Goal: Transaction & Acquisition: Purchase product/service

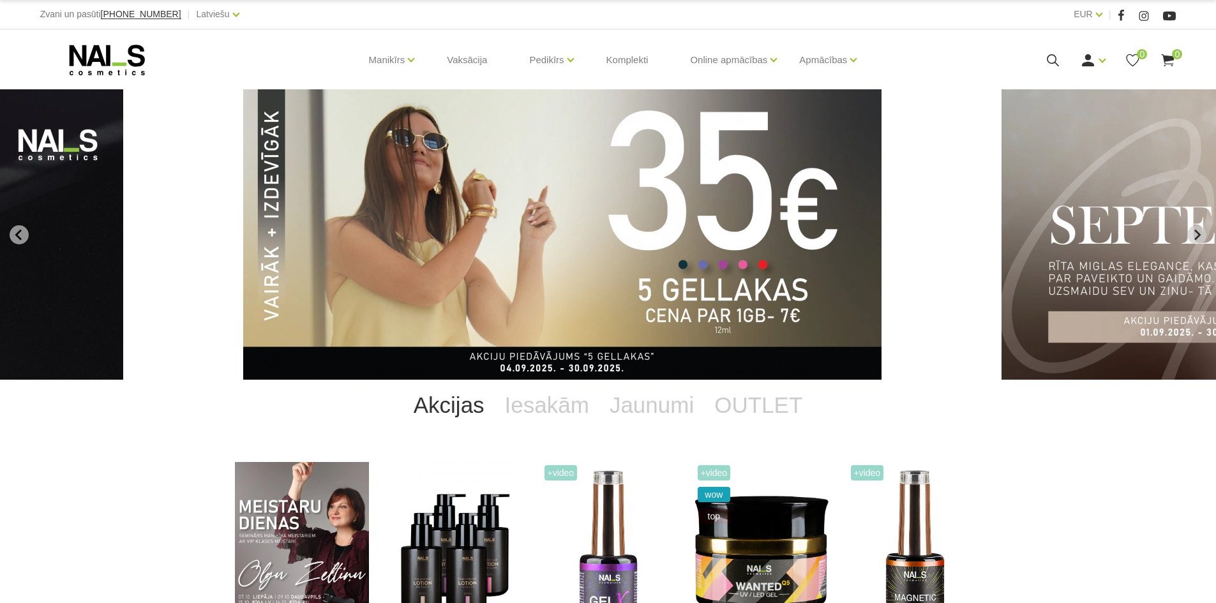
click at [1166, 66] on icon at bounding box center [1168, 60] width 16 height 16
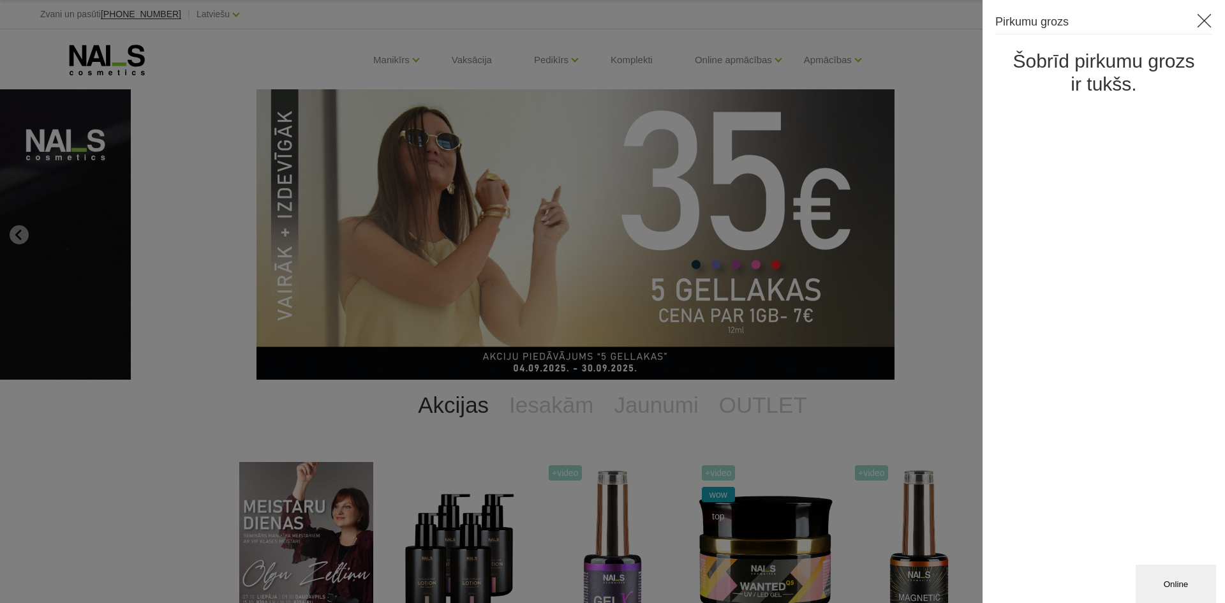
click at [1202, 26] on icon at bounding box center [1205, 21] width 16 height 16
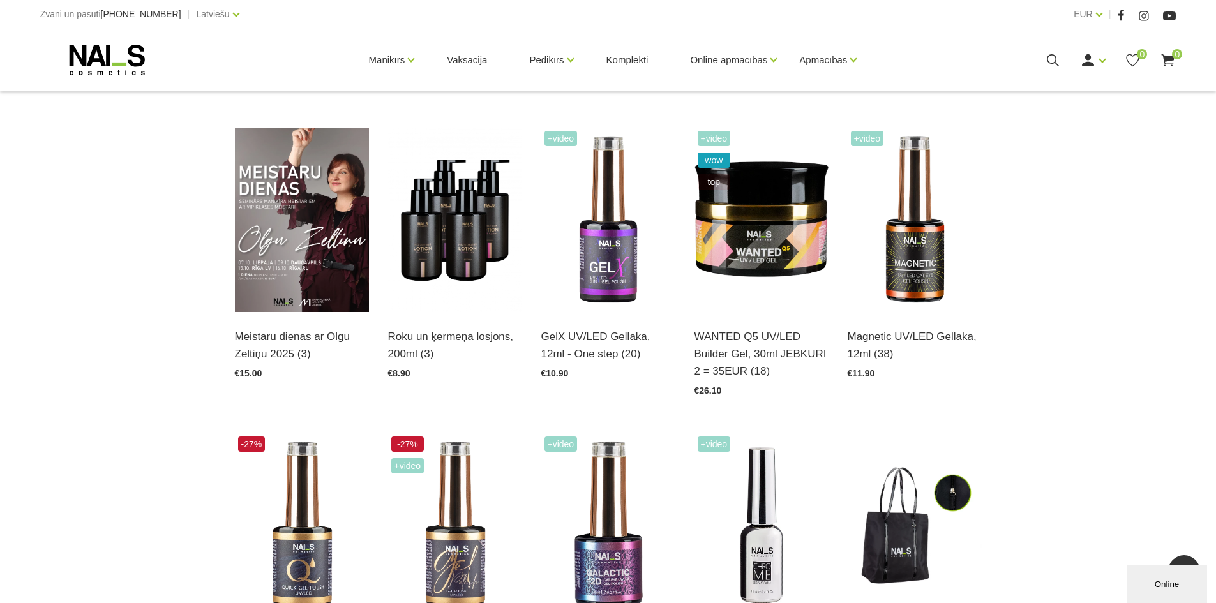
scroll to position [310, 0]
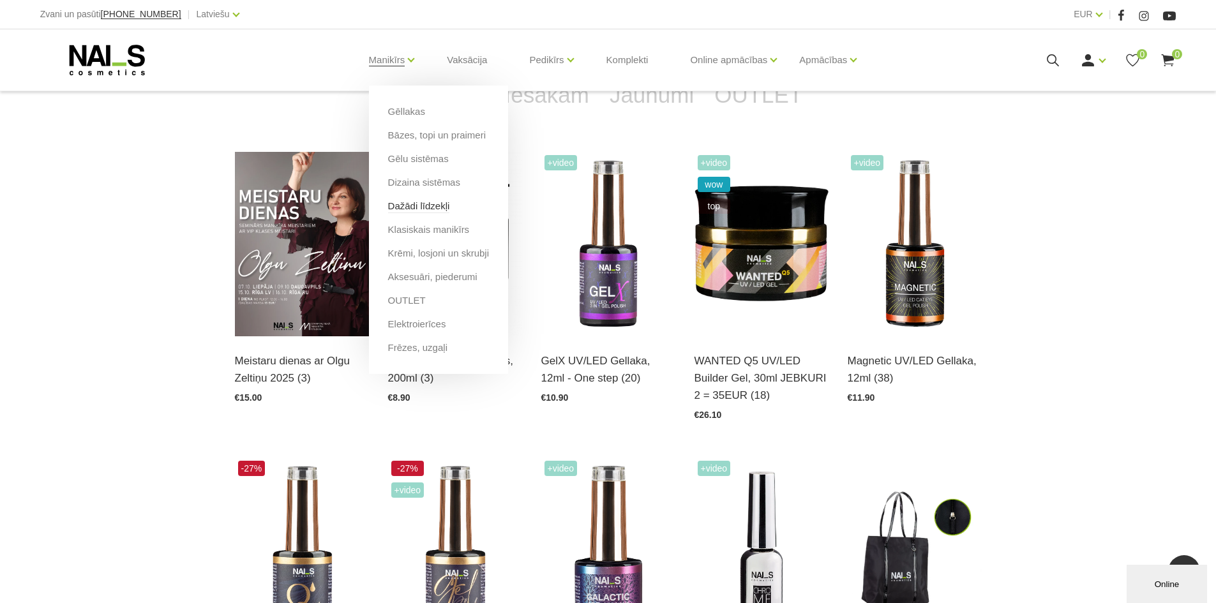
click at [426, 209] on link "Dažādi līdzekļi" at bounding box center [419, 206] width 62 height 14
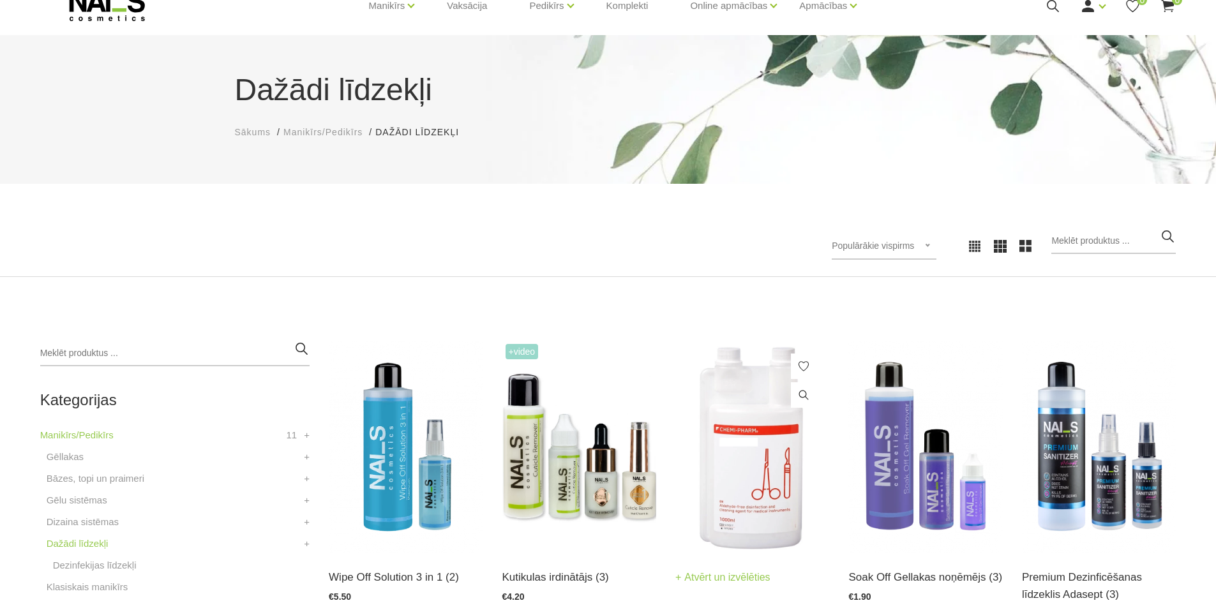
scroll to position [128, 0]
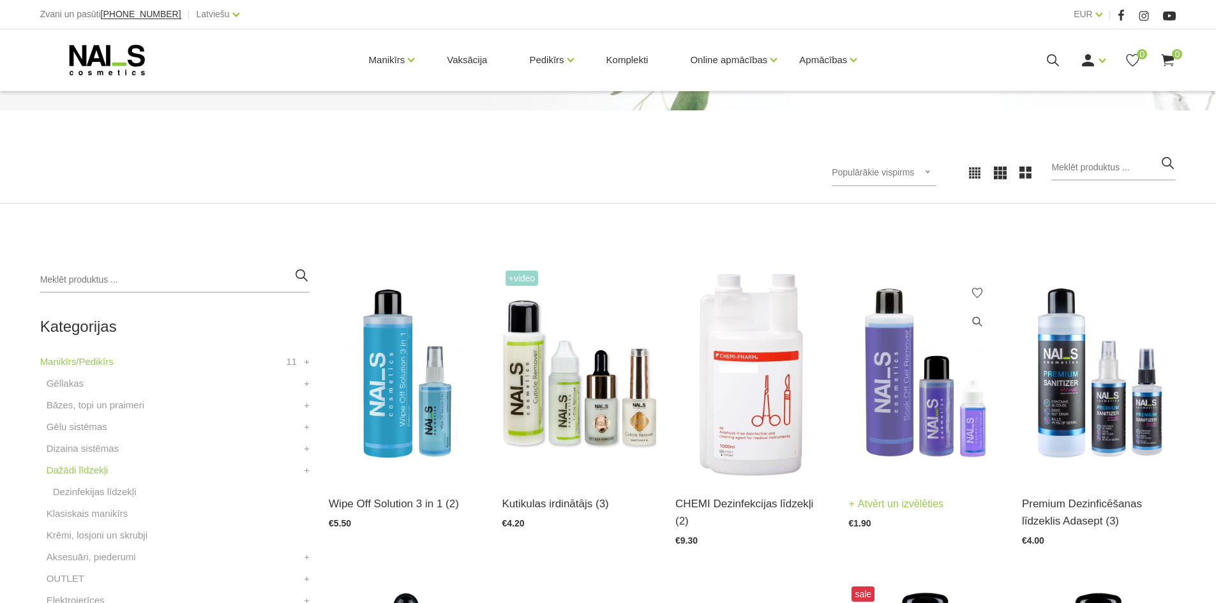
click at [930, 379] on img at bounding box center [925, 373] width 154 height 212
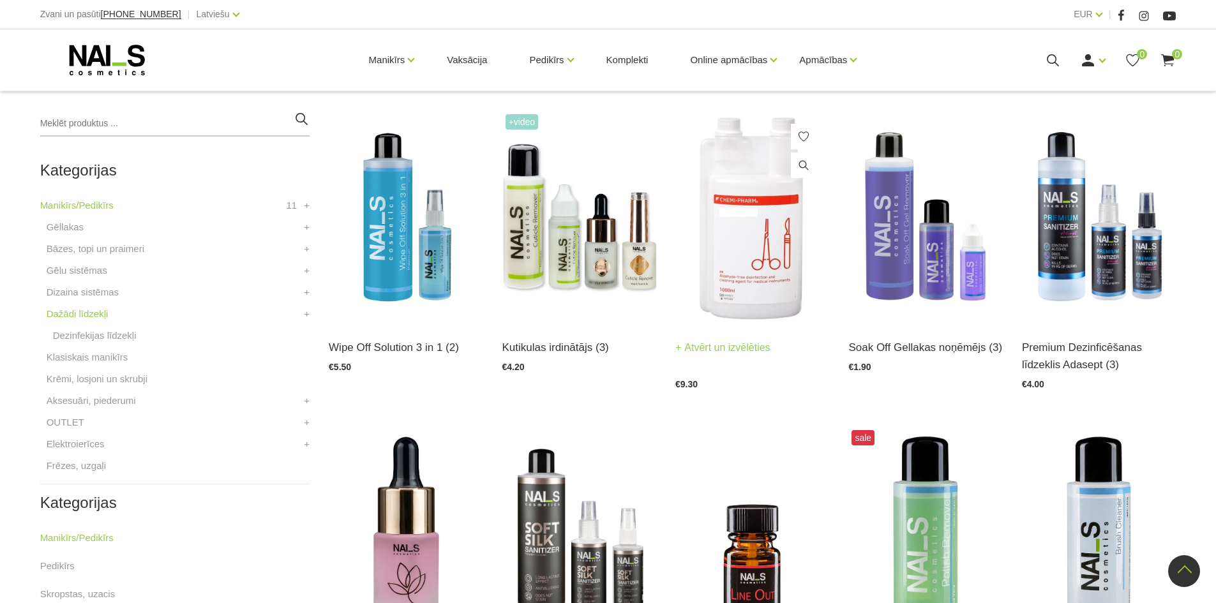
scroll to position [255, 0]
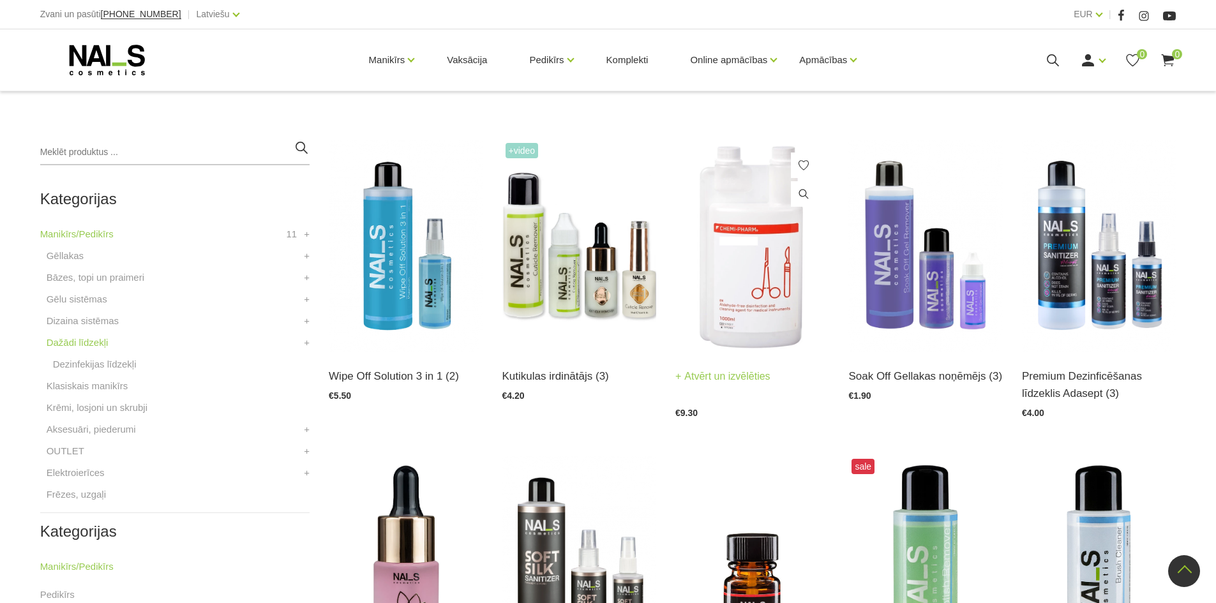
click at [778, 300] on img at bounding box center [752, 246] width 154 height 212
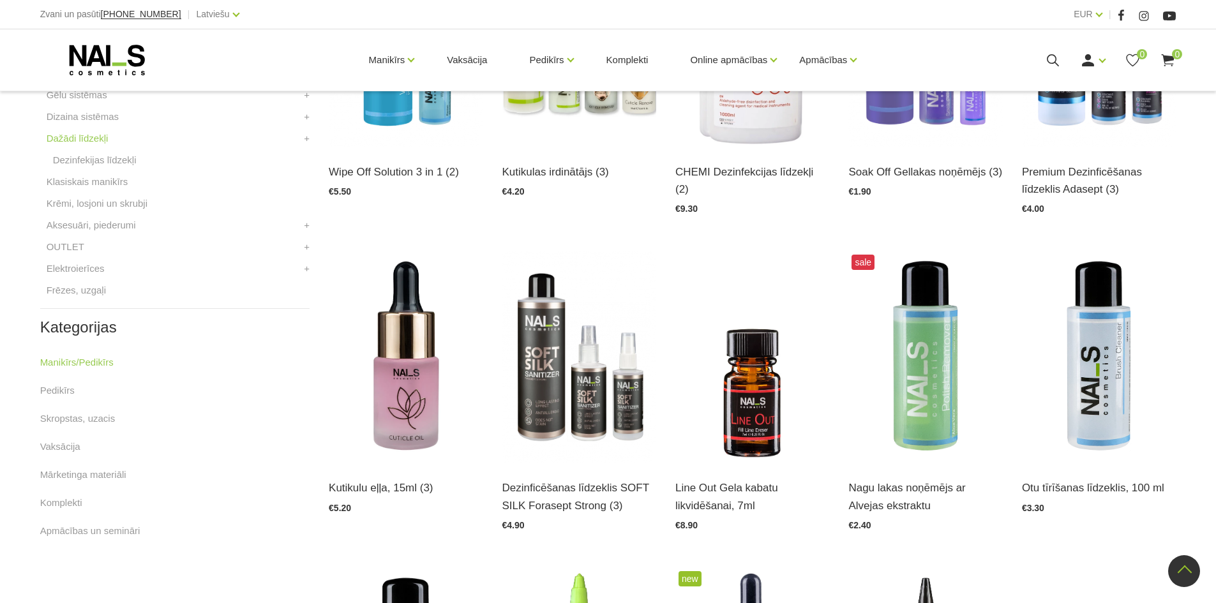
scroll to position [447, 0]
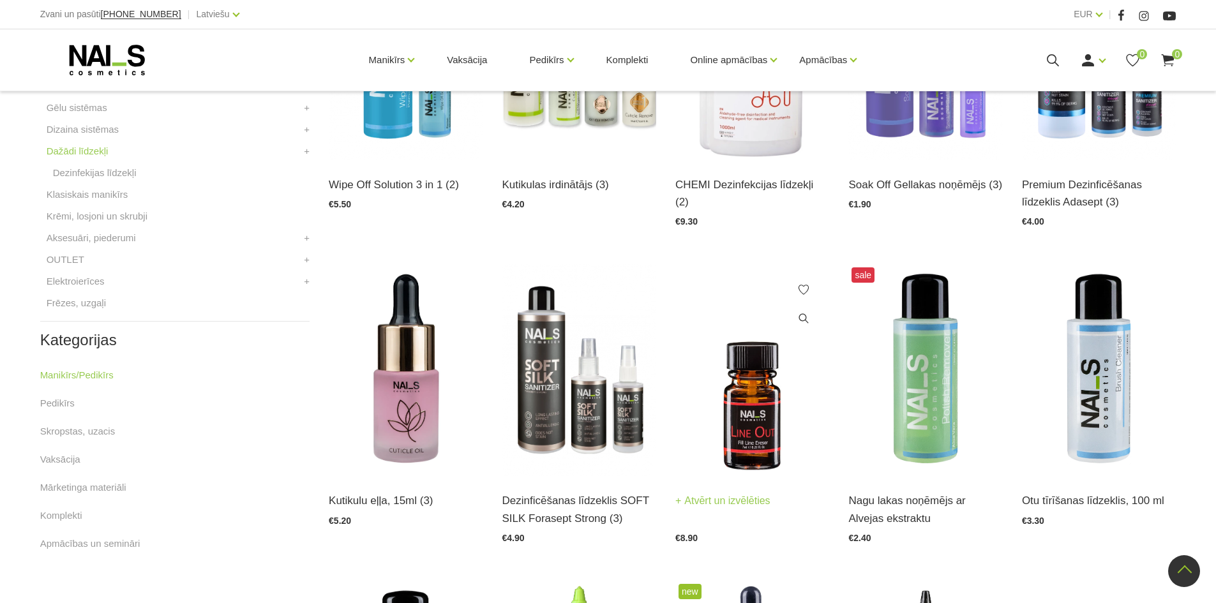
click at [763, 445] on img at bounding box center [752, 370] width 154 height 212
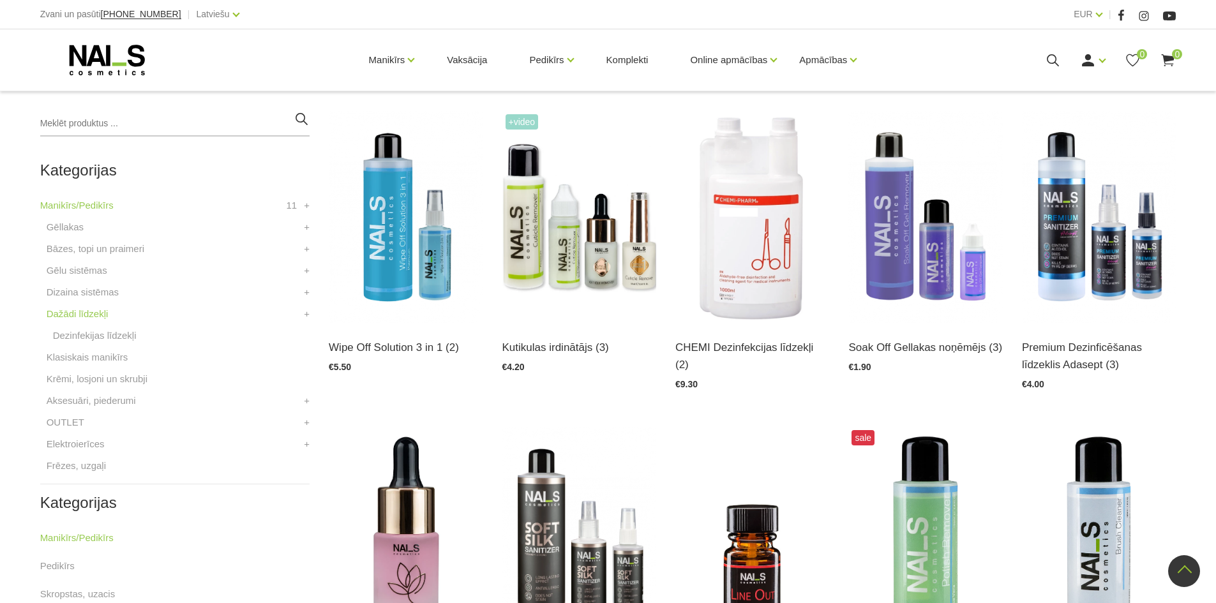
scroll to position [191, 0]
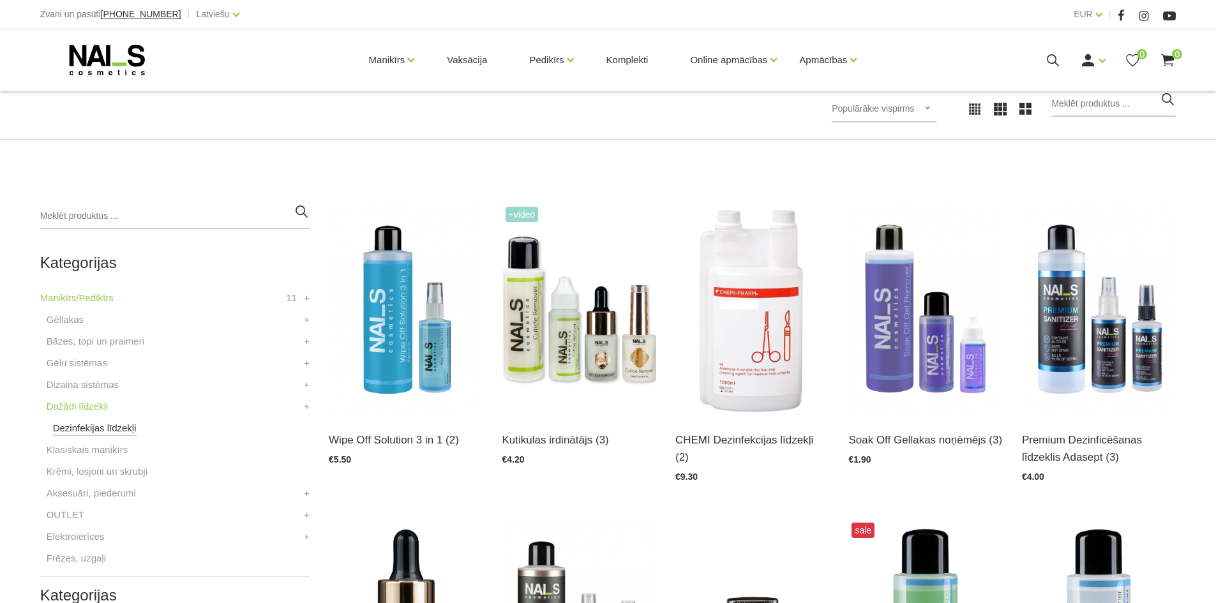
click at [126, 430] on link "Dezinfekijas līdzekļi" at bounding box center [95, 428] width 84 height 15
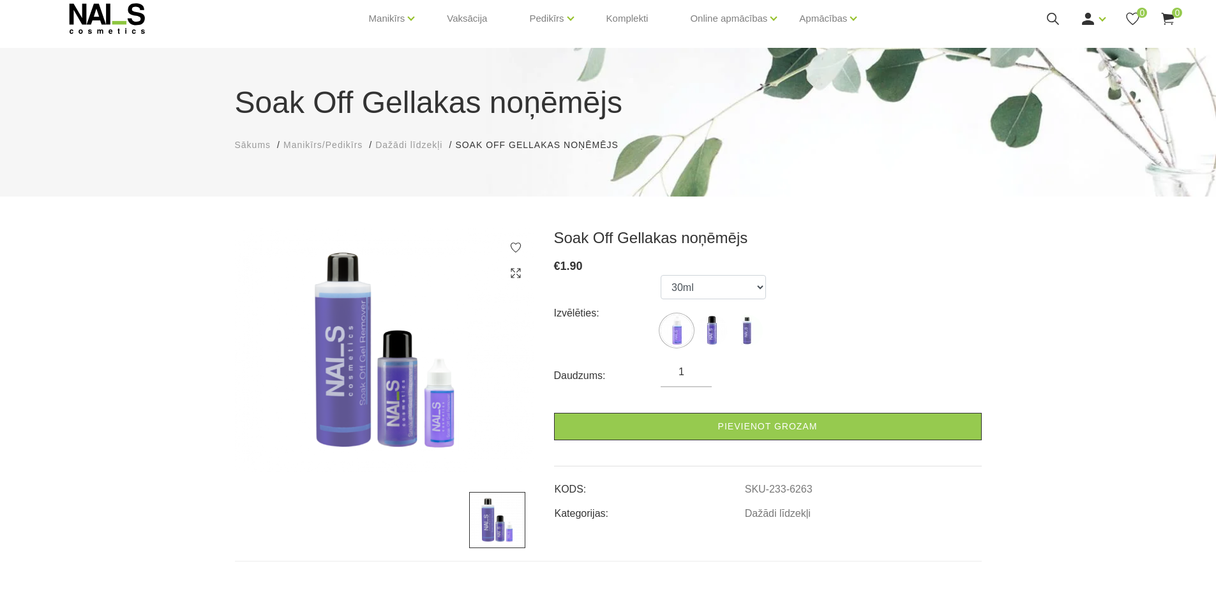
scroll to position [64, 0]
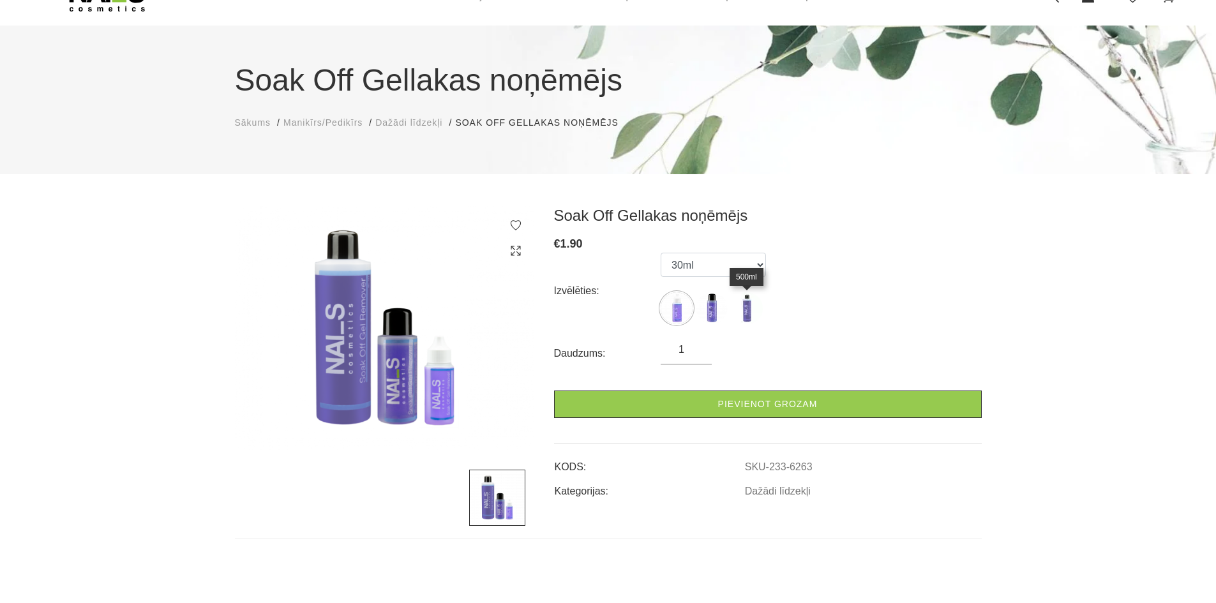
click at [756, 315] on img at bounding box center [747, 308] width 32 height 32
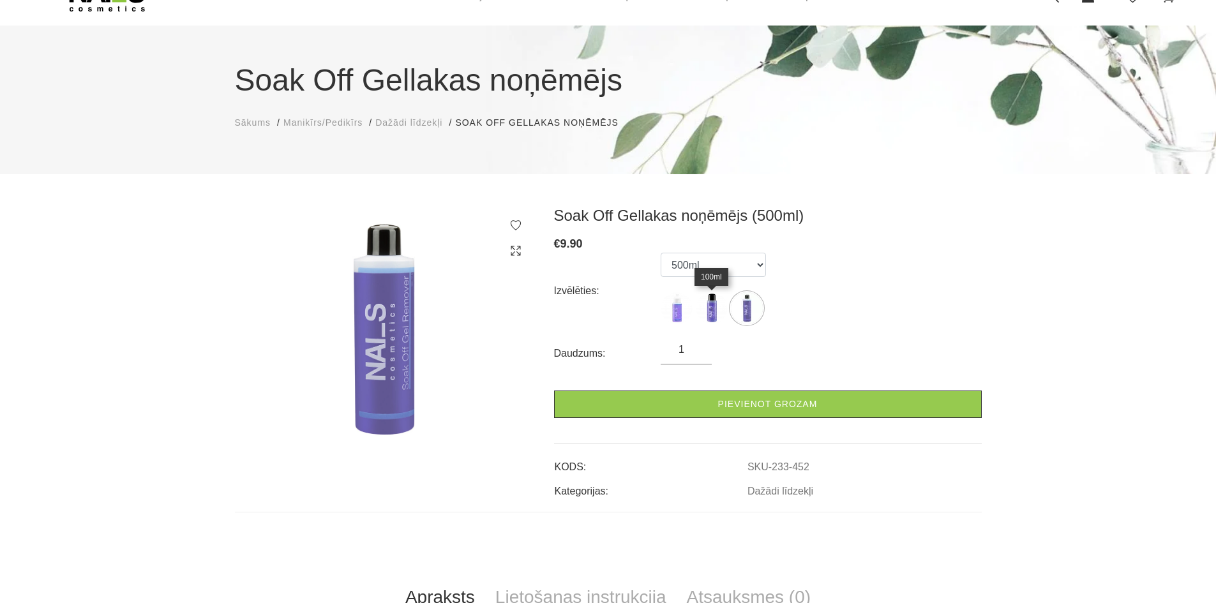
click at [717, 309] on img at bounding box center [712, 308] width 32 height 32
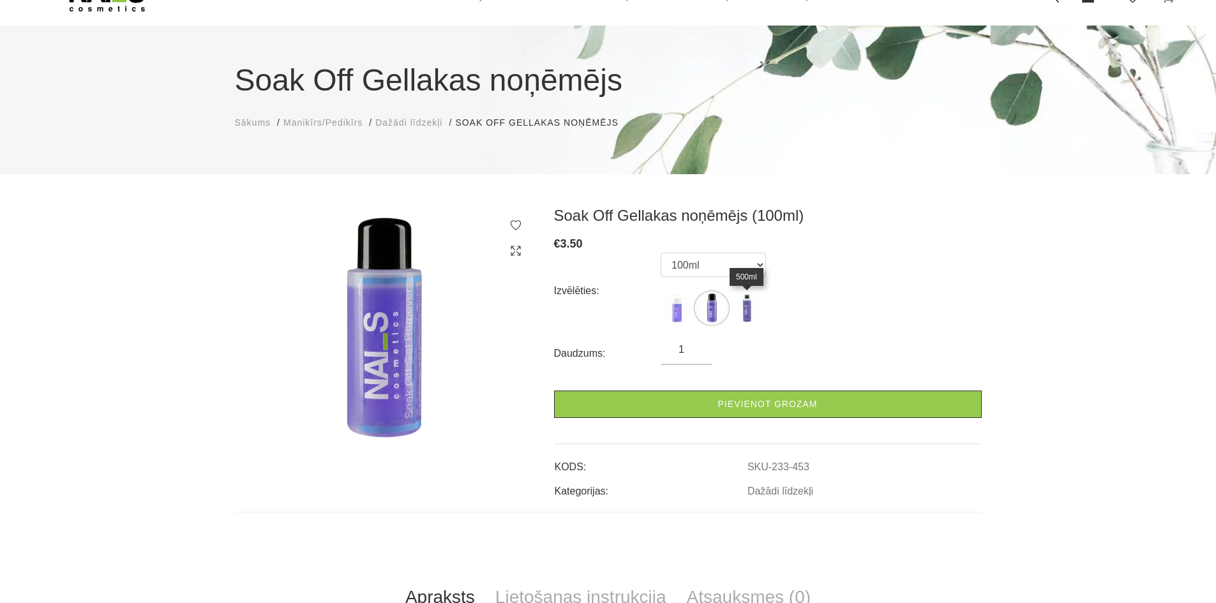
click at [747, 309] on img at bounding box center [747, 308] width 32 height 32
select select "452"
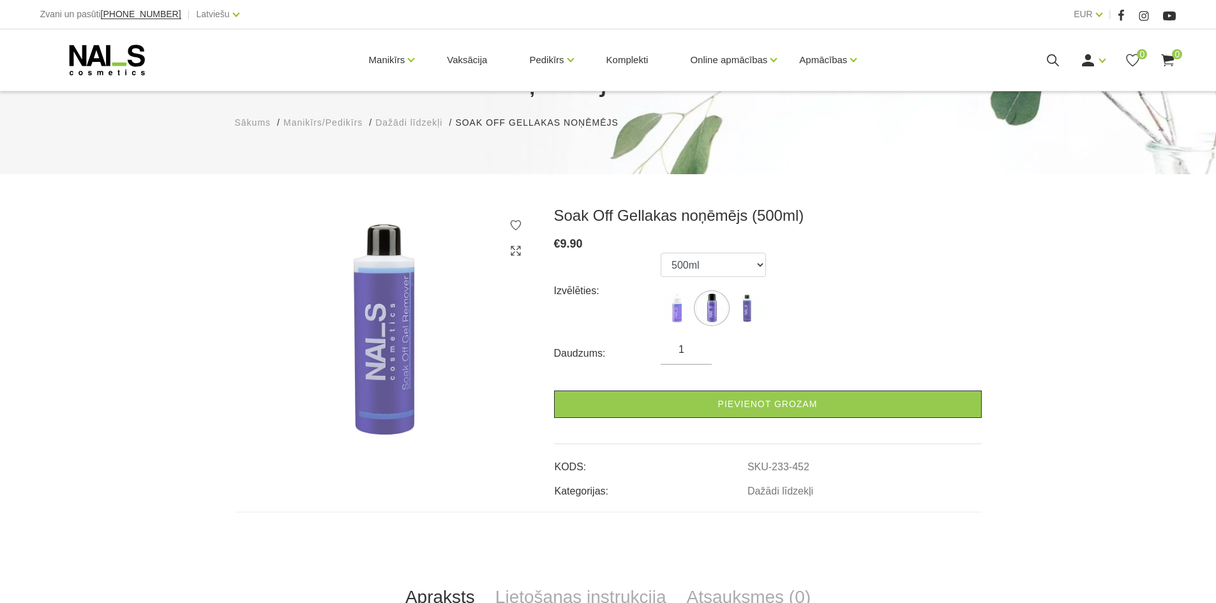
scroll to position [128, 0]
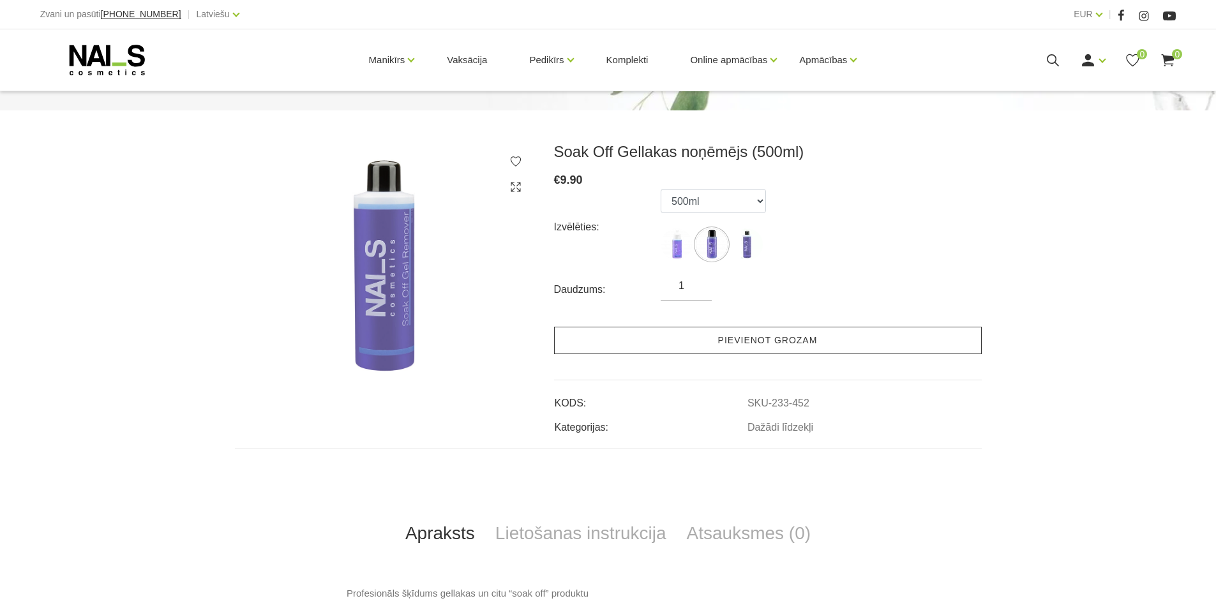
click at [814, 336] on link "Pievienot grozam" at bounding box center [768, 340] width 428 height 27
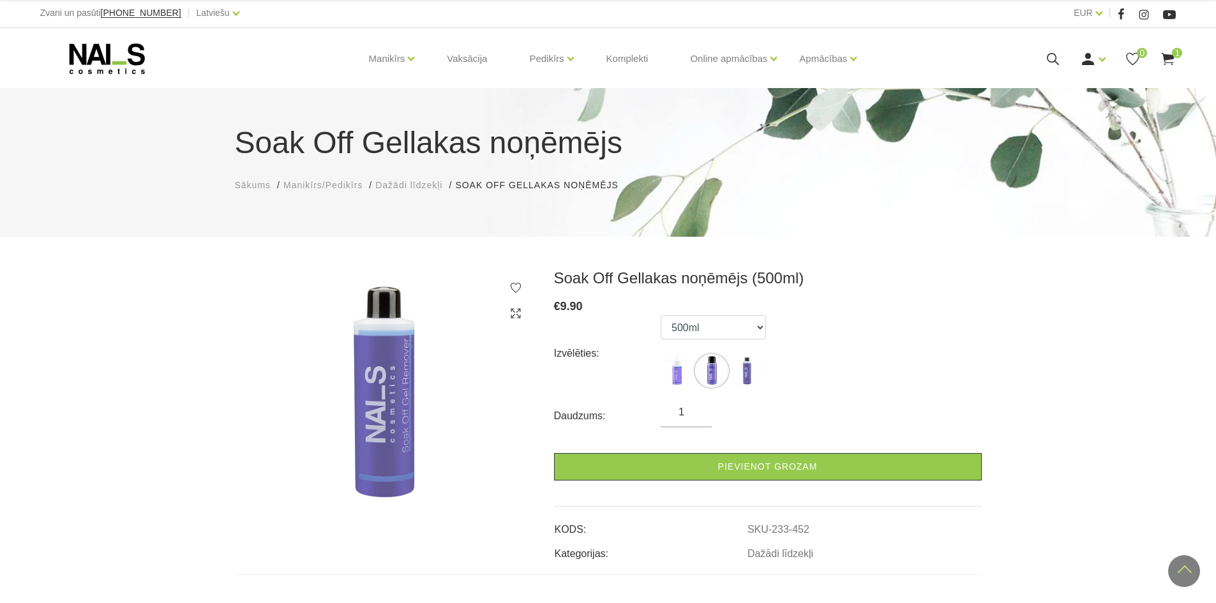
scroll to position [0, 0]
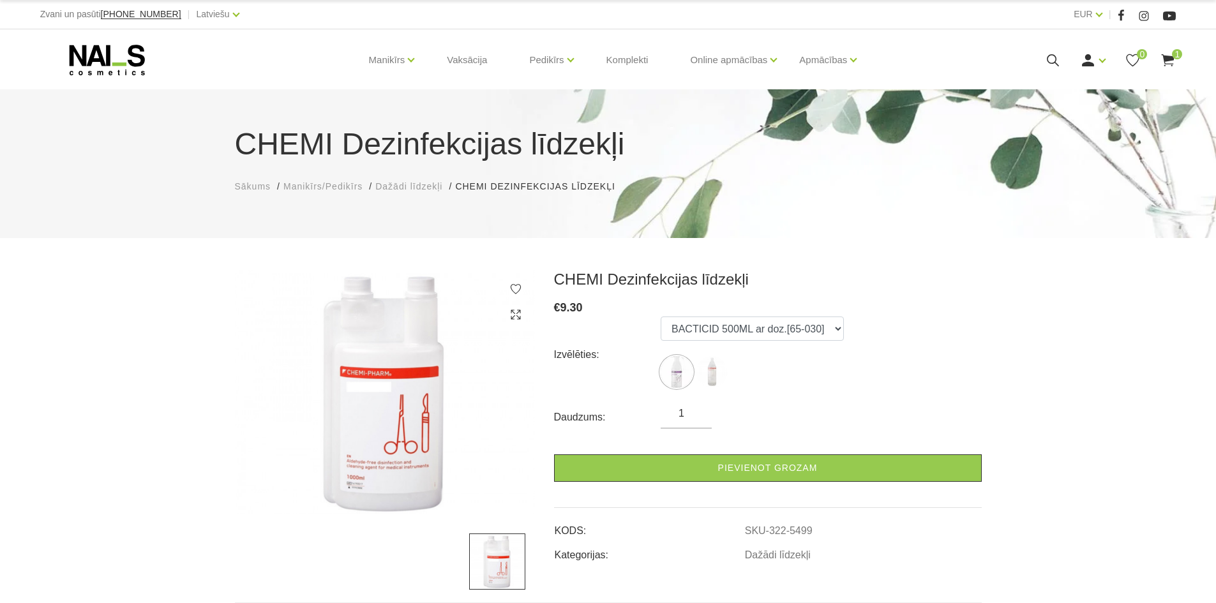
scroll to position [64, 0]
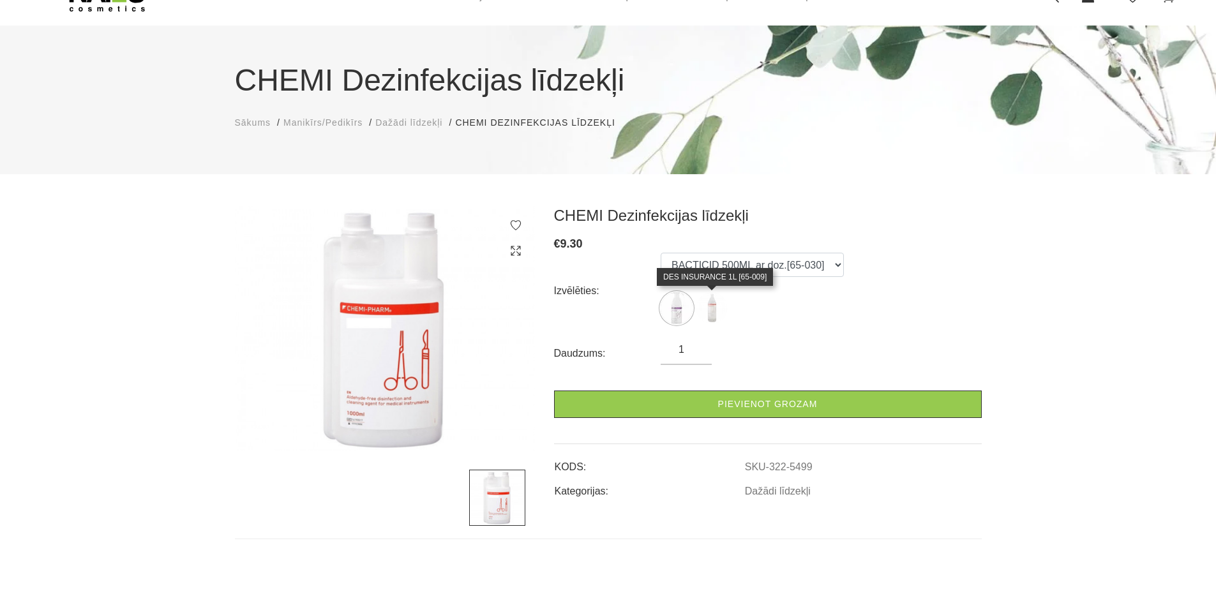
click at [712, 314] on img at bounding box center [712, 308] width 32 height 32
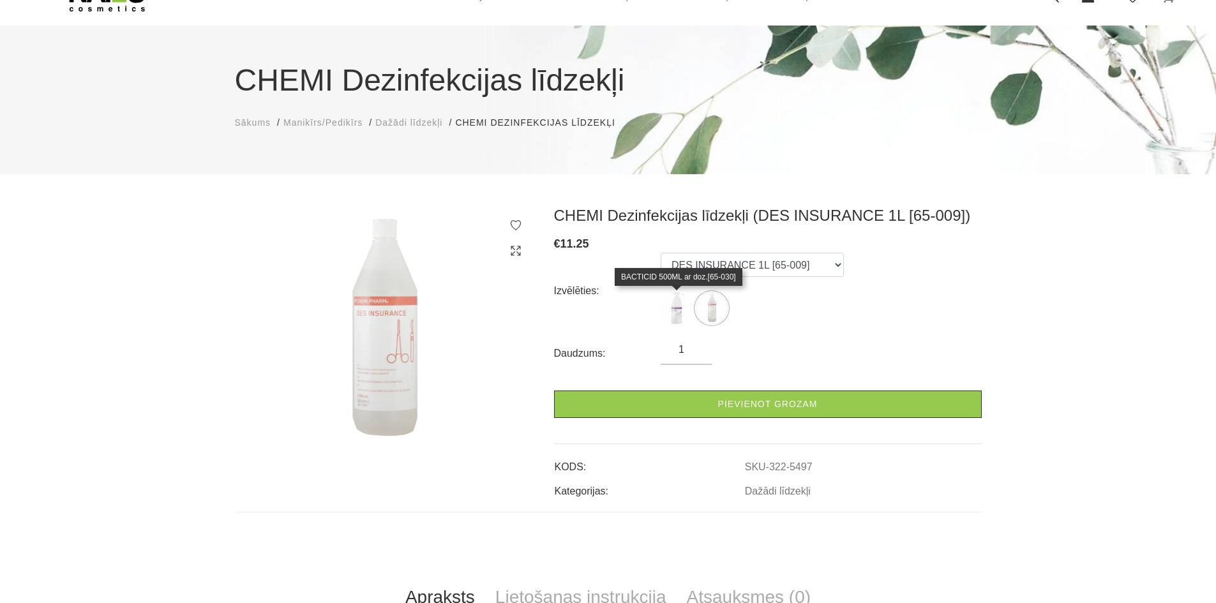
click at [683, 317] on img at bounding box center [677, 308] width 32 height 32
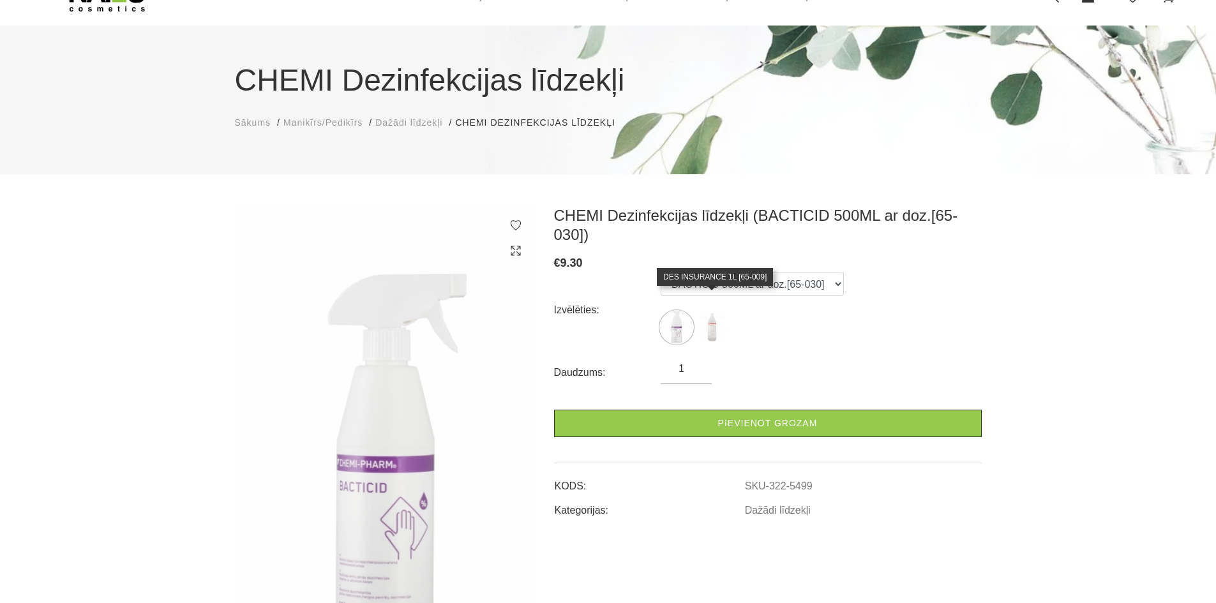
click at [714, 315] on img at bounding box center [712, 327] width 32 height 32
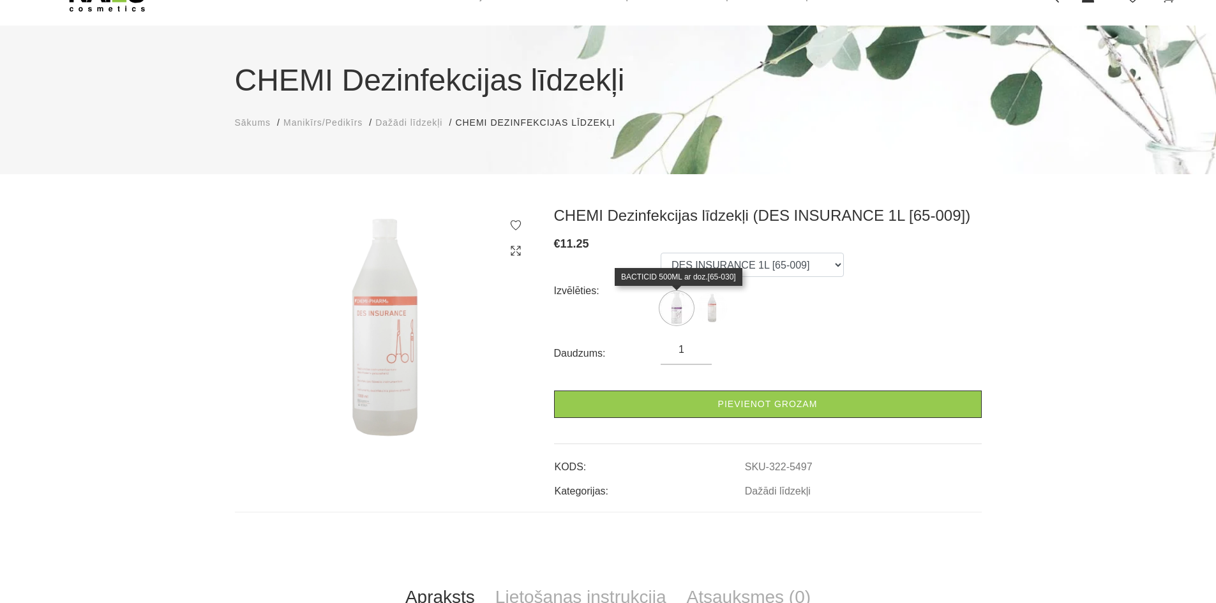
click at [686, 315] on img at bounding box center [677, 308] width 32 height 32
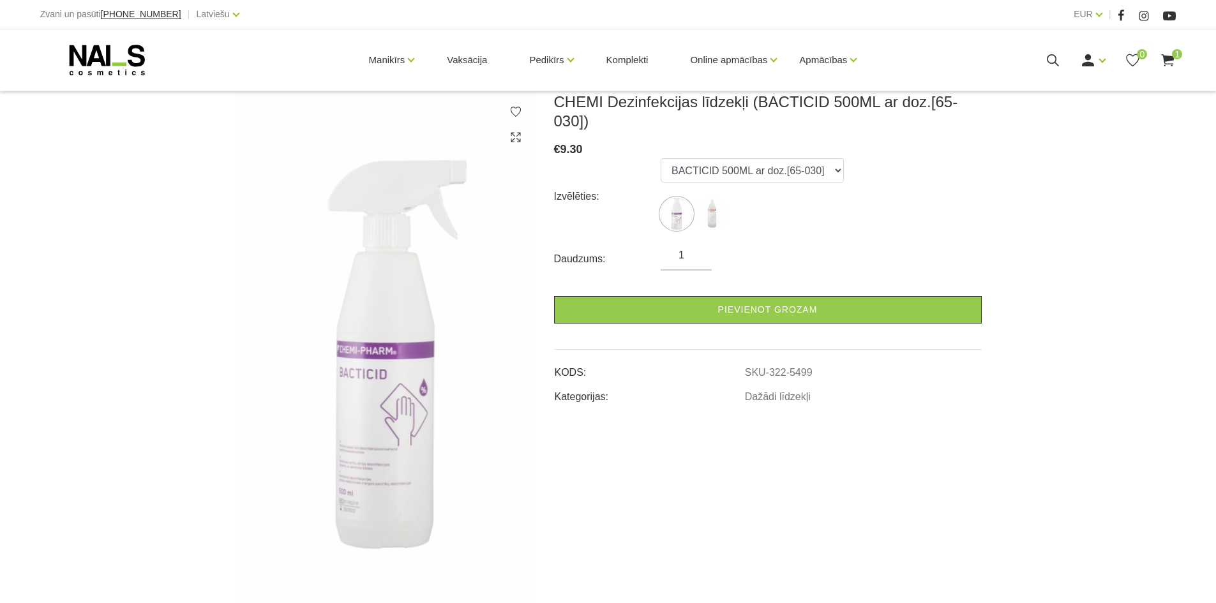
scroll to position [191, 0]
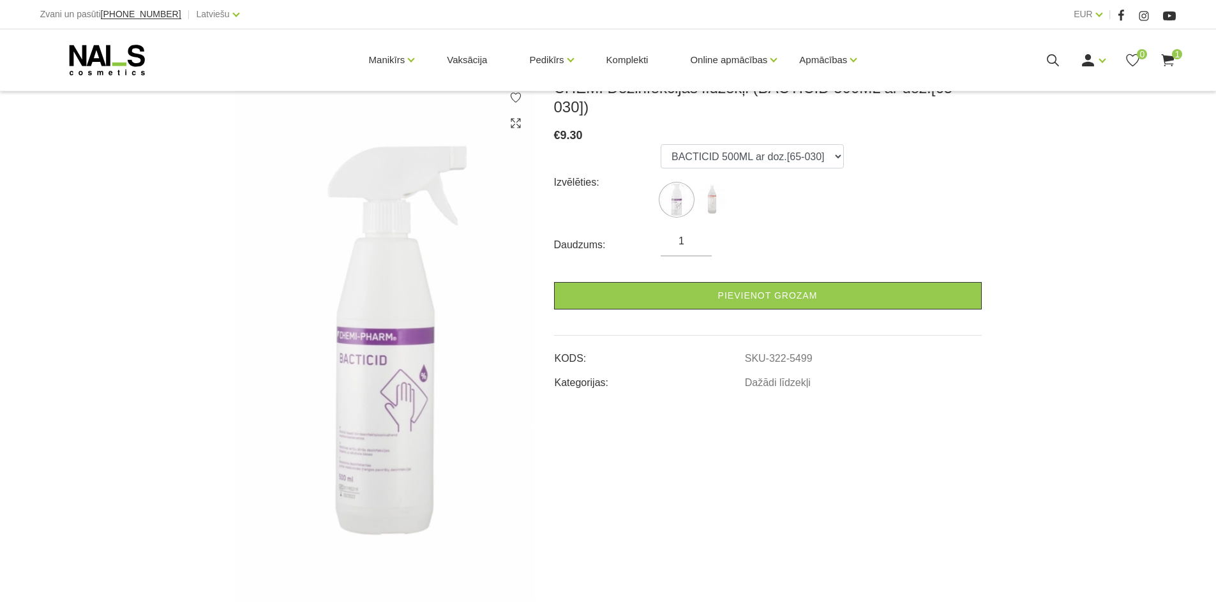
click at [721, 188] on img at bounding box center [712, 200] width 32 height 32
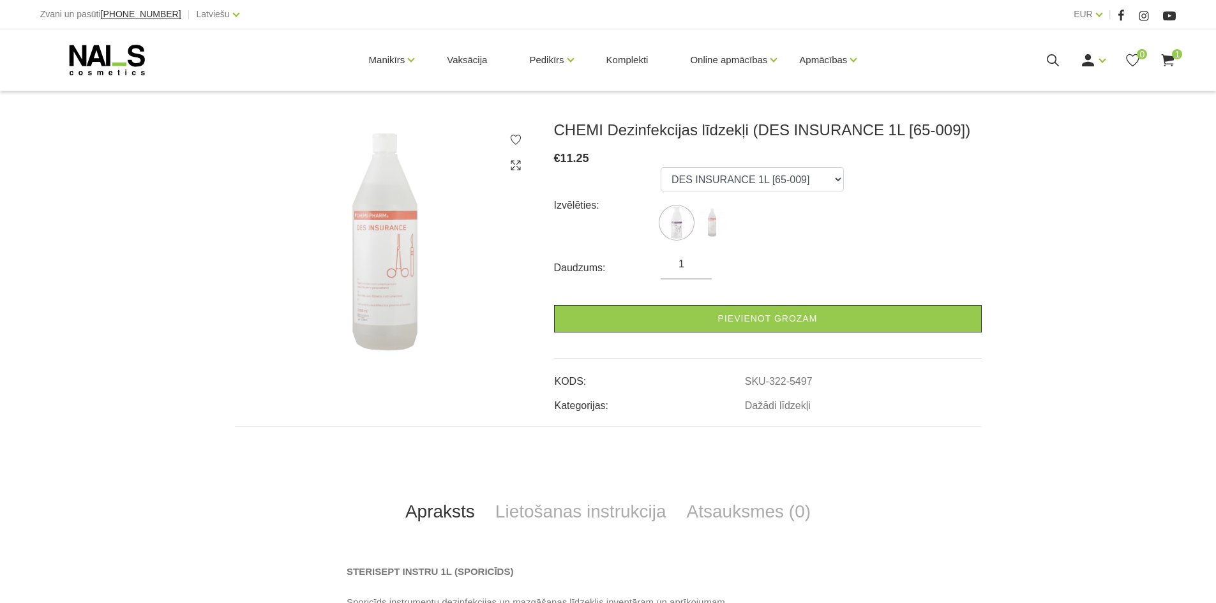
scroll to position [128, 0]
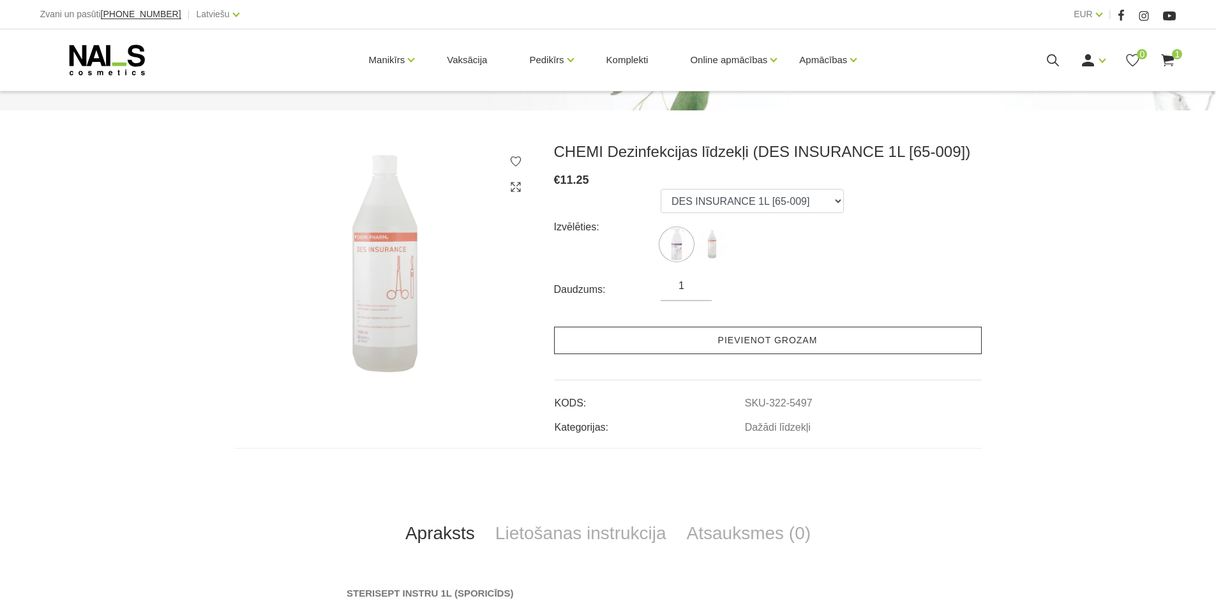
click at [746, 340] on link "Pievienot grozam" at bounding box center [768, 340] width 428 height 27
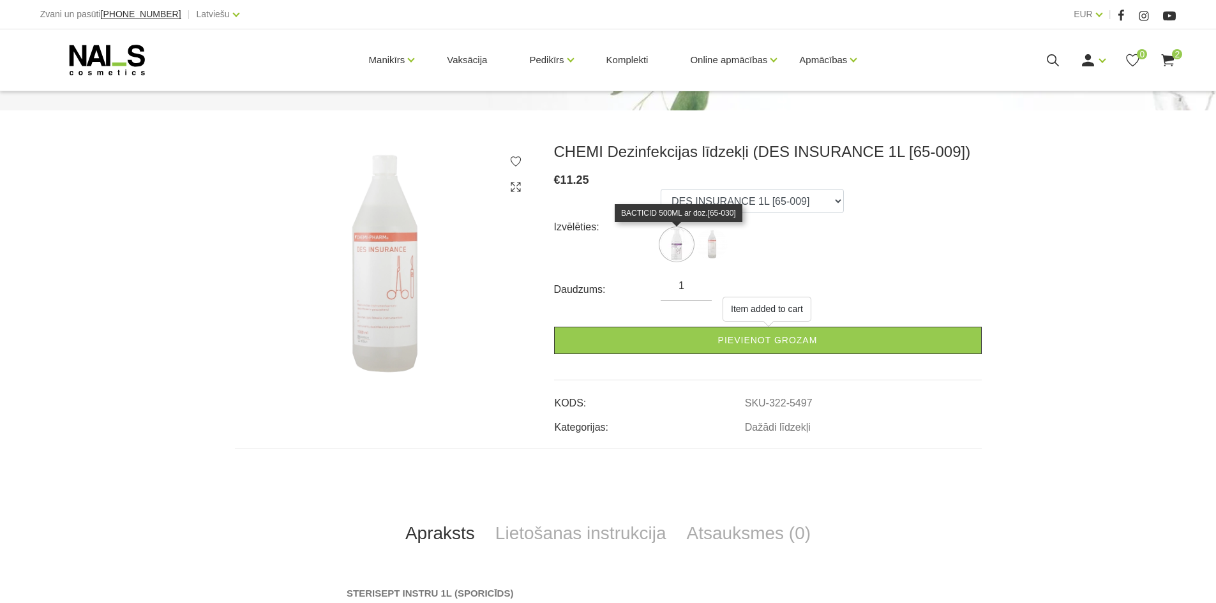
click at [683, 253] on img at bounding box center [677, 245] width 32 height 32
select select "5499"
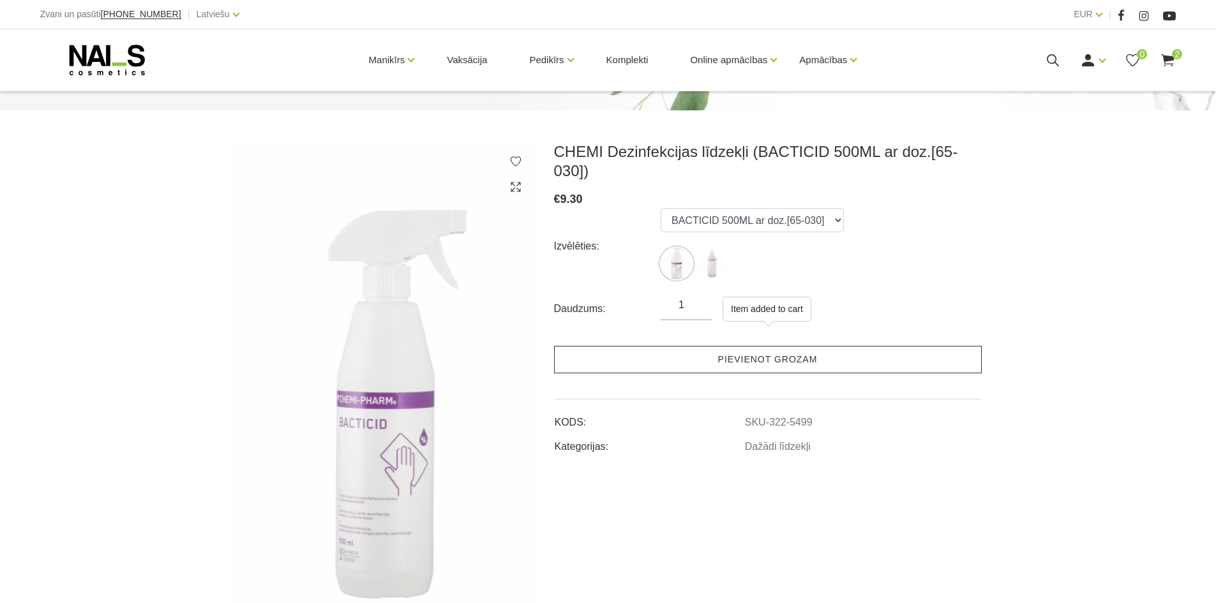
click at [700, 346] on link "Pievienot grozam" at bounding box center [768, 359] width 428 height 27
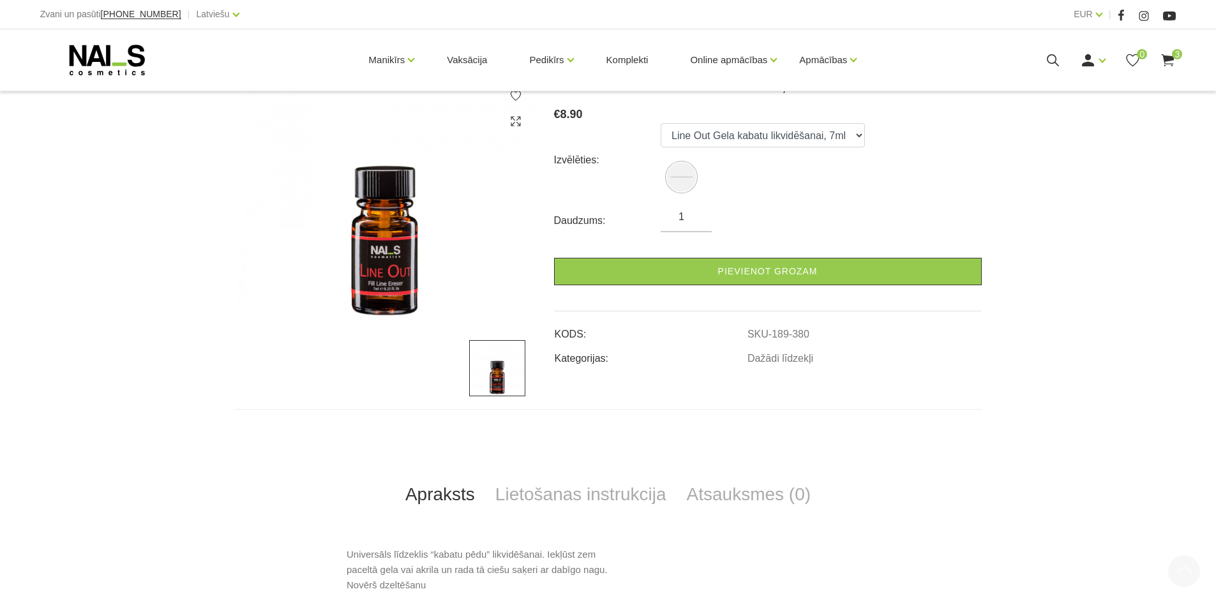
scroll to position [319, 0]
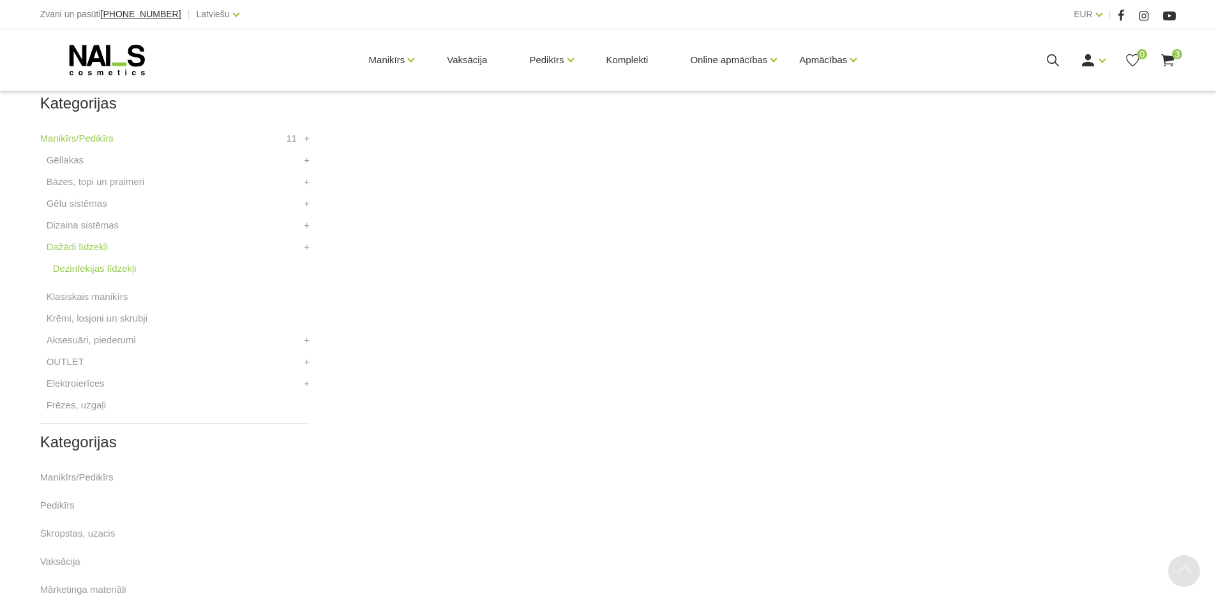
scroll to position [383, 0]
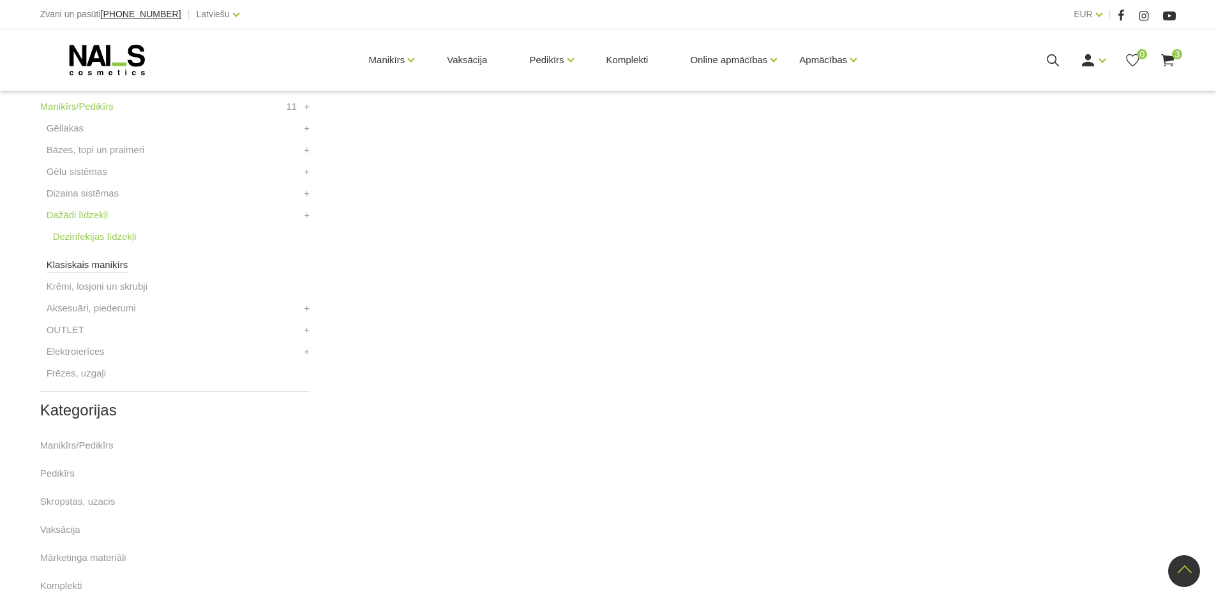
click at [119, 269] on link "Klasiskais manikīrs" at bounding box center [88, 264] width 82 height 15
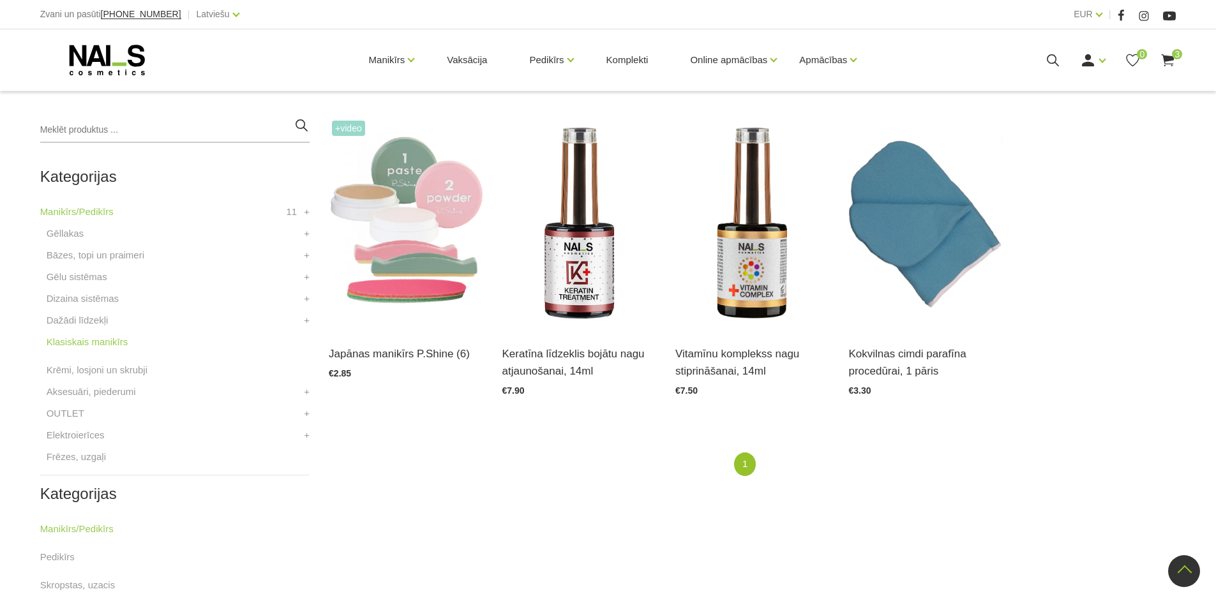
scroll to position [255, 0]
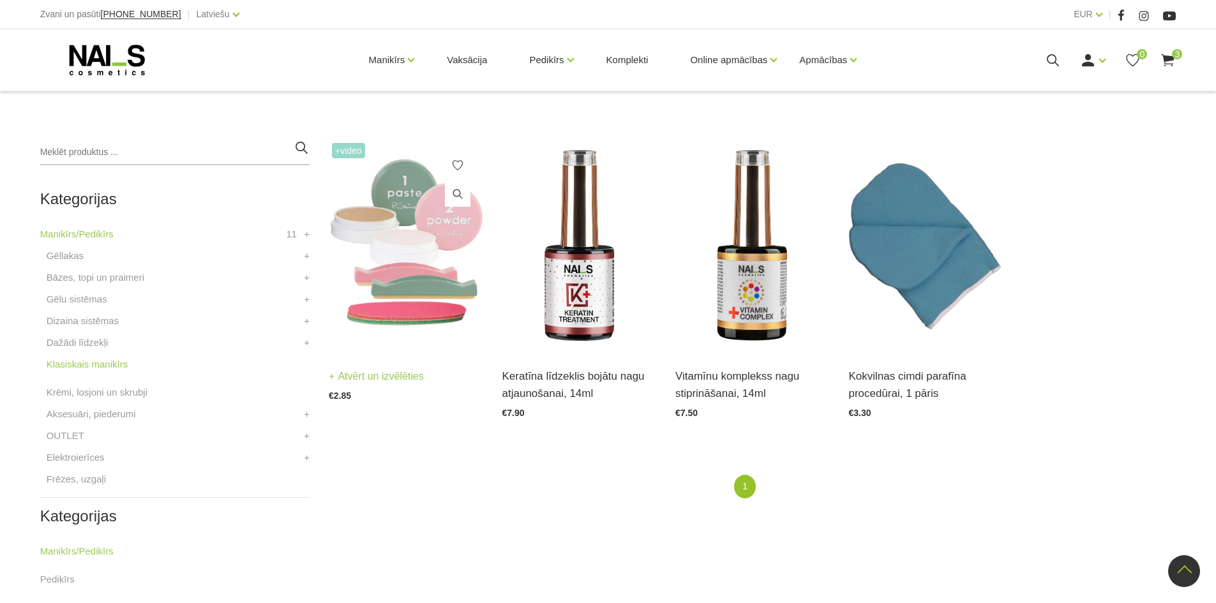
click at [432, 294] on img at bounding box center [406, 246] width 154 height 212
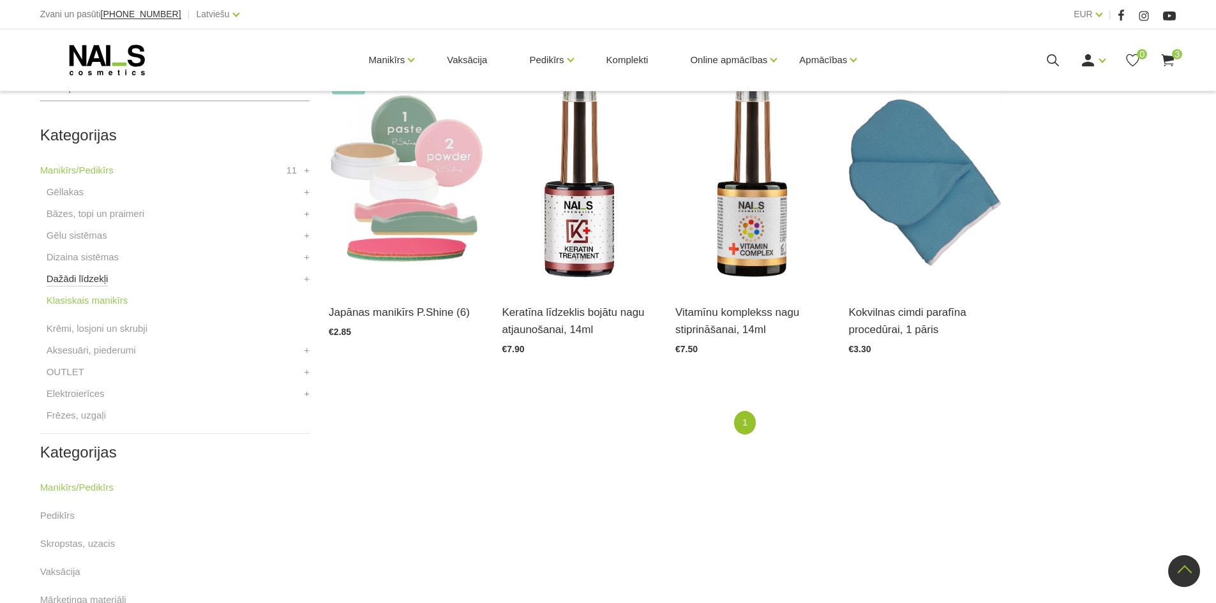
click at [101, 283] on link "Dažādi līdzekļi" at bounding box center [78, 278] width 62 height 15
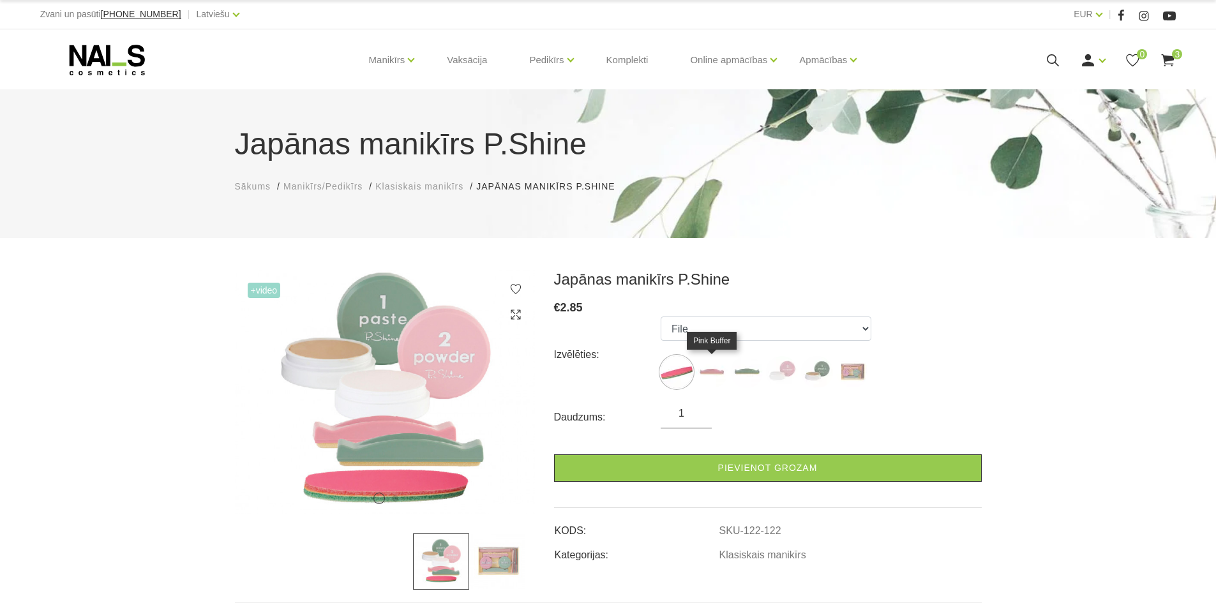
click at [724, 379] on img at bounding box center [712, 372] width 32 height 32
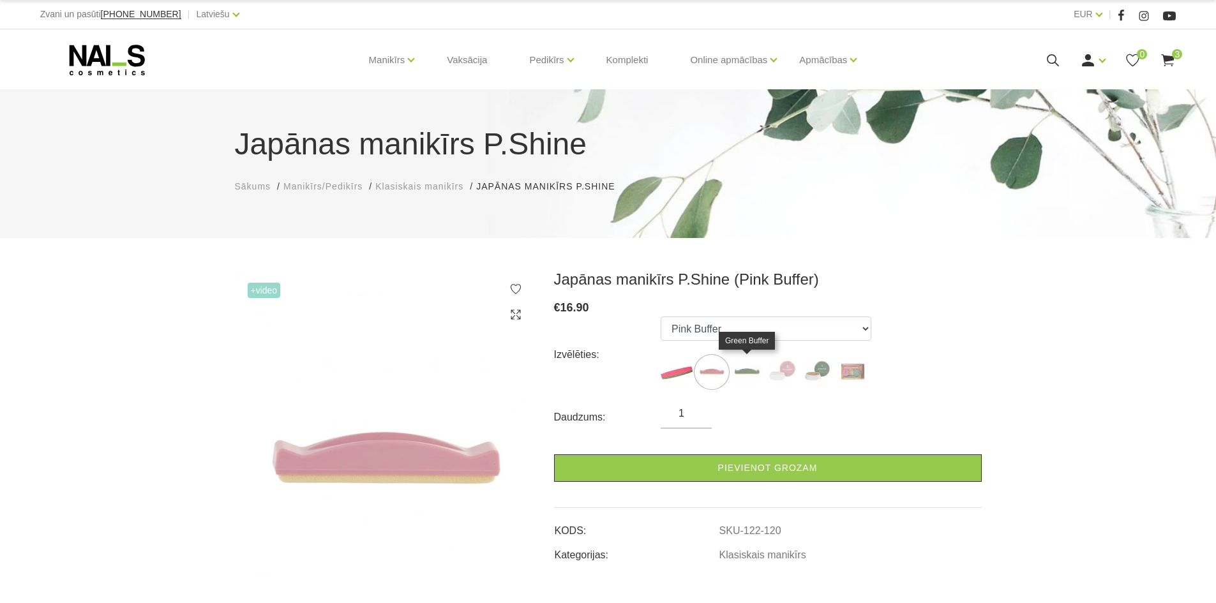
click at [746, 376] on img at bounding box center [747, 372] width 32 height 32
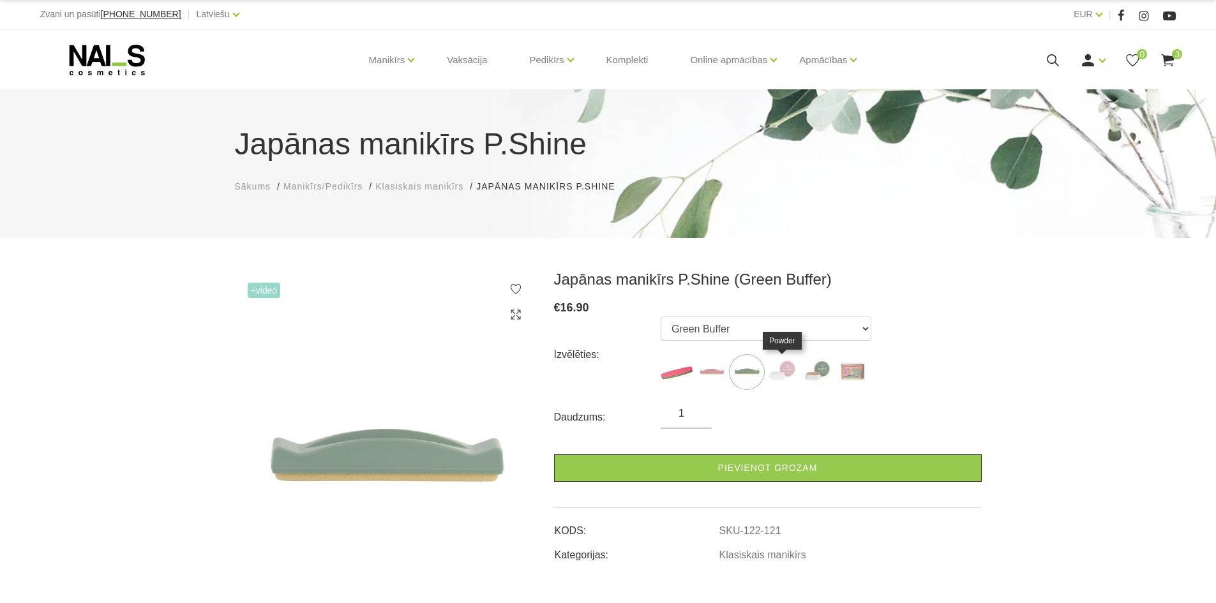
click at [788, 373] on img at bounding box center [782, 372] width 32 height 32
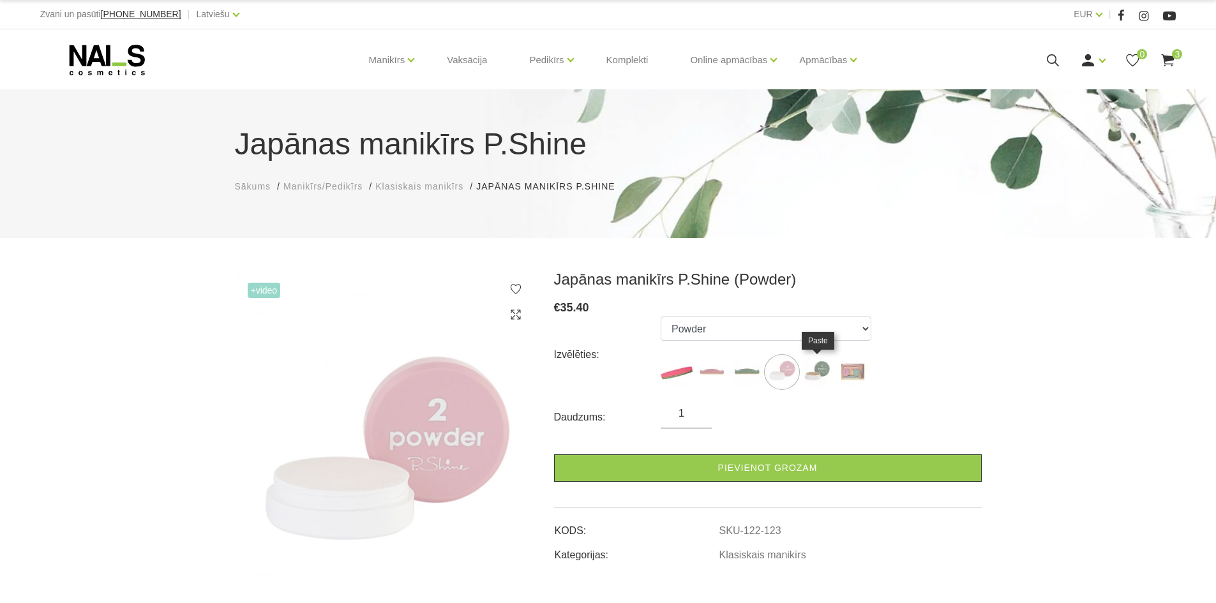
click at [825, 373] on img at bounding box center [817, 372] width 32 height 32
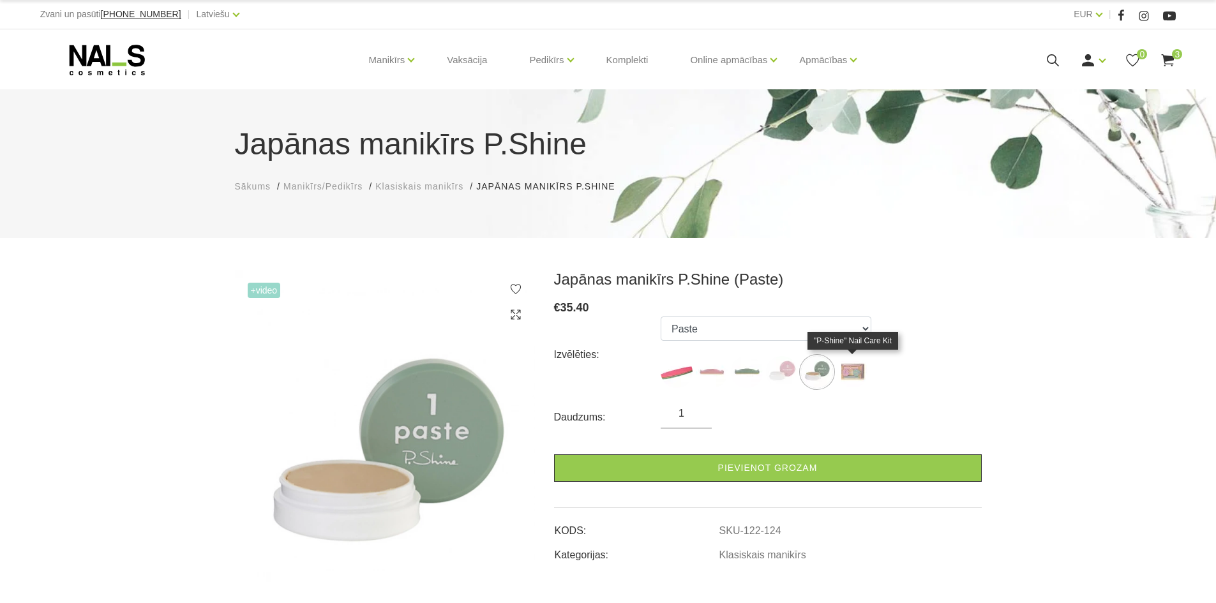
click at [859, 373] on img at bounding box center [852, 372] width 32 height 32
select select "127"
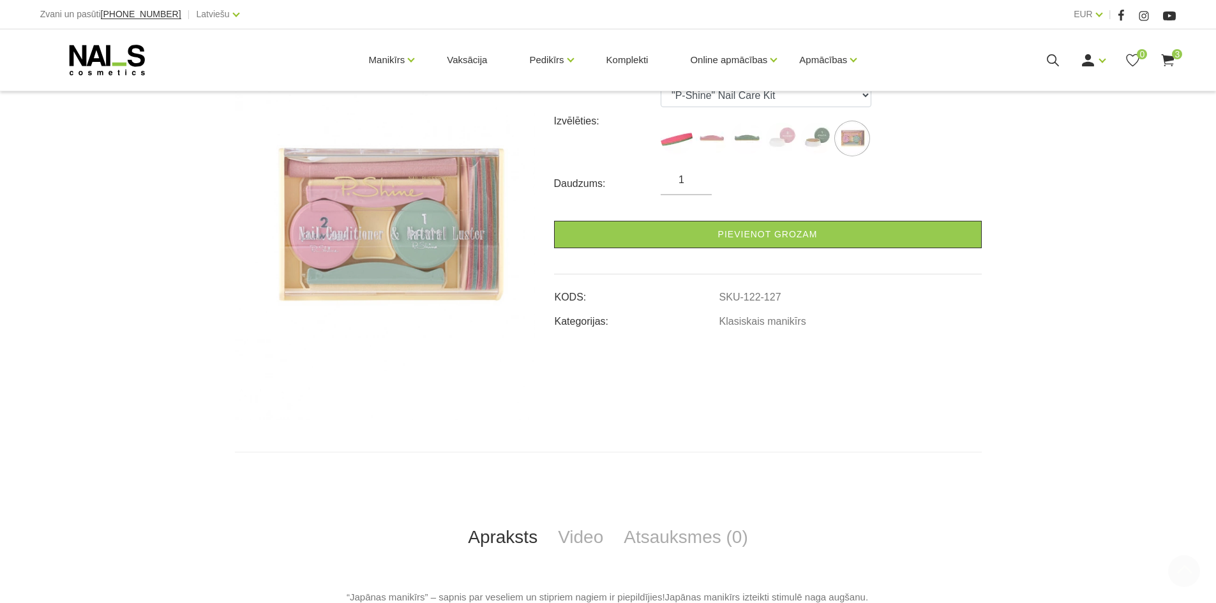
scroll to position [255, 0]
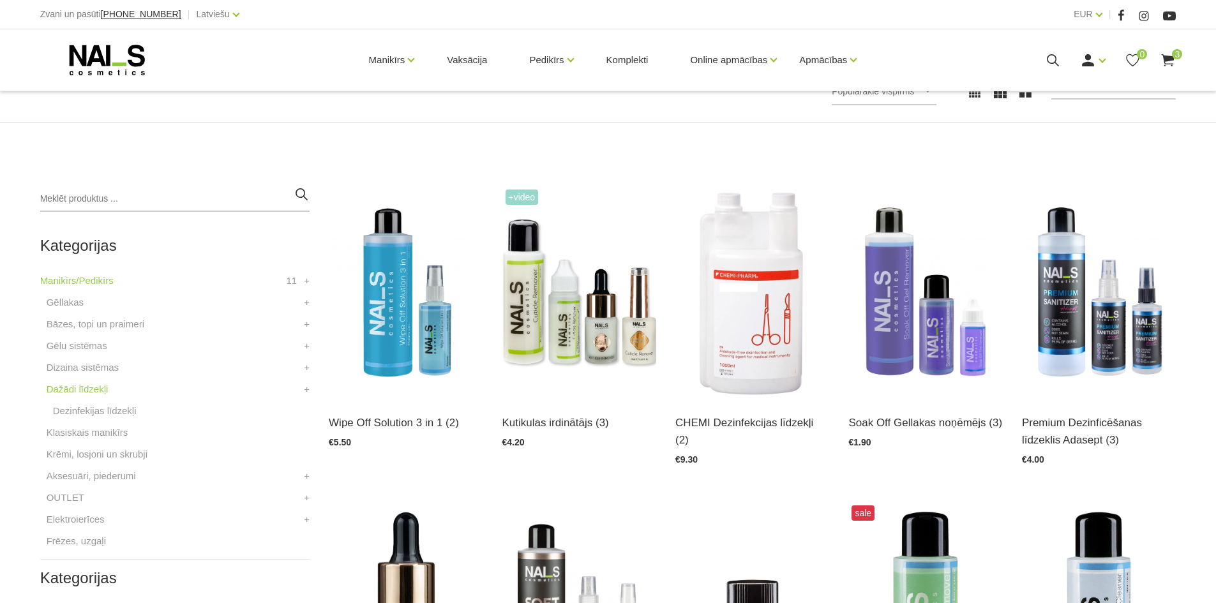
scroll to position [255, 0]
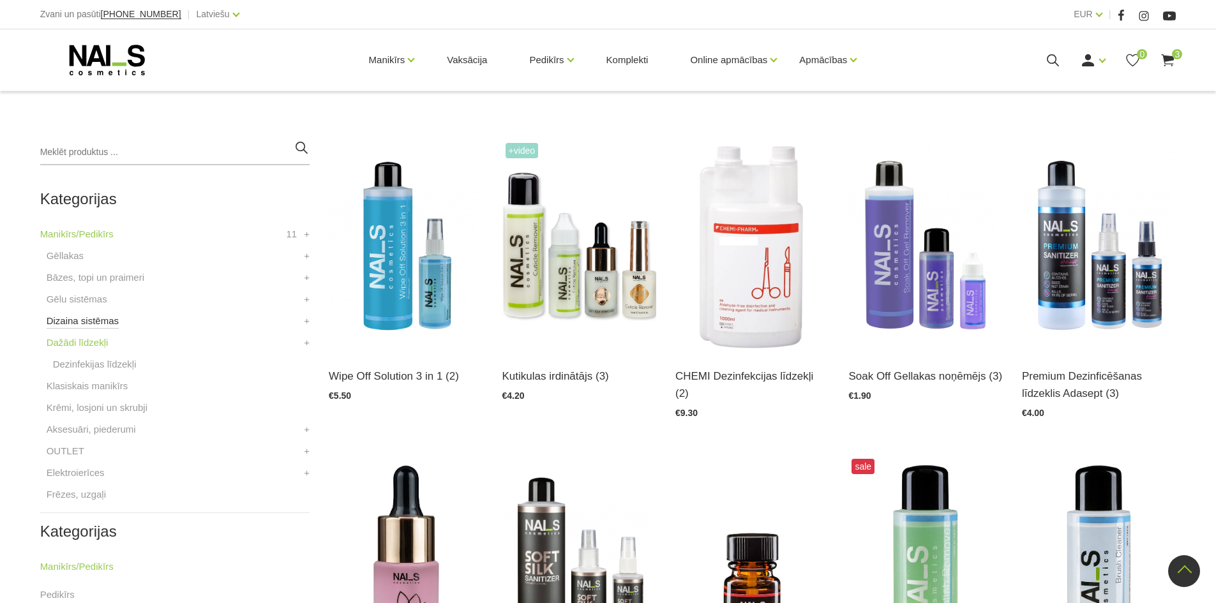
click at [105, 319] on link "Dizaina sistēmas" at bounding box center [83, 320] width 72 height 15
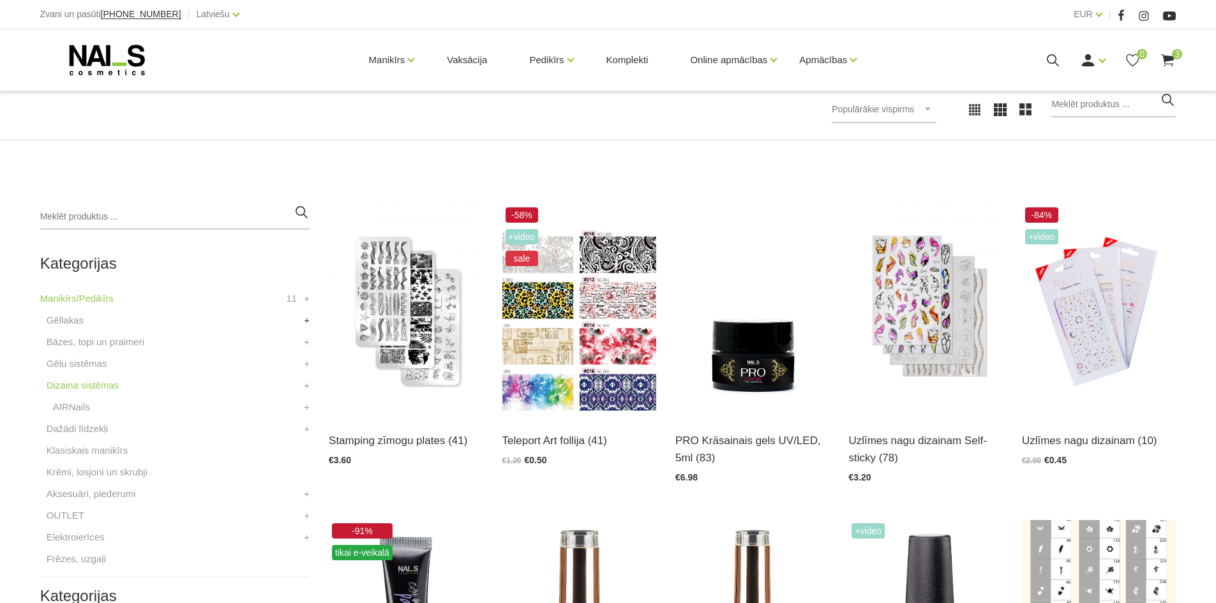
scroll to position [191, 0]
click at [564, 352] on img at bounding box center [579, 310] width 154 height 212
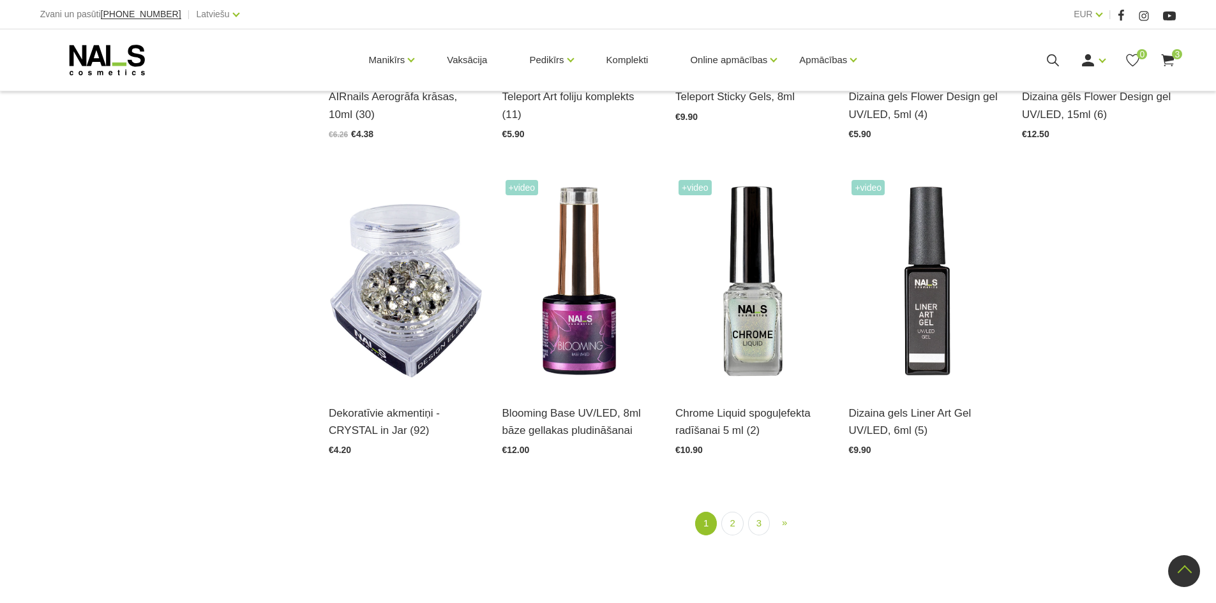
scroll to position [1532, 0]
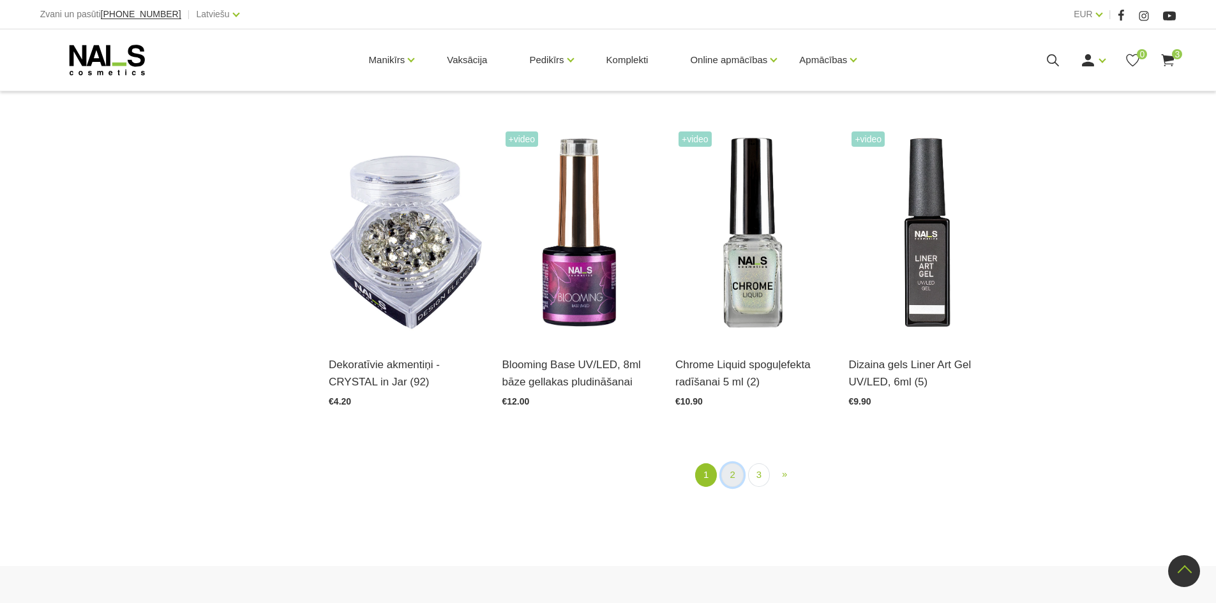
click at [731, 478] on link "2" at bounding box center [732, 475] width 22 height 24
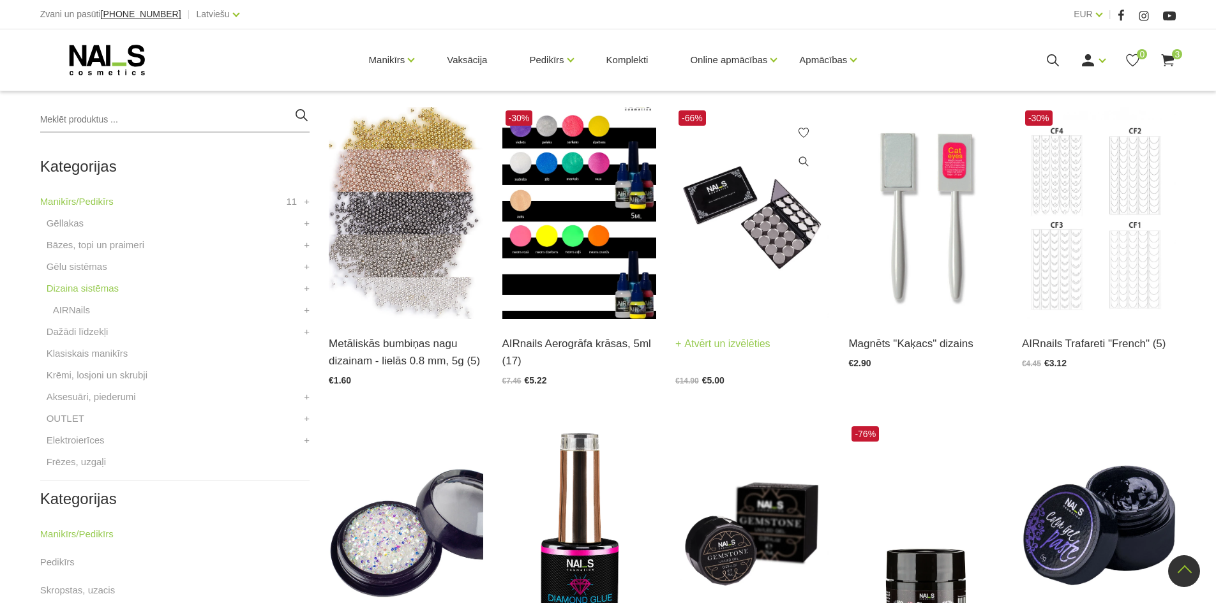
scroll to position [261, 0]
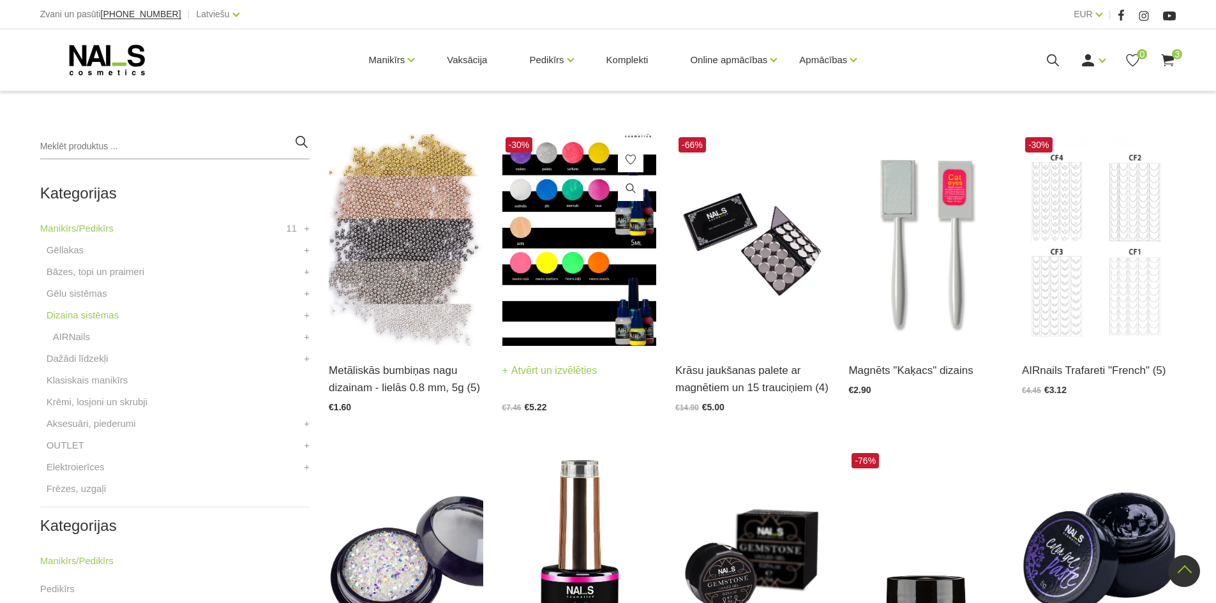
click at [585, 268] on img at bounding box center [579, 240] width 154 height 212
click at [78, 447] on link "OUTLET" at bounding box center [66, 445] width 38 height 15
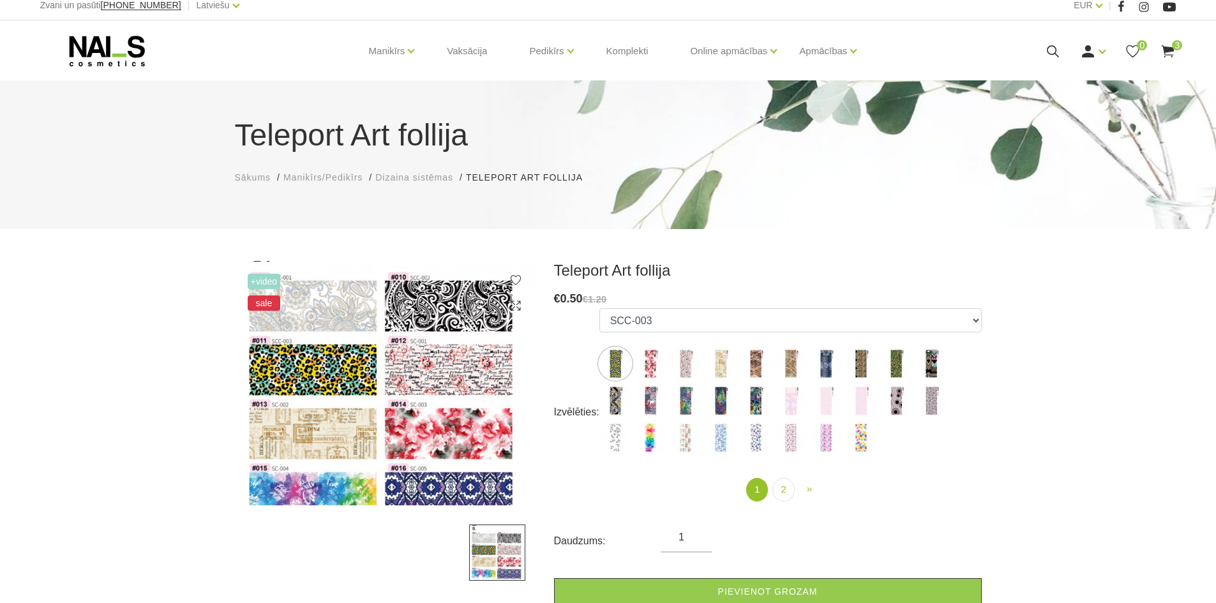
scroll to position [64, 0]
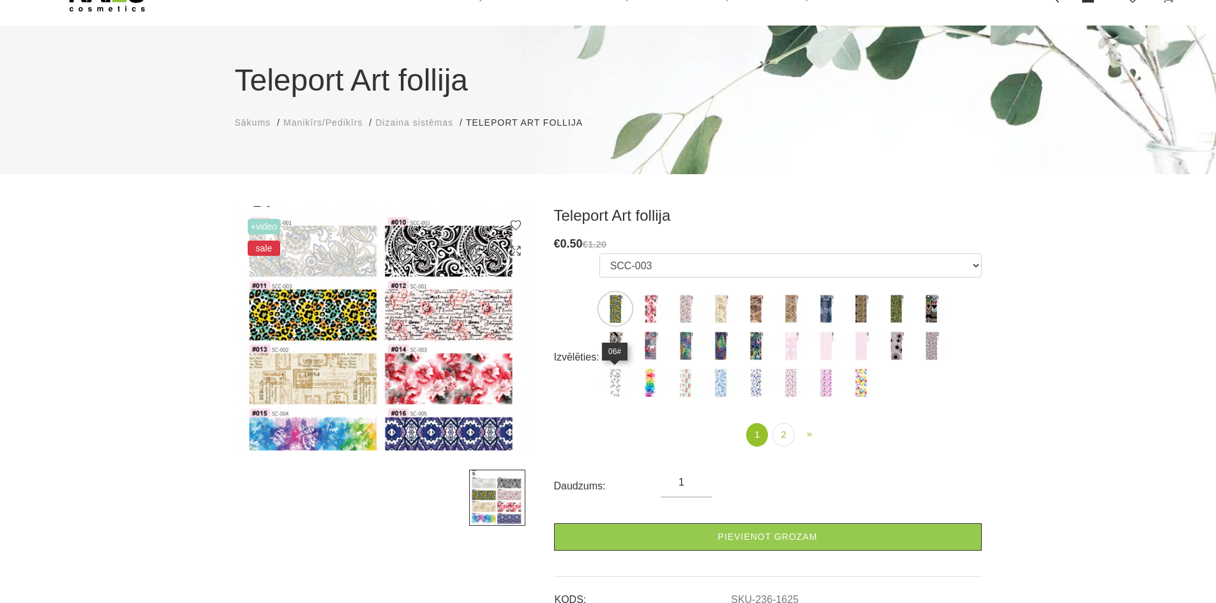
click at [622, 386] on img at bounding box center [615, 383] width 32 height 32
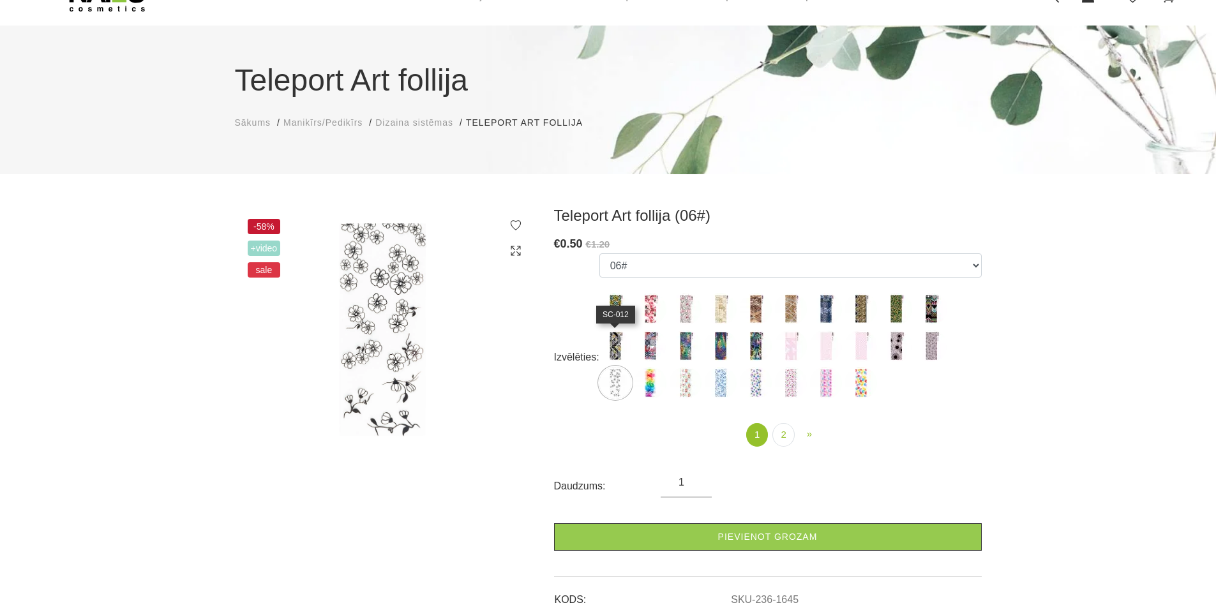
click at [621, 351] on img at bounding box center [615, 346] width 32 height 32
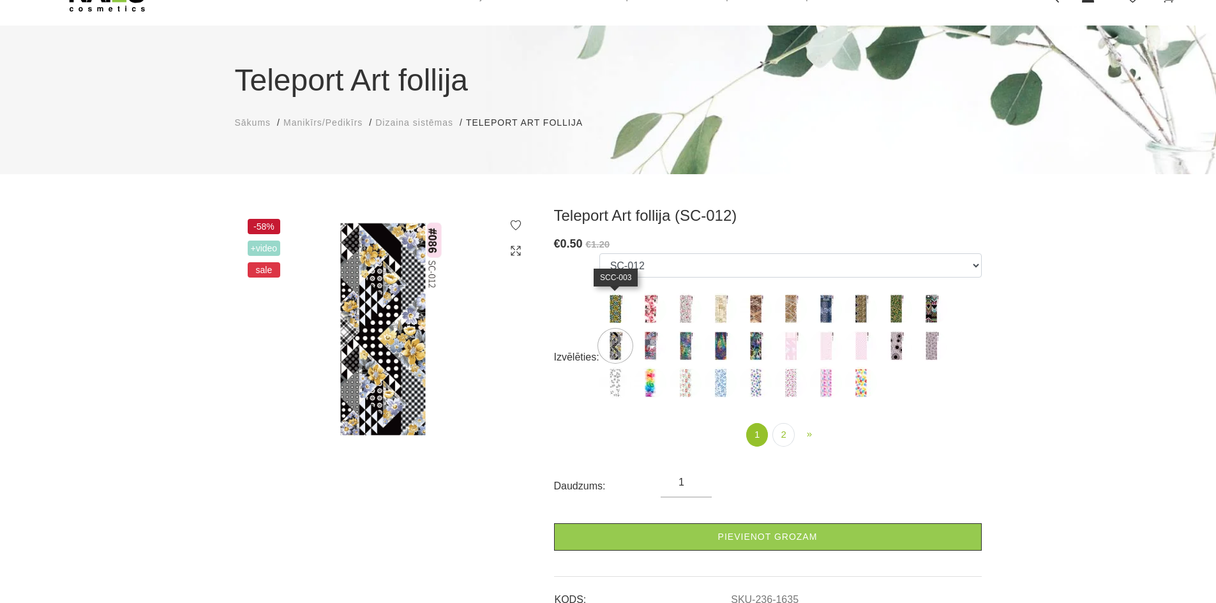
click at [629, 307] on img at bounding box center [615, 309] width 32 height 32
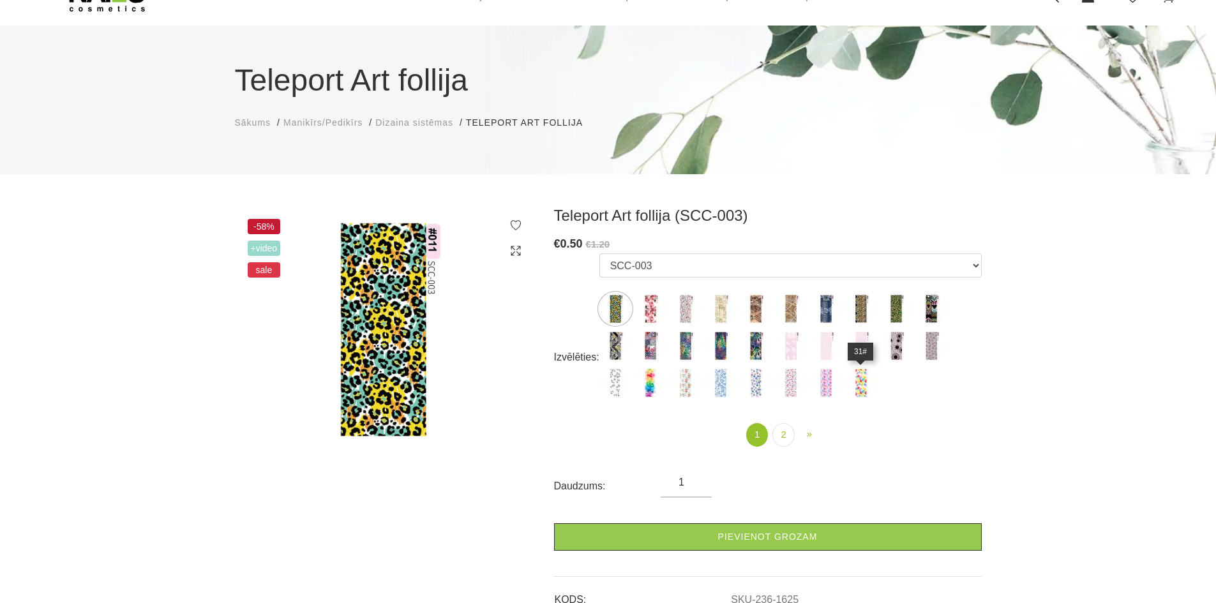
click at [861, 385] on img at bounding box center [861, 383] width 32 height 32
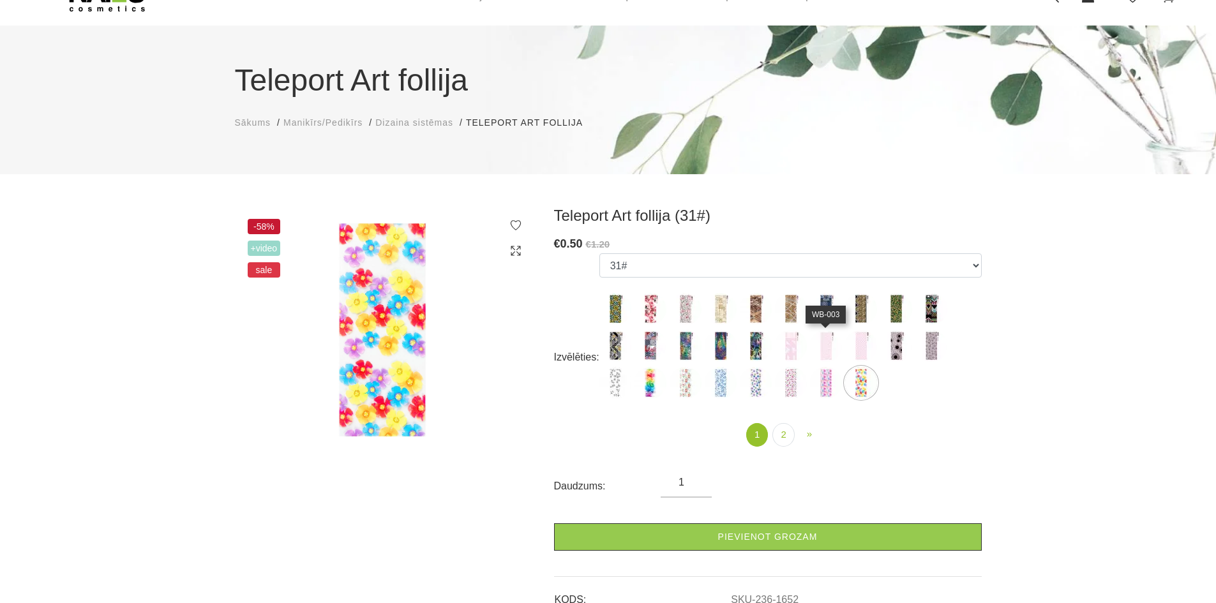
click at [827, 343] on img at bounding box center [826, 346] width 32 height 32
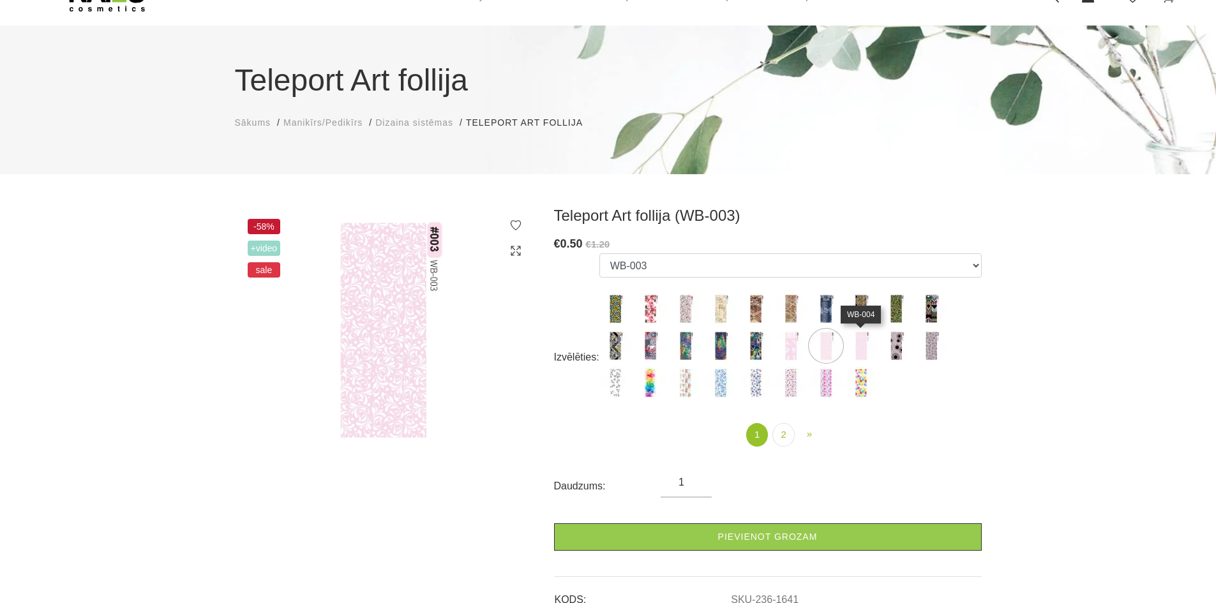
click at [864, 349] on img at bounding box center [861, 346] width 32 height 32
click at [836, 391] on img at bounding box center [826, 383] width 32 height 32
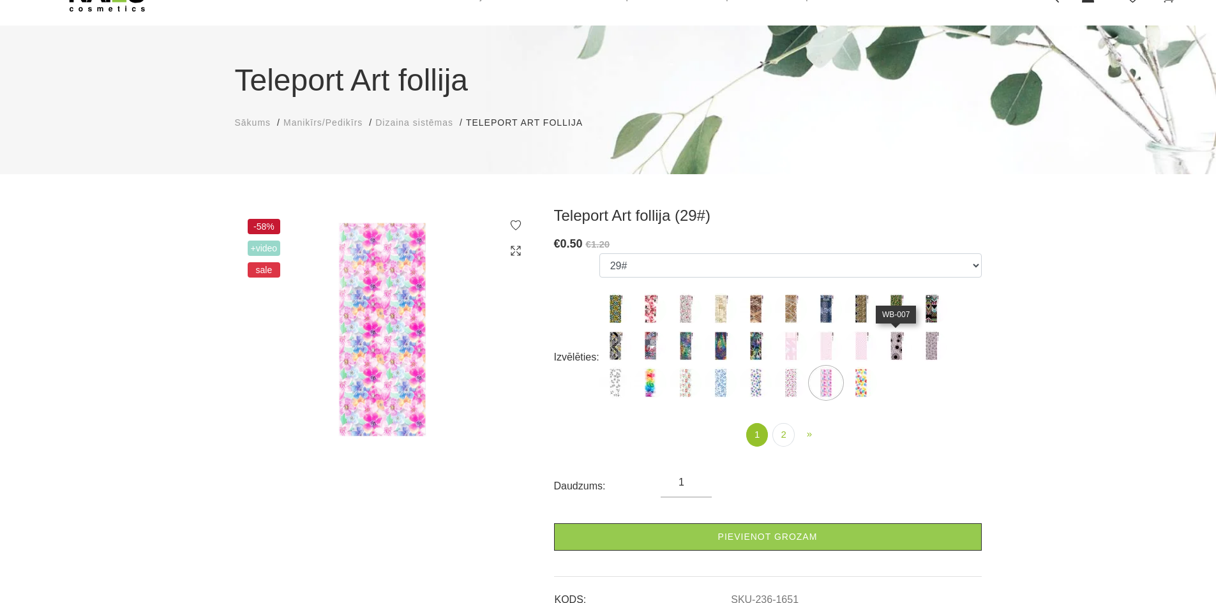
click at [894, 359] on img at bounding box center [896, 346] width 32 height 32
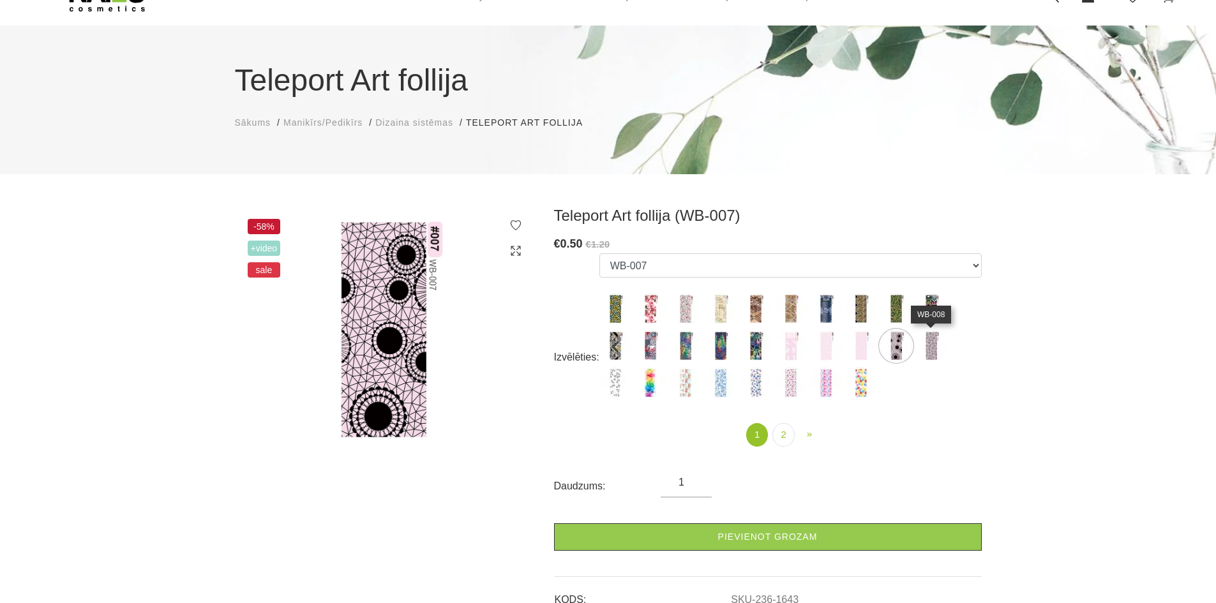
click at [933, 354] on img at bounding box center [931, 346] width 32 height 32
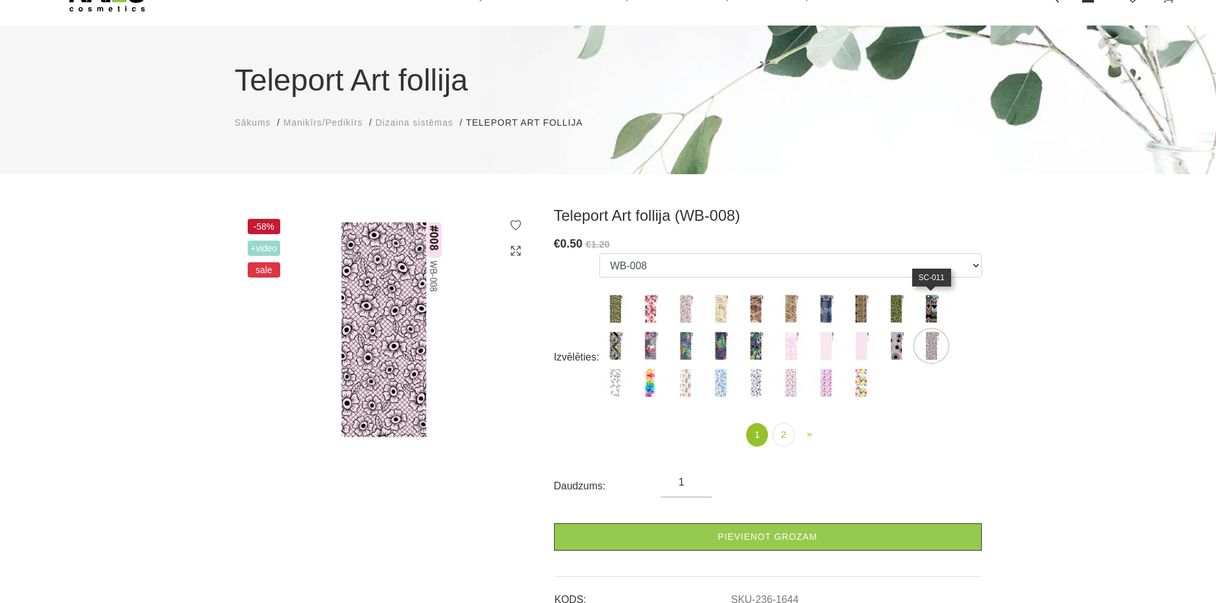
click at [939, 311] on img at bounding box center [931, 309] width 32 height 32
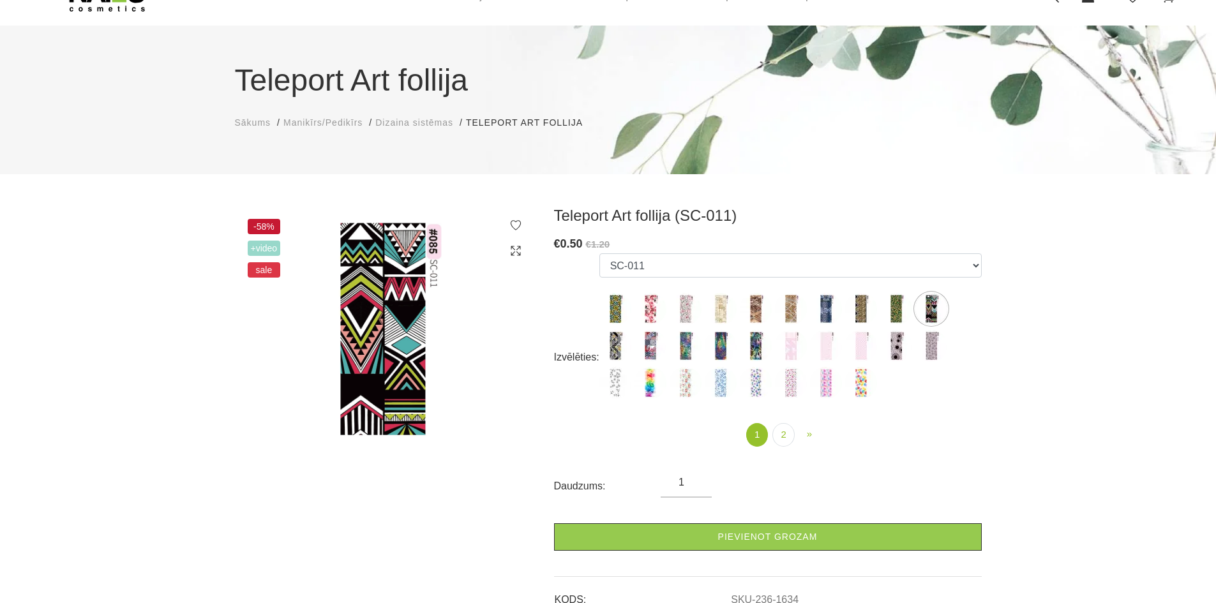
click at [626, 375] on img at bounding box center [615, 383] width 32 height 32
select select "1645"
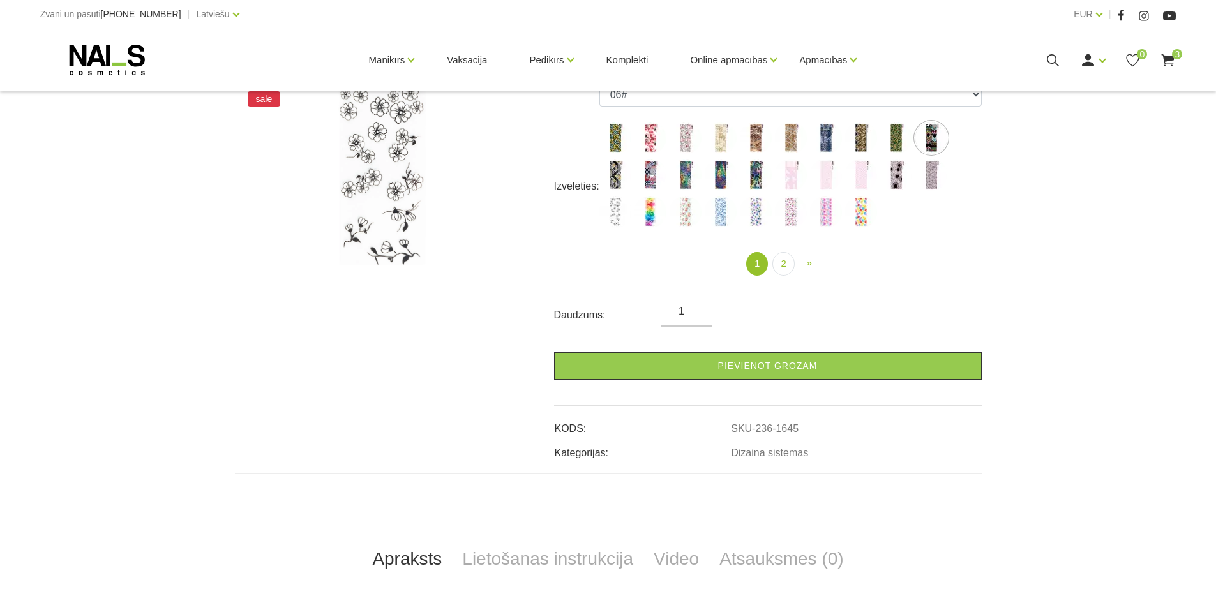
scroll to position [255, 0]
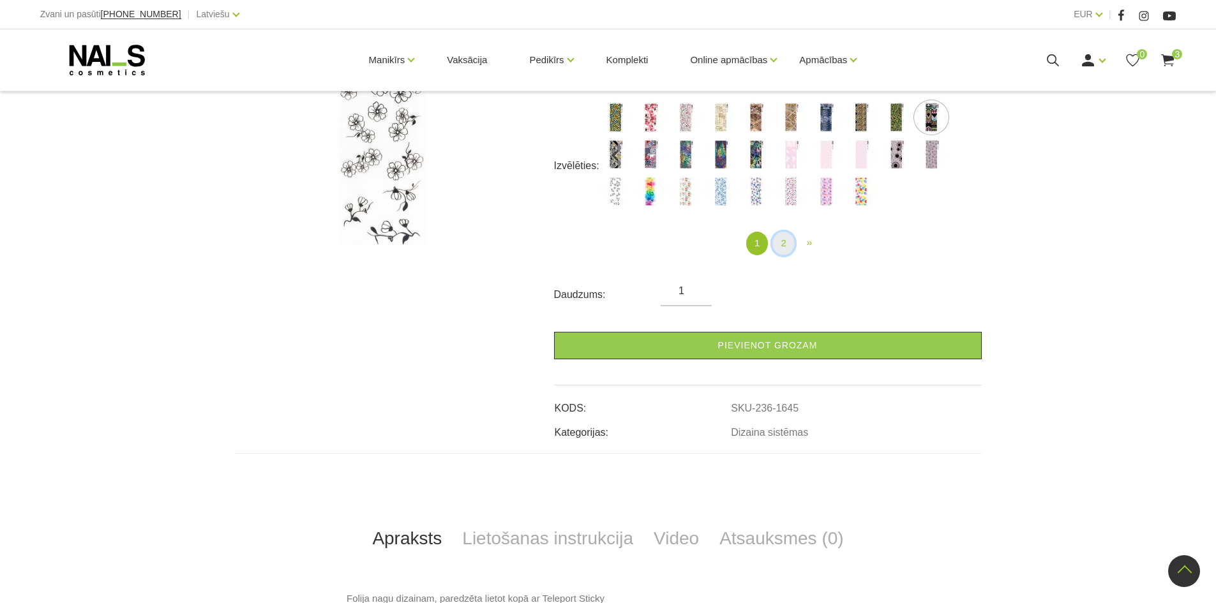
click at [783, 249] on link "2" at bounding box center [783, 244] width 22 height 24
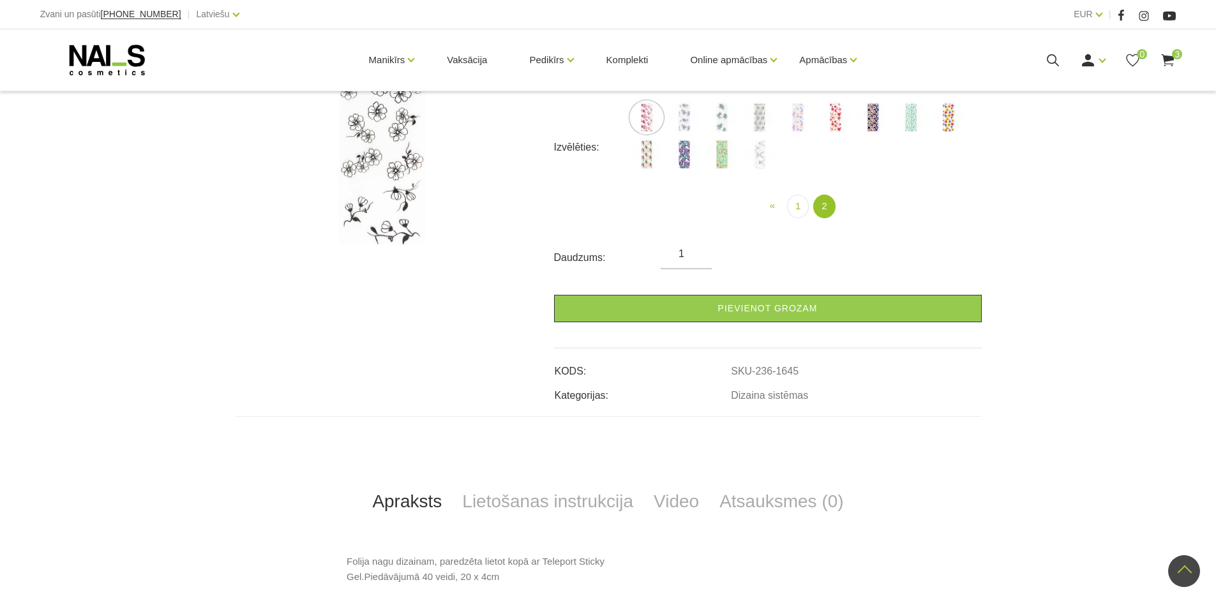
scroll to position [128, 0]
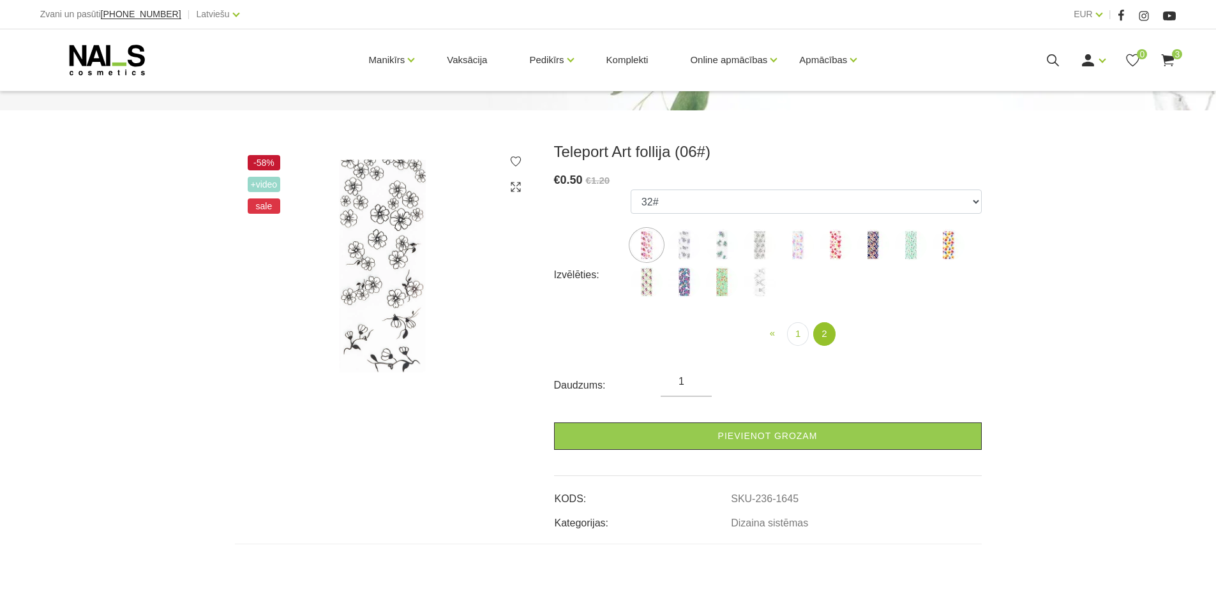
click at [682, 236] on img at bounding box center [684, 245] width 32 height 32
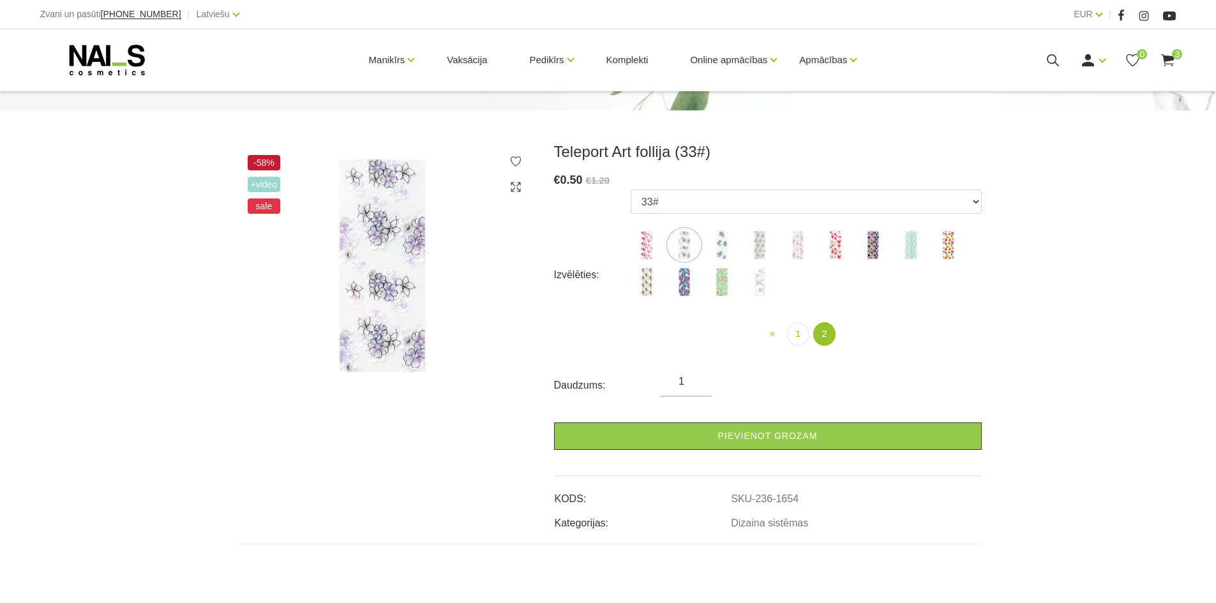
click at [685, 287] on img at bounding box center [684, 282] width 32 height 32
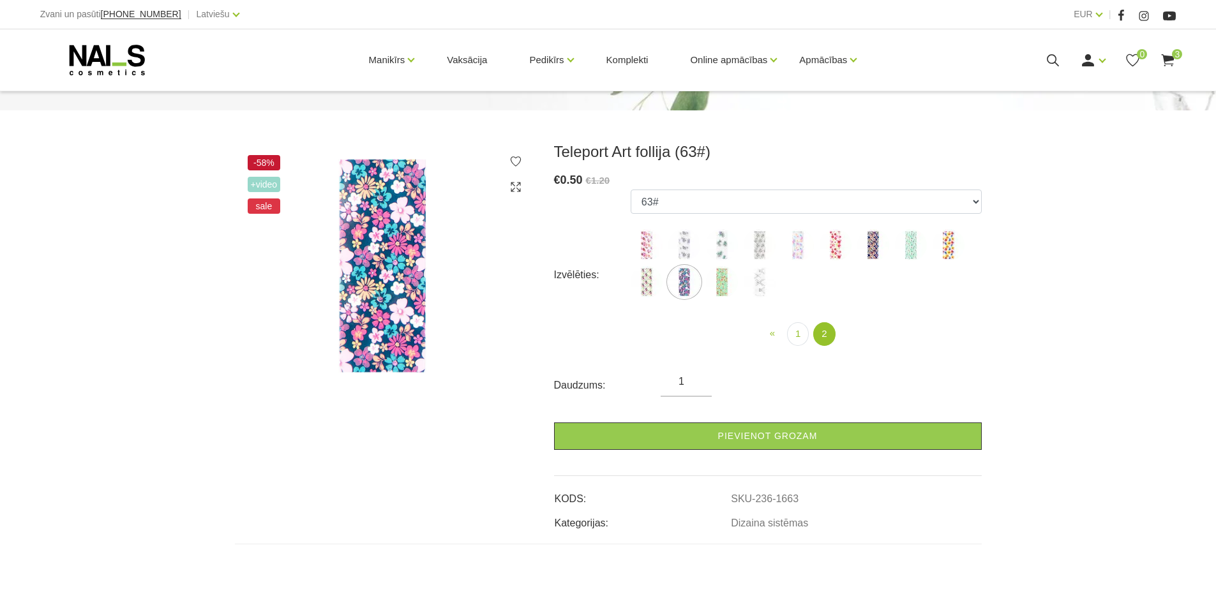
click at [657, 289] on img at bounding box center [647, 282] width 32 height 32
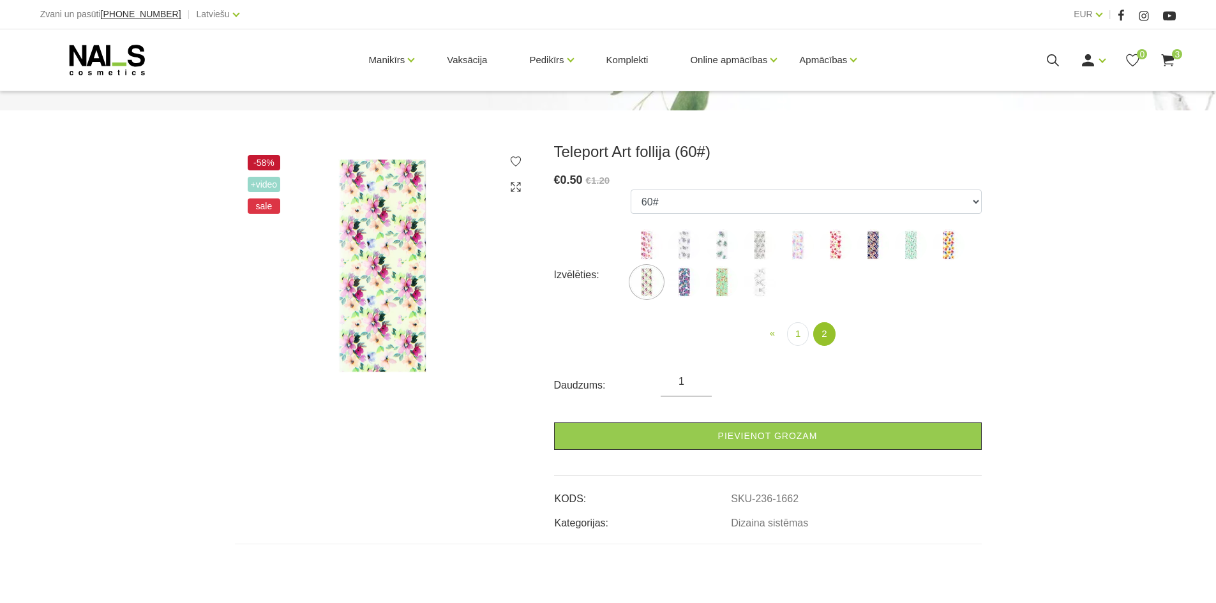
click at [721, 283] on img at bounding box center [722, 282] width 32 height 32
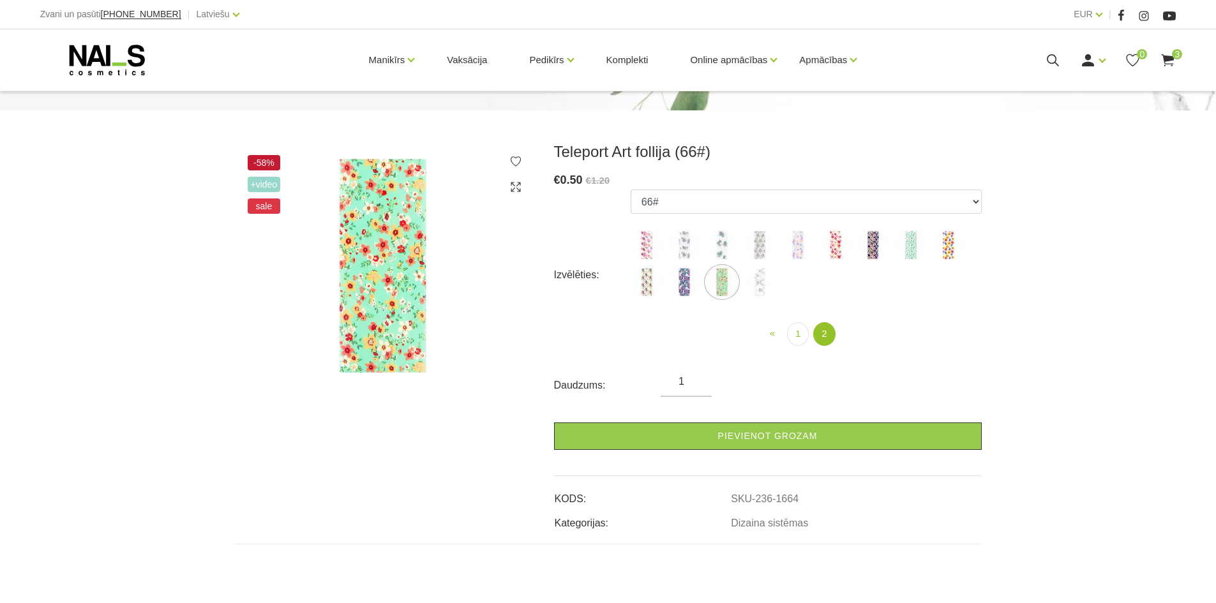
click at [747, 285] on img at bounding box center [760, 282] width 32 height 32
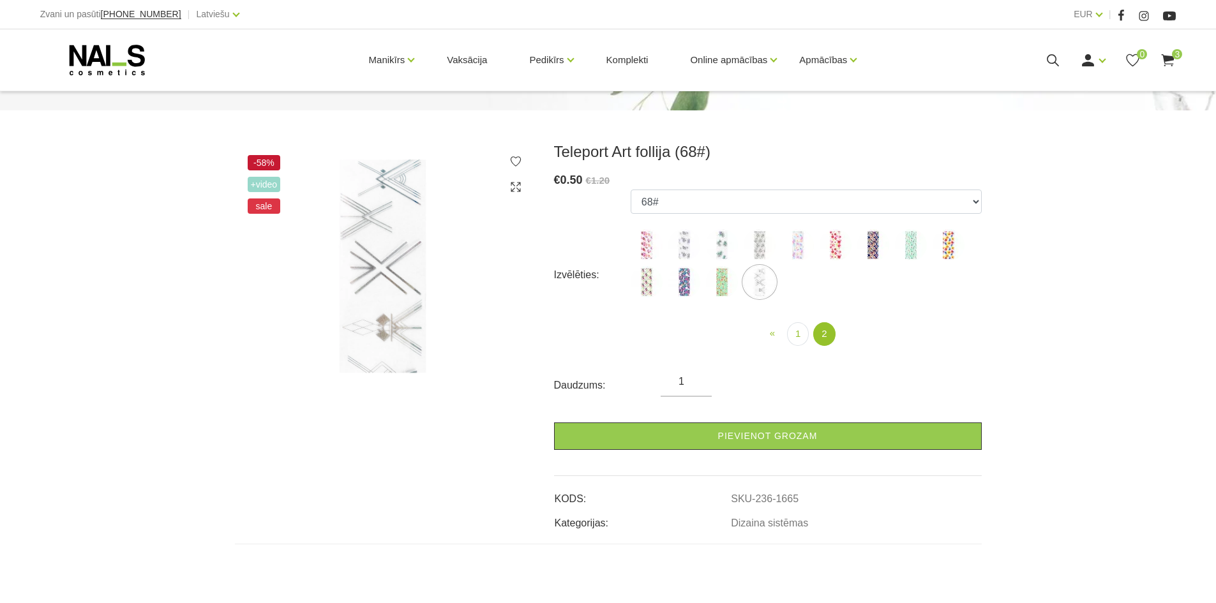
click at [760, 238] on img at bounding box center [760, 245] width 32 height 32
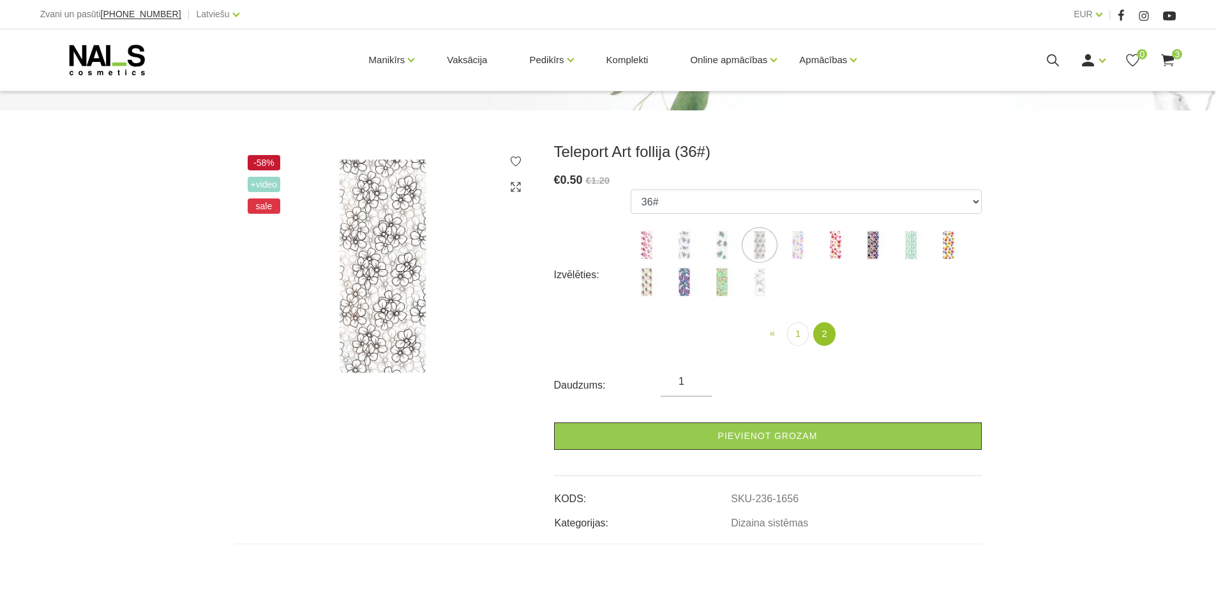
click at [804, 244] on img at bounding box center [798, 245] width 32 height 32
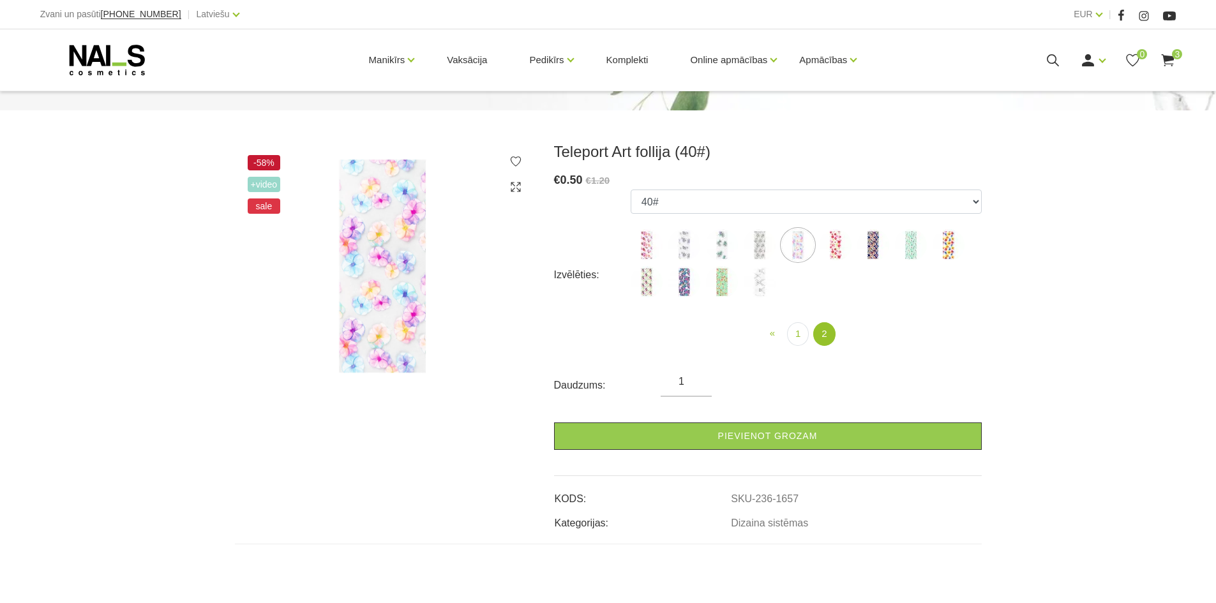
click at [832, 246] on img at bounding box center [836, 245] width 32 height 32
select select "1658"
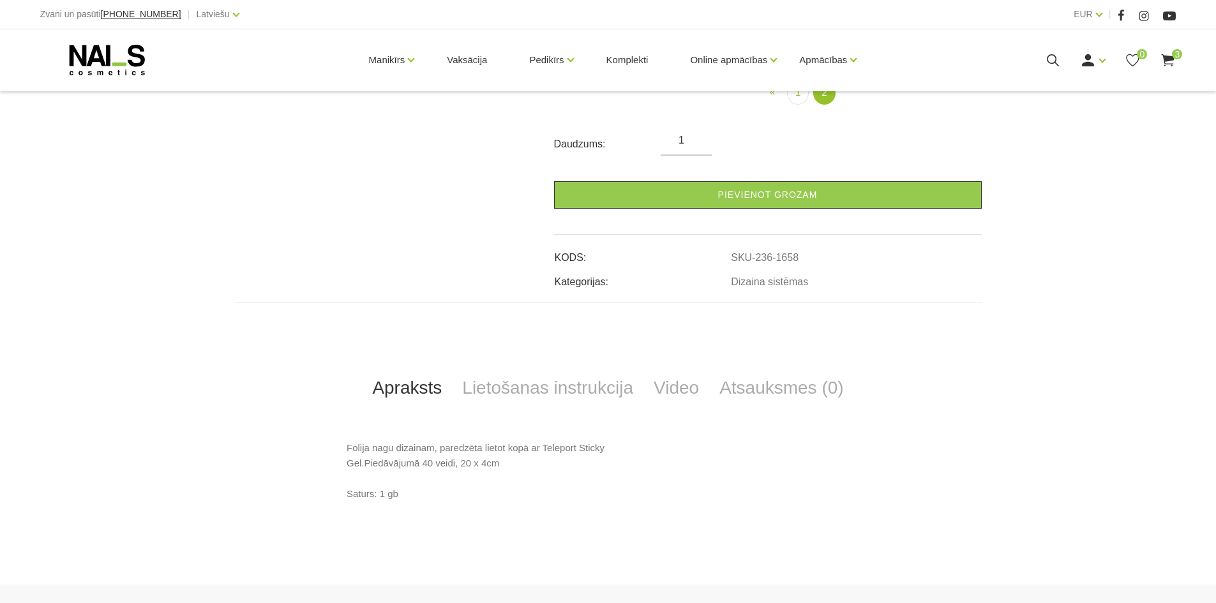
scroll to position [447, 0]
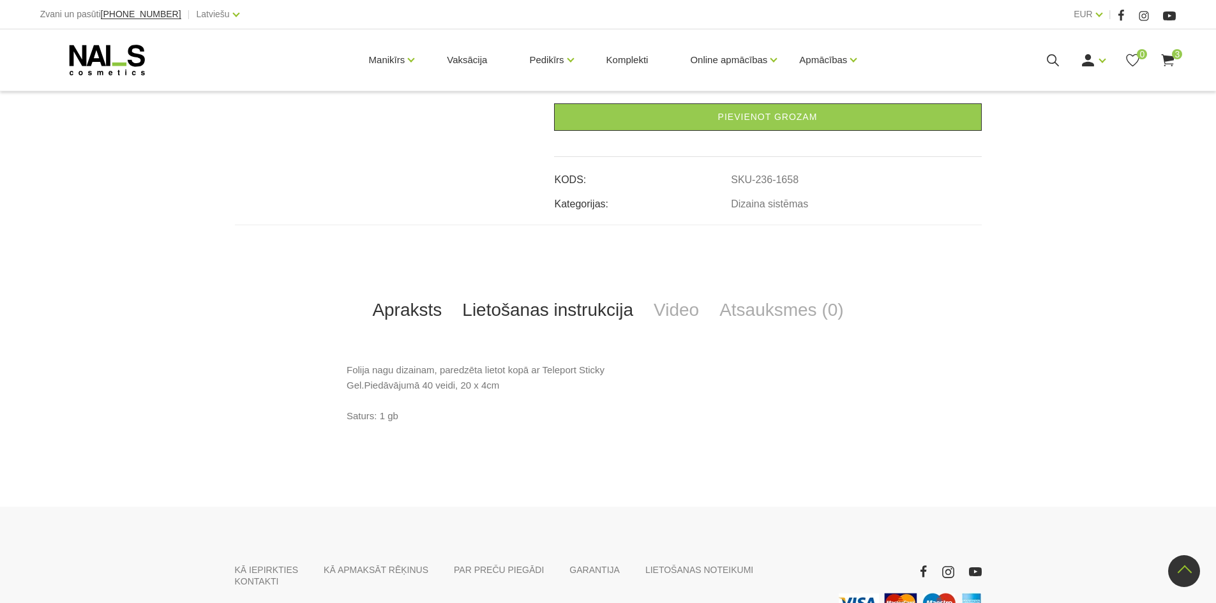
click at [551, 312] on link "Lietošanas instrukcija" at bounding box center [547, 310] width 191 height 42
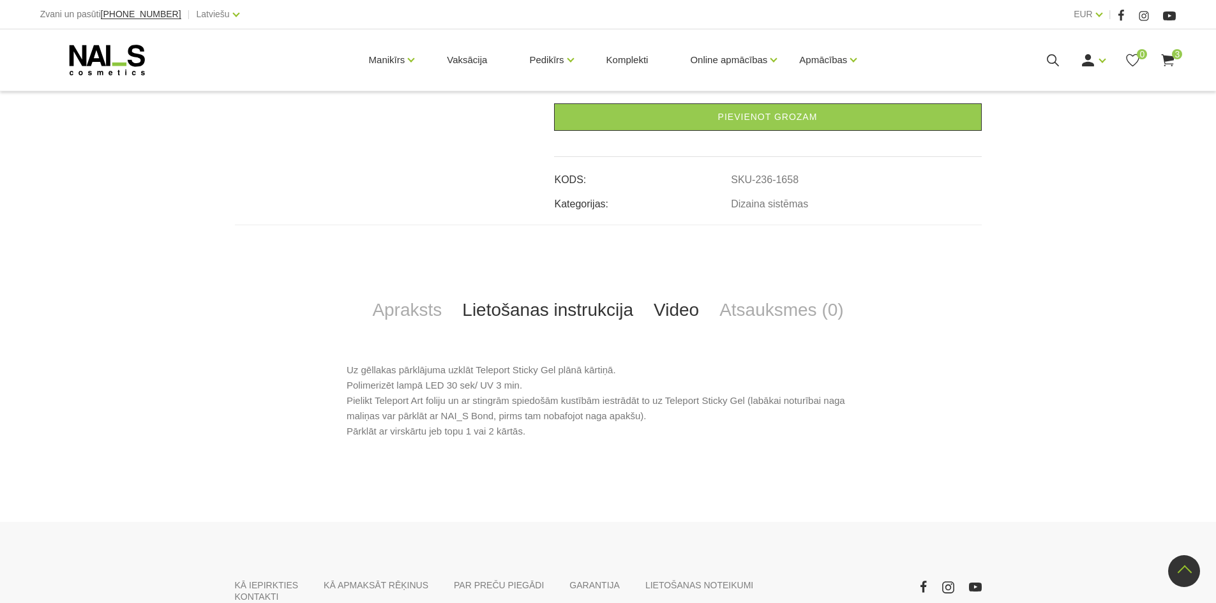
click at [673, 310] on link "Video" at bounding box center [676, 310] width 66 height 42
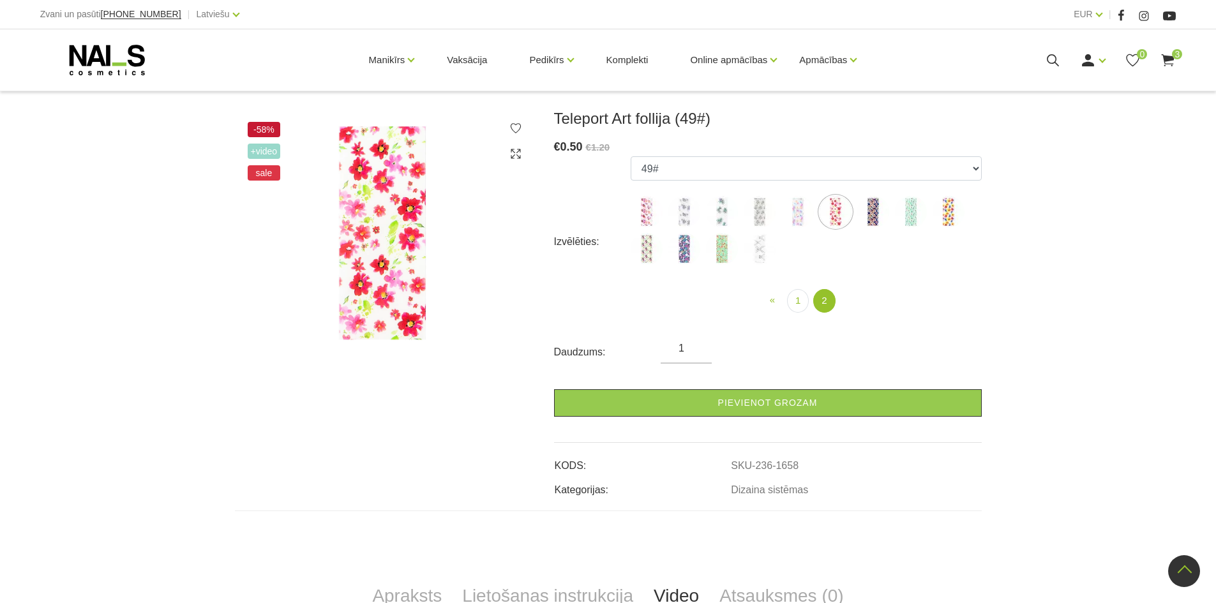
scroll to position [128, 0]
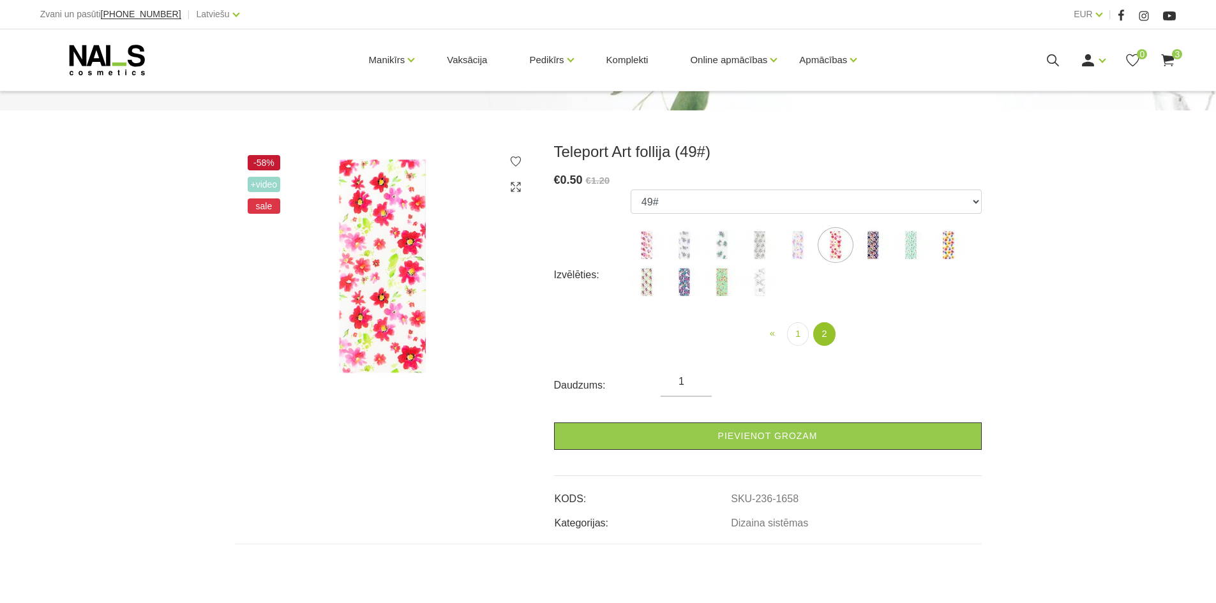
scroll to position [255, 0]
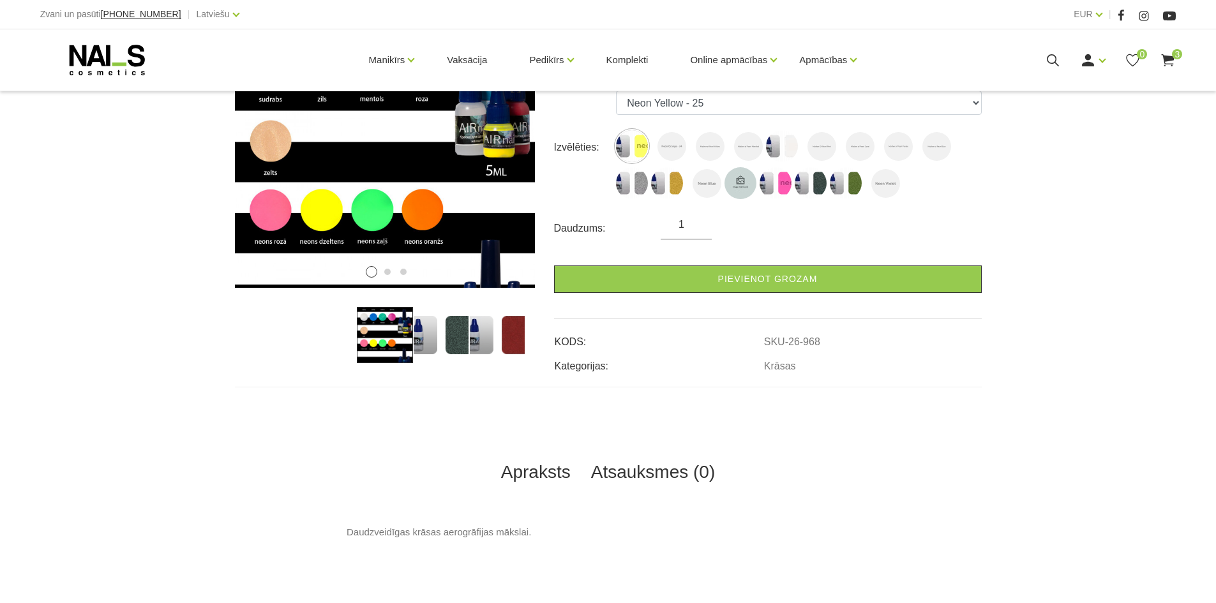
scroll to position [245, 0]
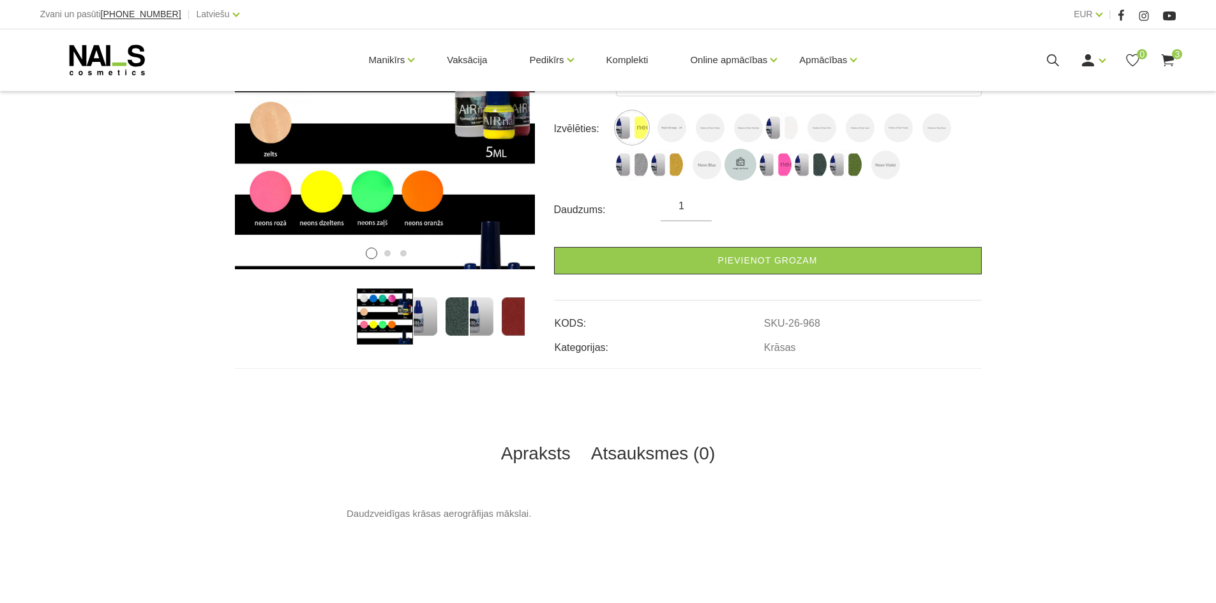
click at [657, 454] on link "Atsauksmes (0)" at bounding box center [653, 454] width 145 height 42
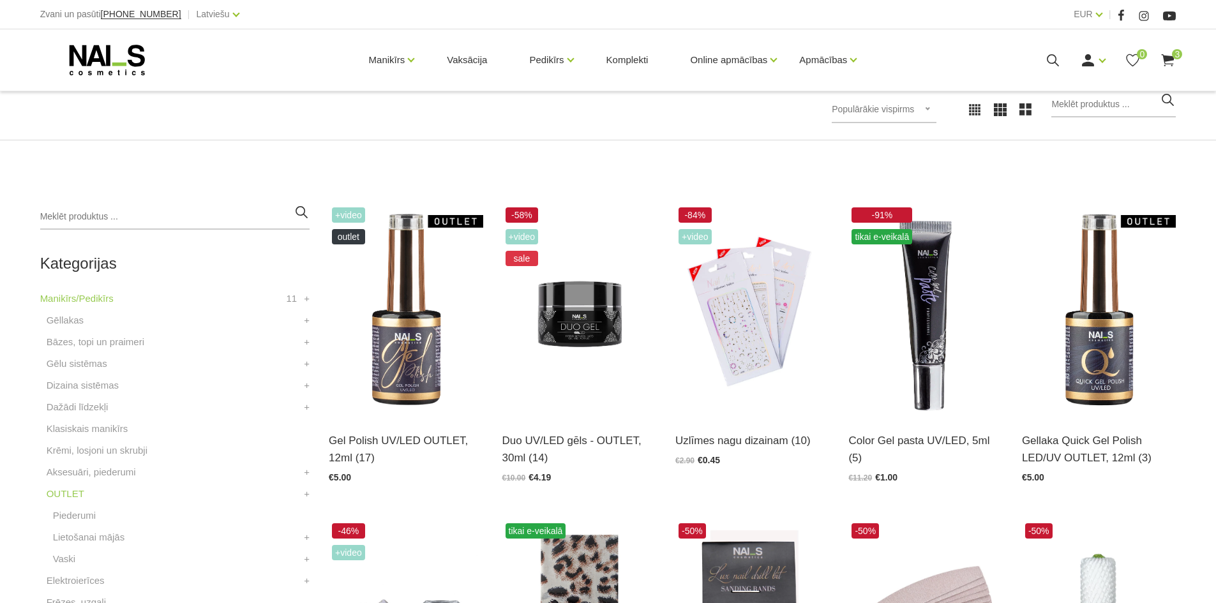
scroll to position [191, 0]
click at [781, 365] on img at bounding box center [752, 310] width 154 height 212
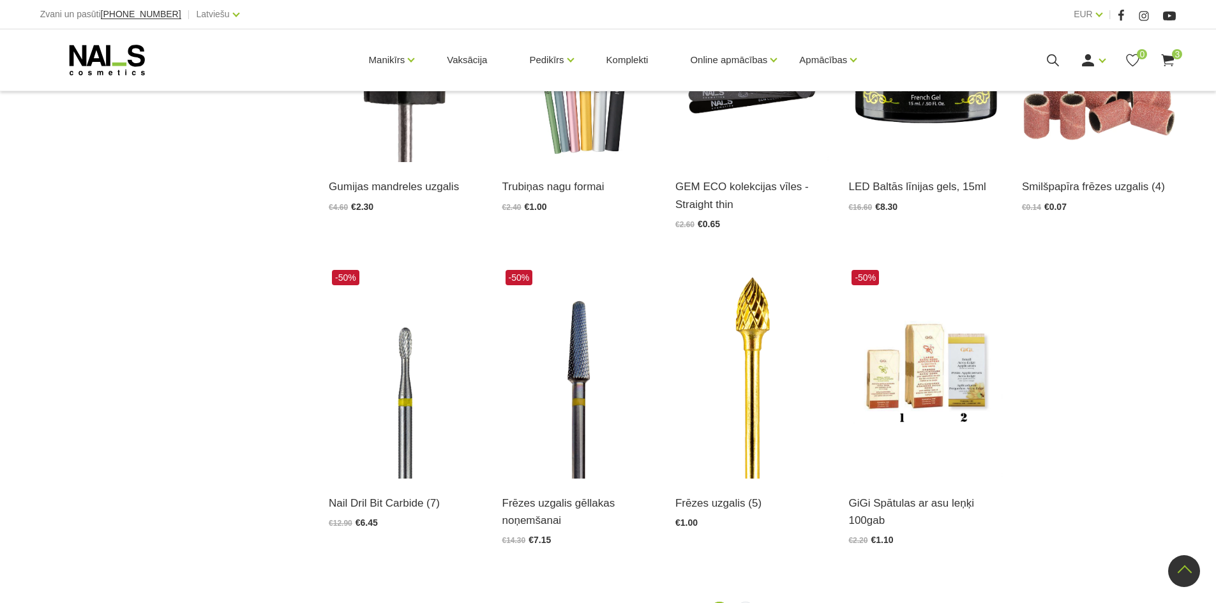
scroll to position [1468, 0]
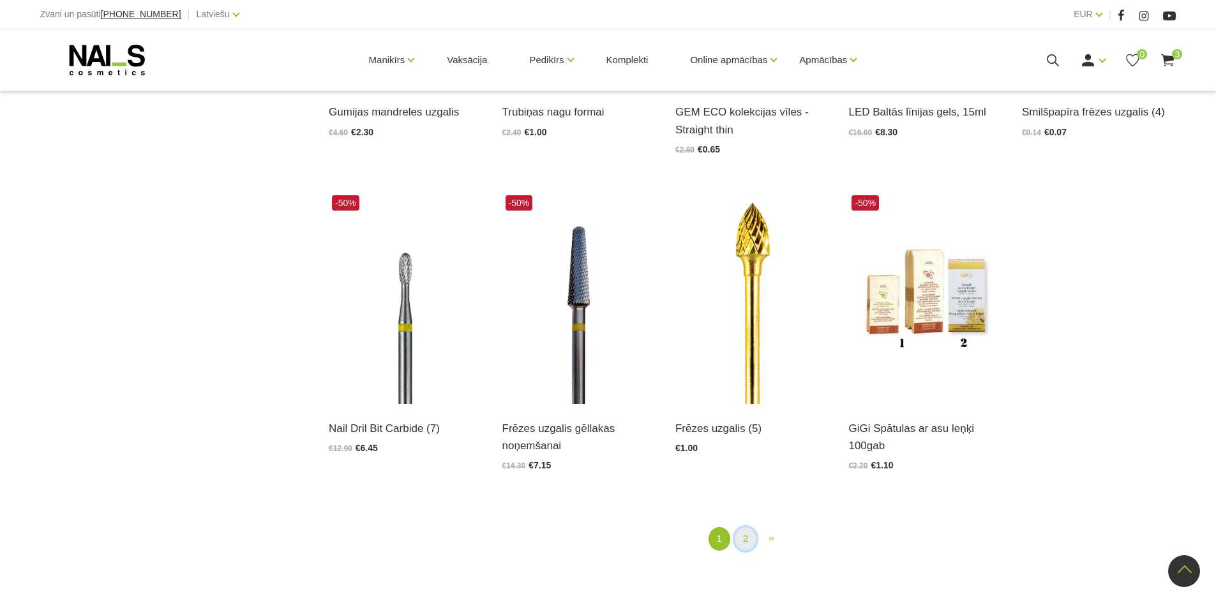
click at [746, 542] on link "2" at bounding box center [746, 539] width 22 height 24
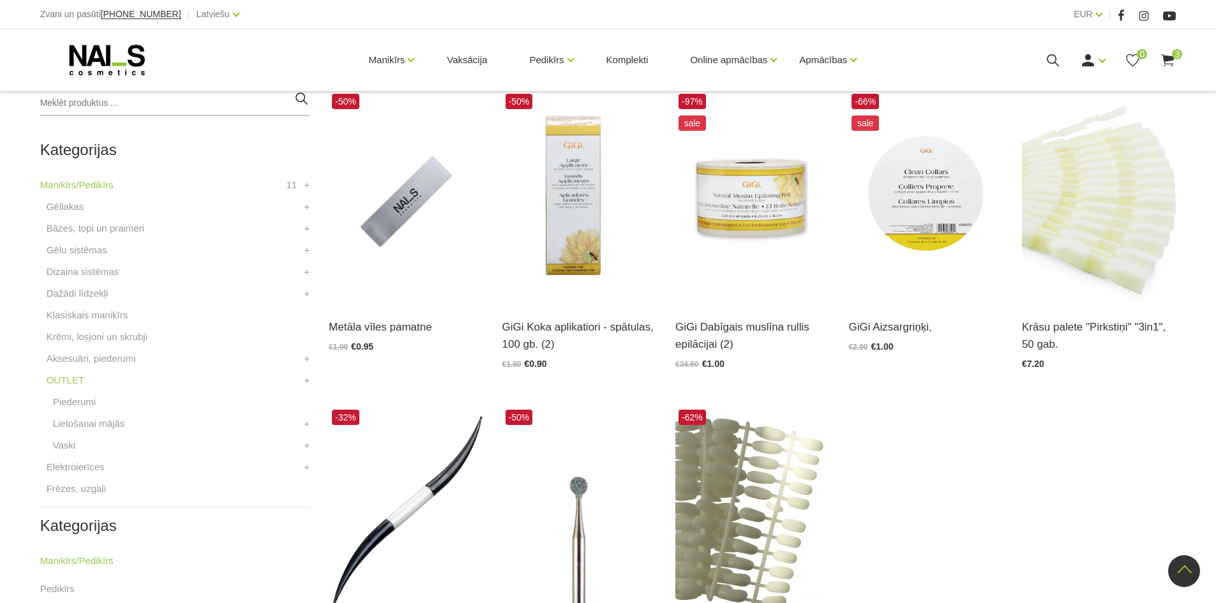
scroll to position [325, 0]
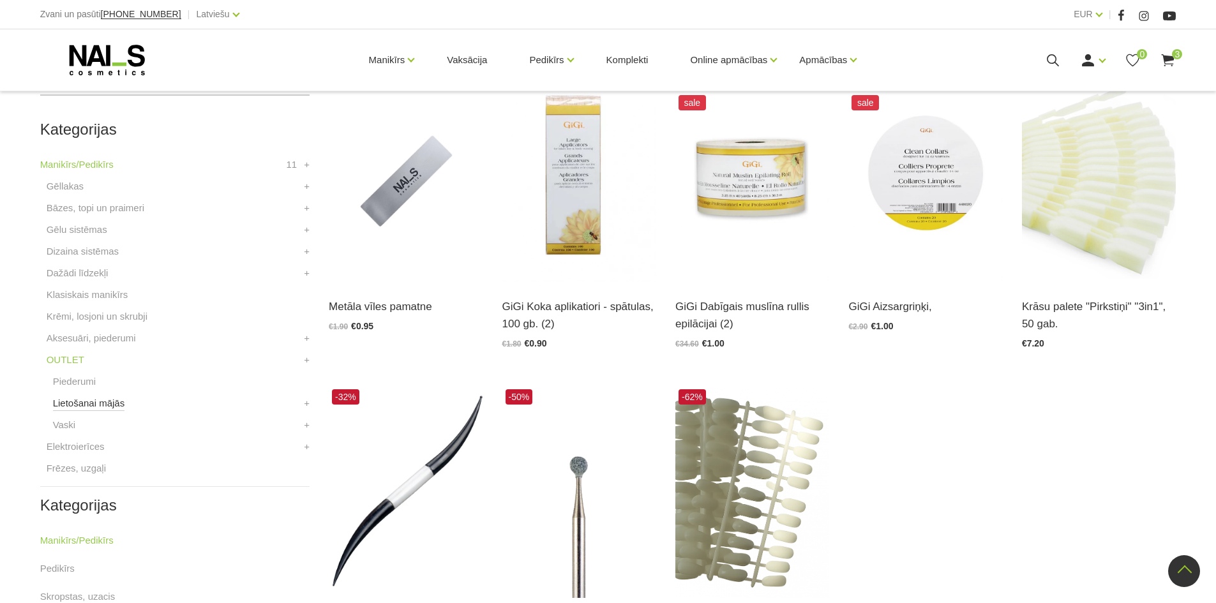
click at [95, 402] on link "Lietošanai mājās" at bounding box center [89, 403] width 72 height 15
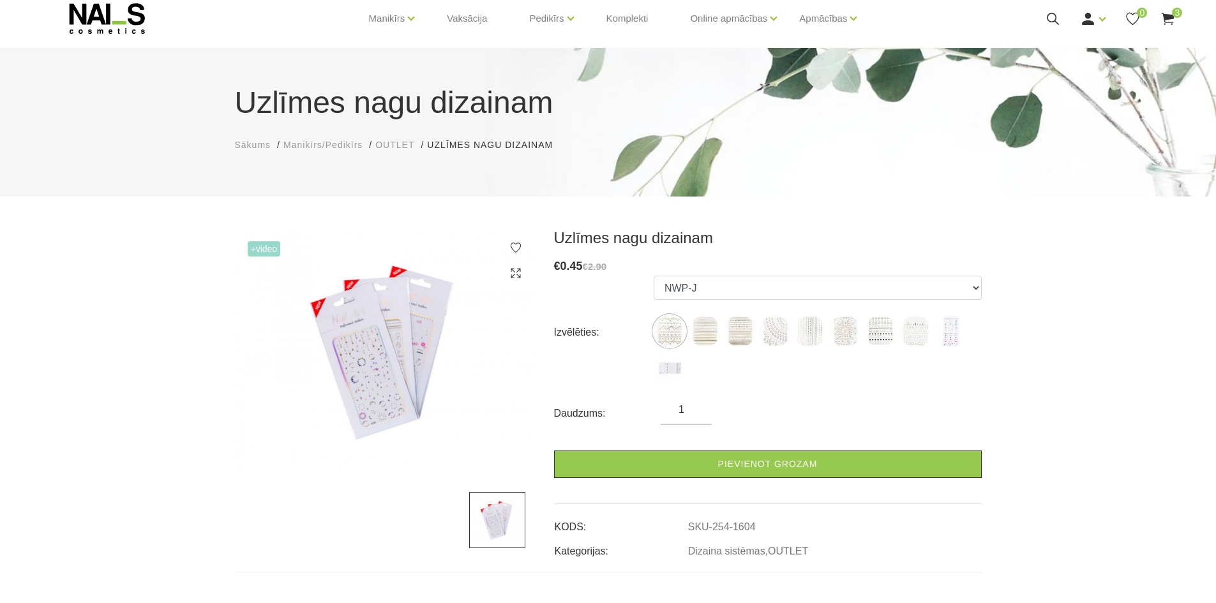
scroll to position [64, 0]
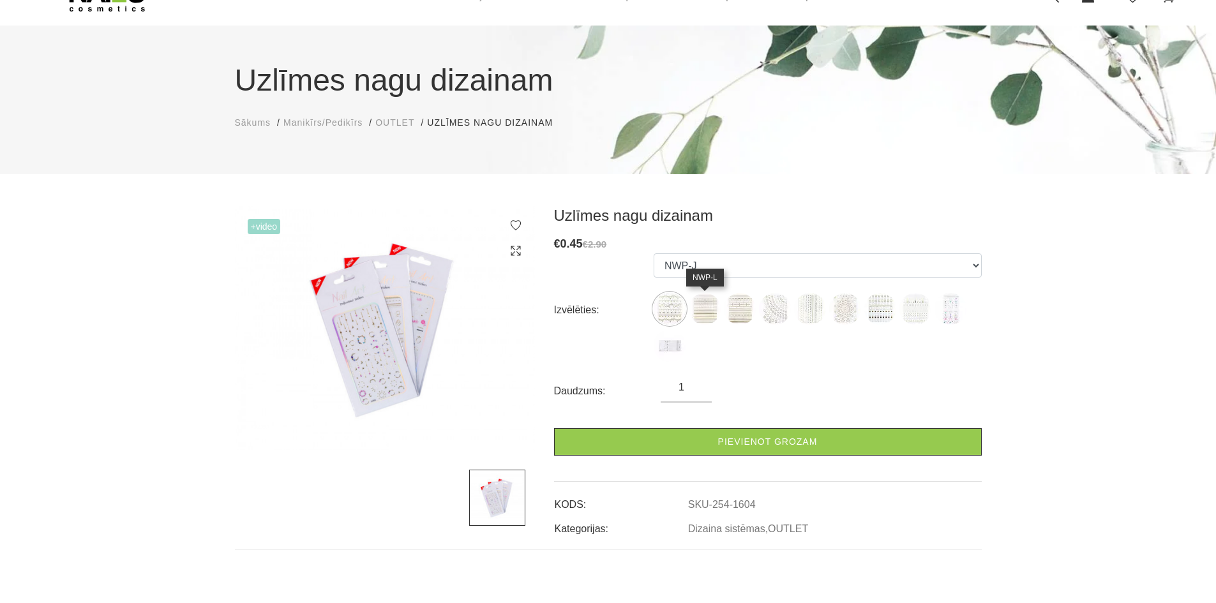
click at [709, 310] on img at bounding box center [705, 309] width 32 height 32
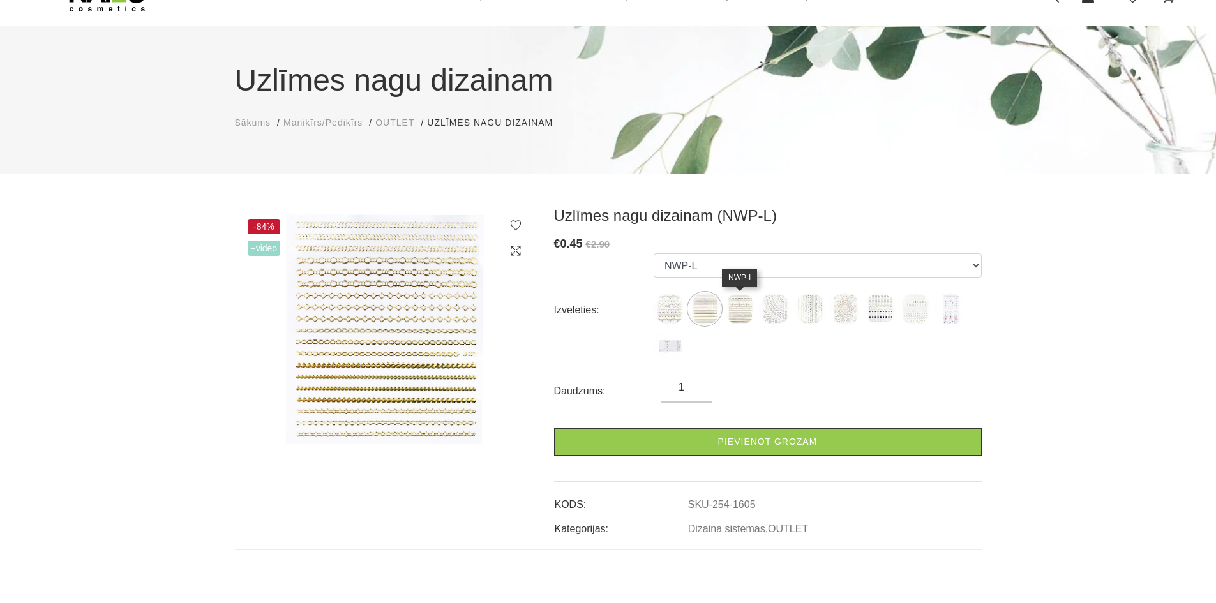
click at [749, 307] on img at bounding box center [740, 309] width 32 height 32
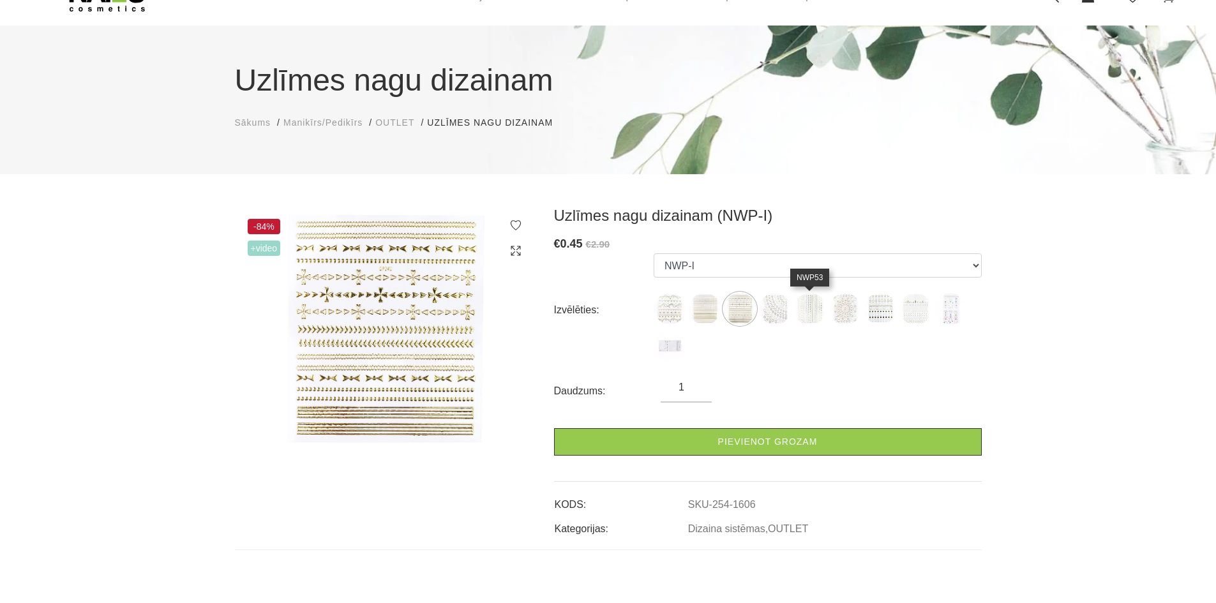
click at [800, 308] on img at bounding box center [810, 309] width 32 height 32
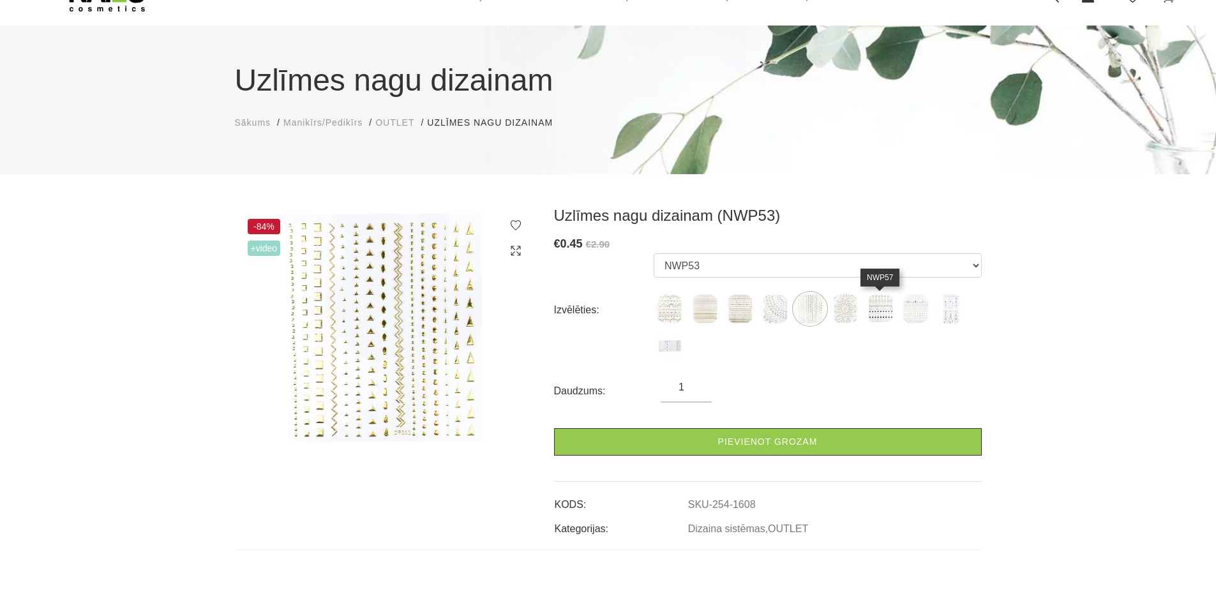
click at [872, 306] on img at bounding box center [880, 309] width 32 height 32
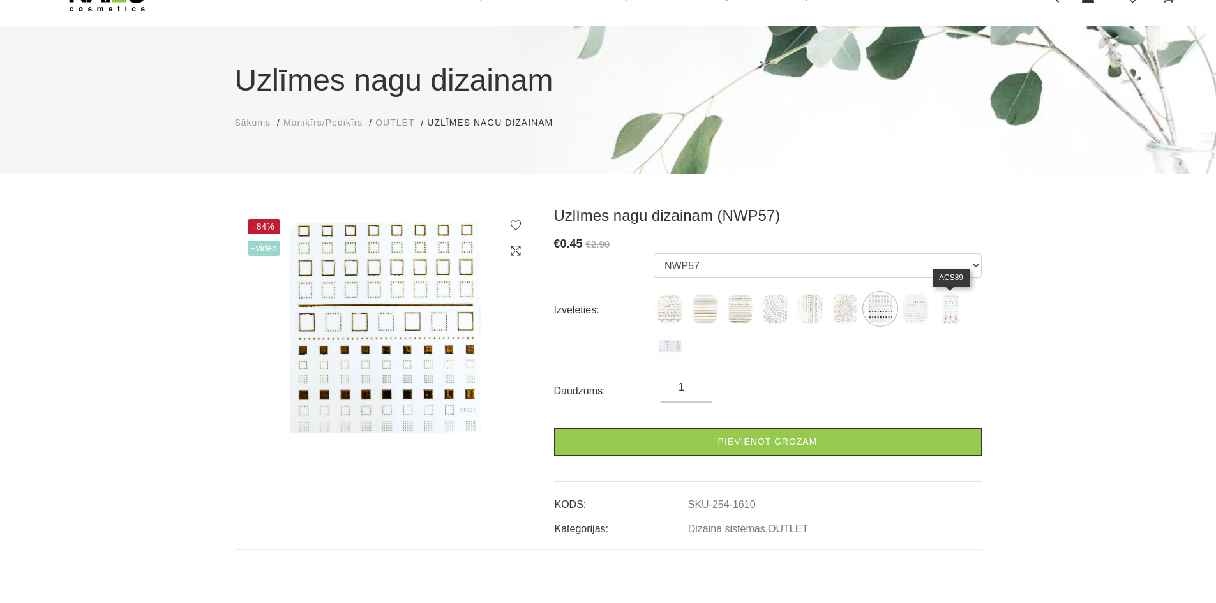
click at [934, 307] on img at bounding box center [950, 309] width 32 height 32
select select "1613"
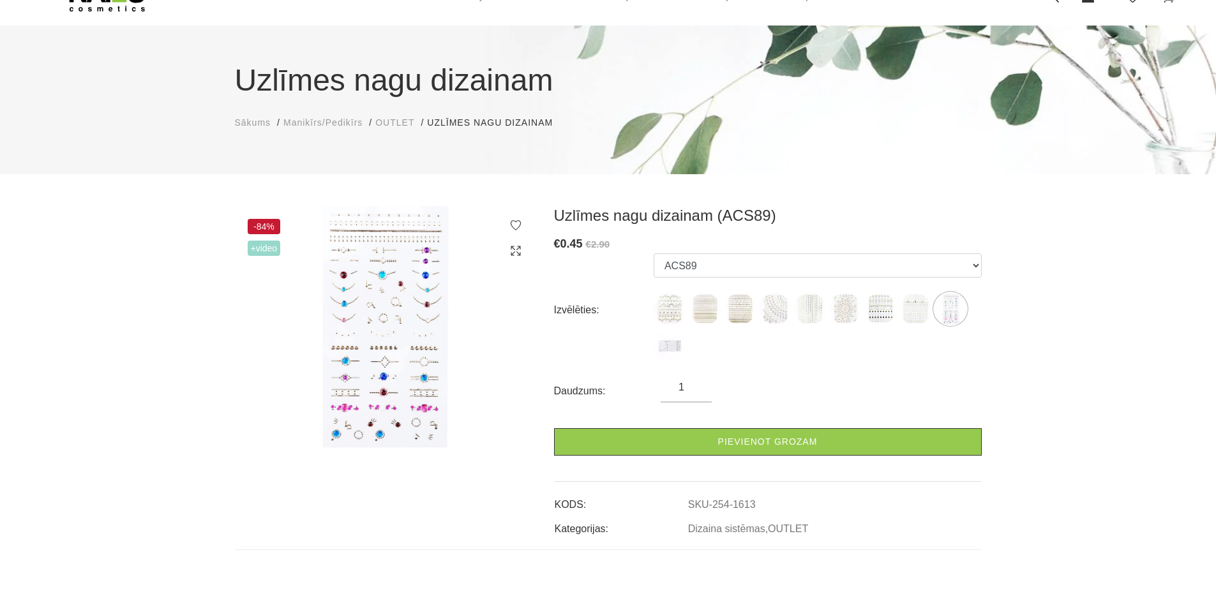
click at [979, 304] on ul "NWP-J NWP-L NWP-I NWP52 NWP53 NWP55 NWP57 NWP58 ACS89 ACS92" at bounding box center [818, 310] width 328 height 114
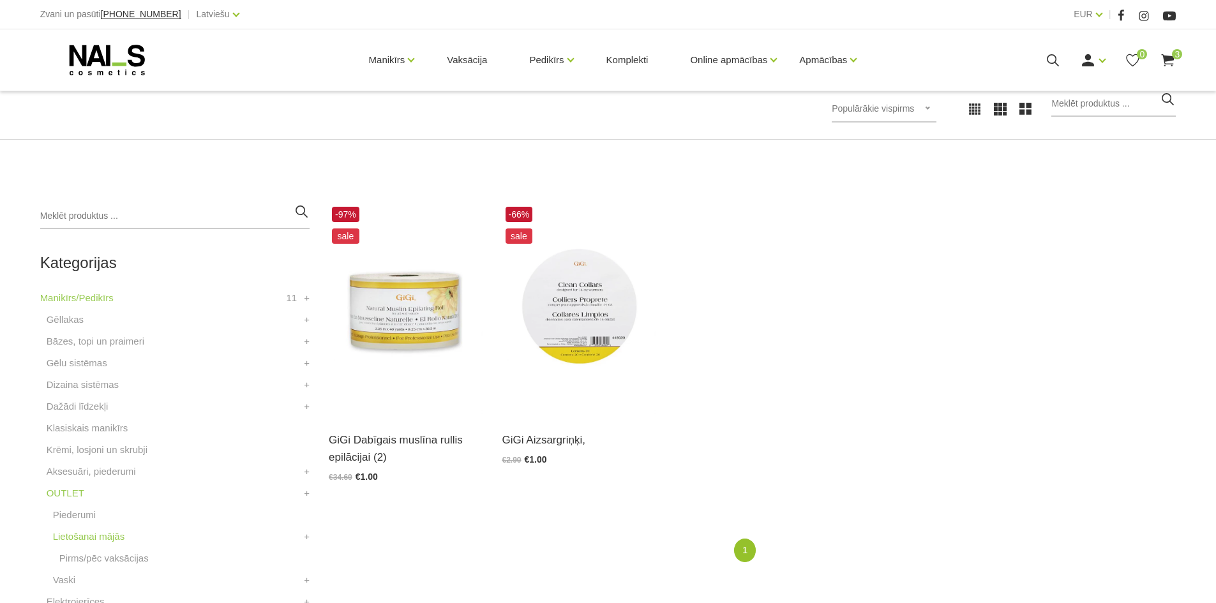
scroll to position [255, 0]
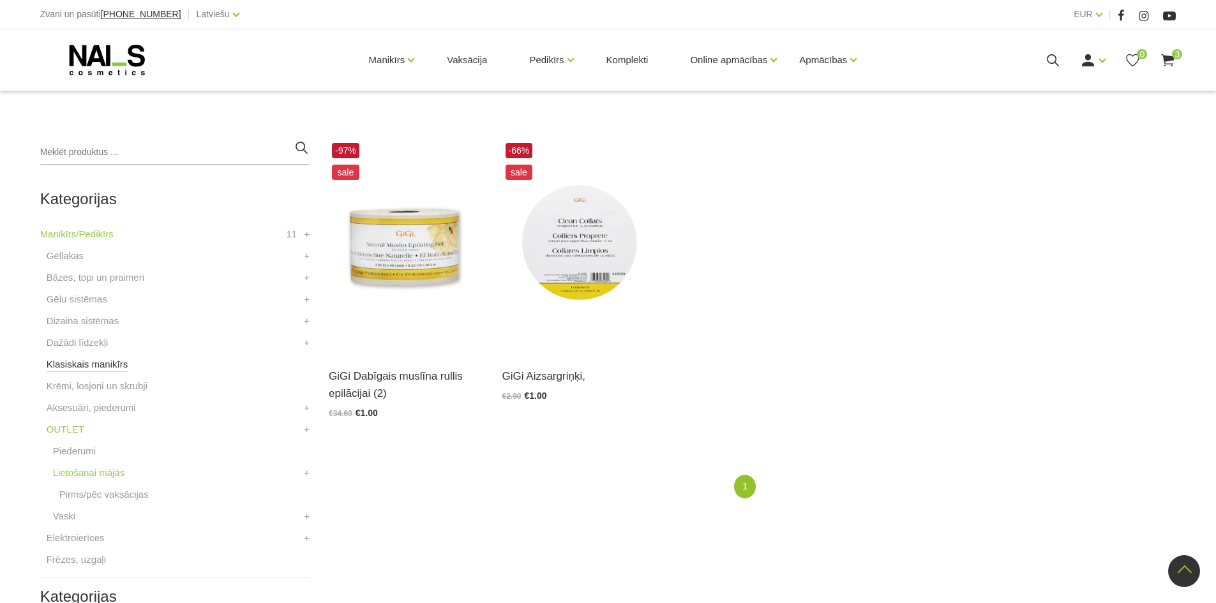
click at [110, 365] on link "Klasiskais manikīrs" at bounding box center [88, 364] width 82 height 15
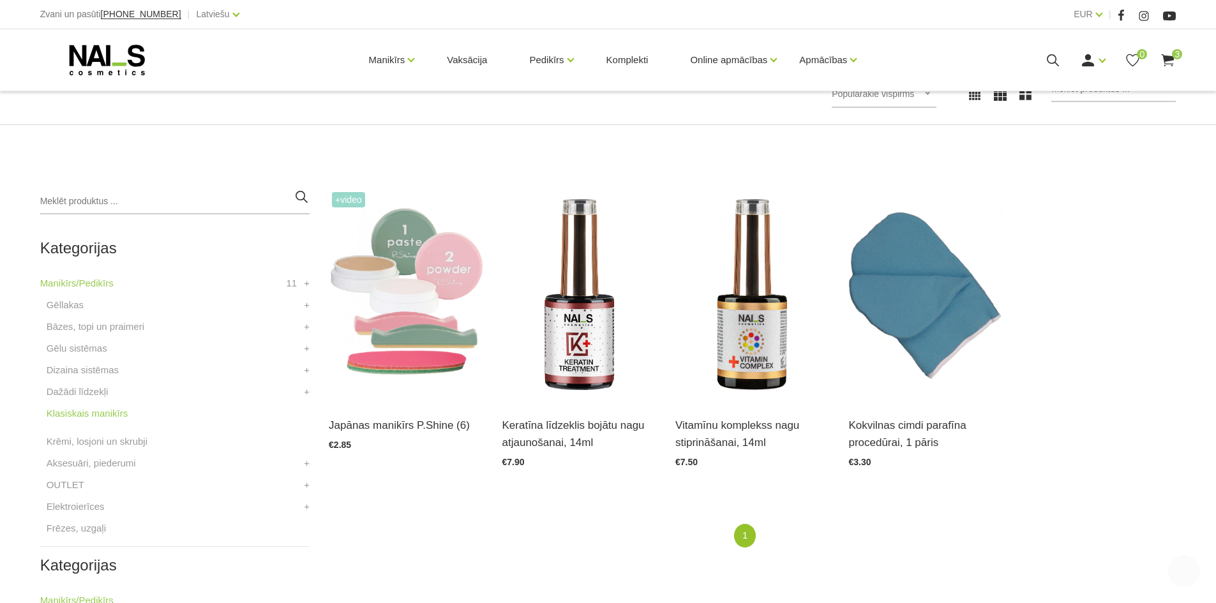
scroll to position [255, 0]
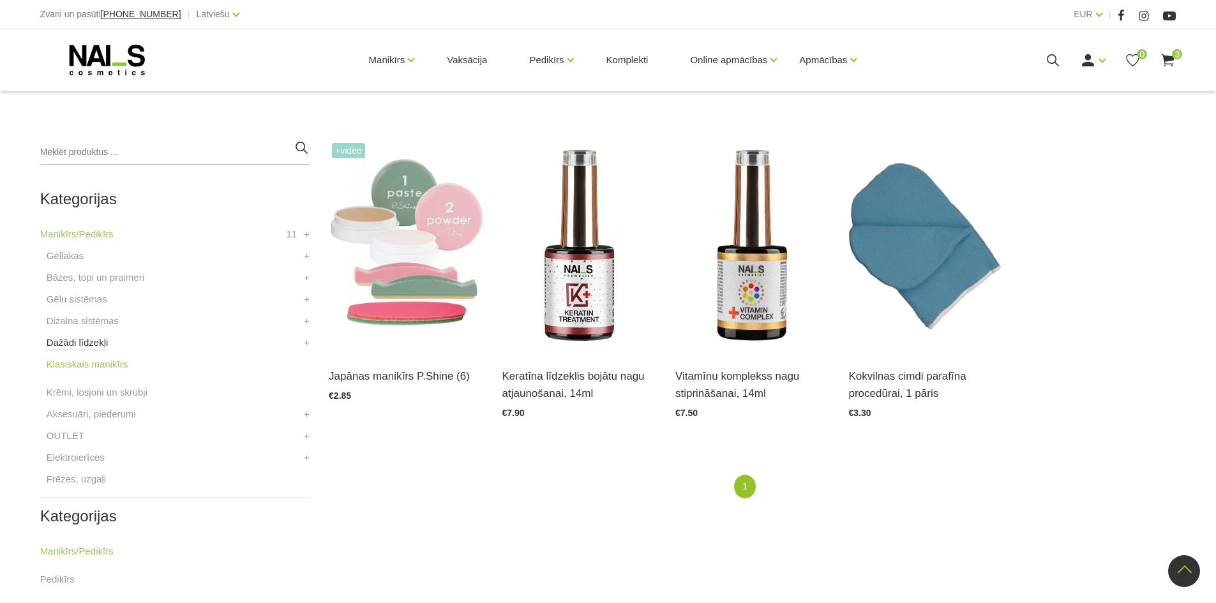
click at [91, 341] on link "Dažādi līdzekļi" at bounding box center [78, 342] width 62 height 15
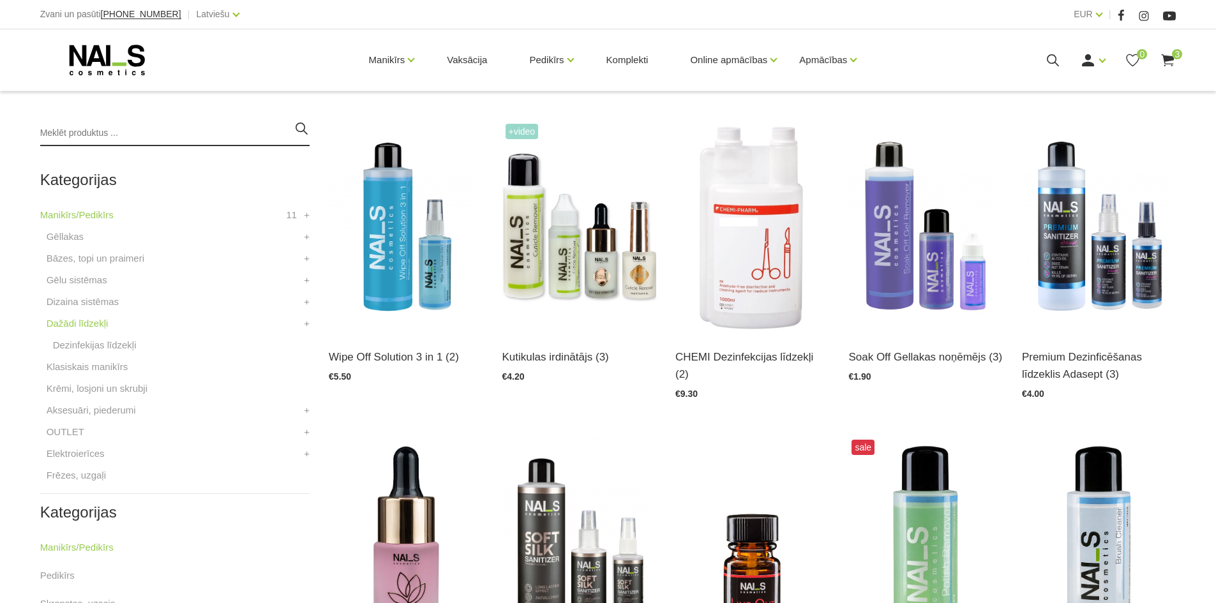
scroll to position [319, 0]
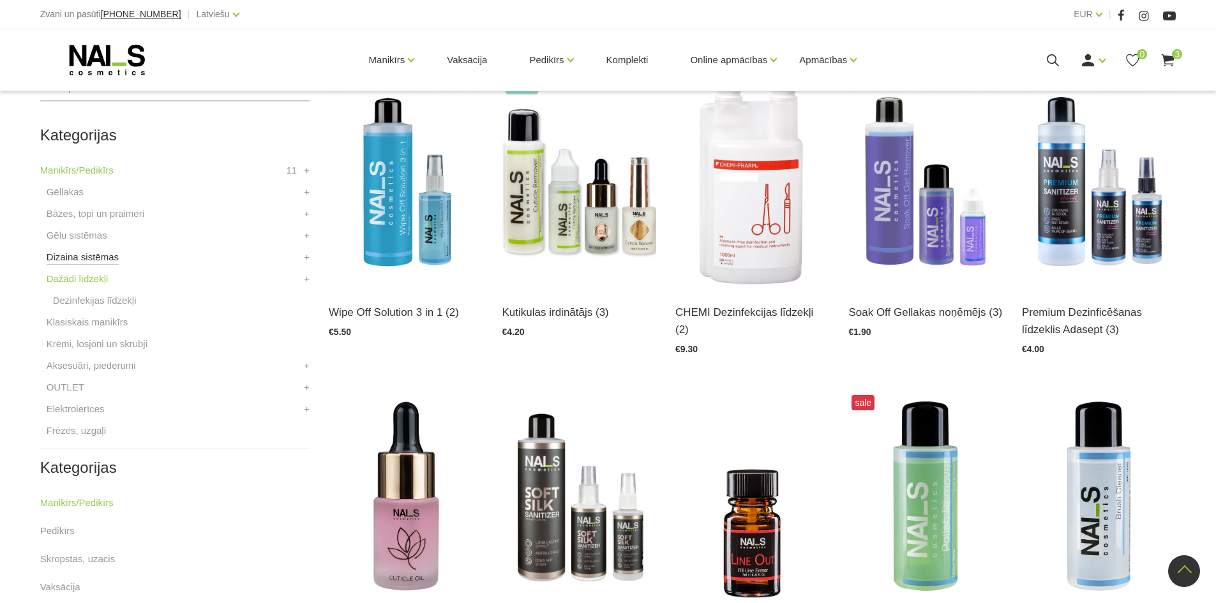
click at [87, 262] on link "Dizaina sistēmas" at bounding box center [83, 257] width 72 height 15
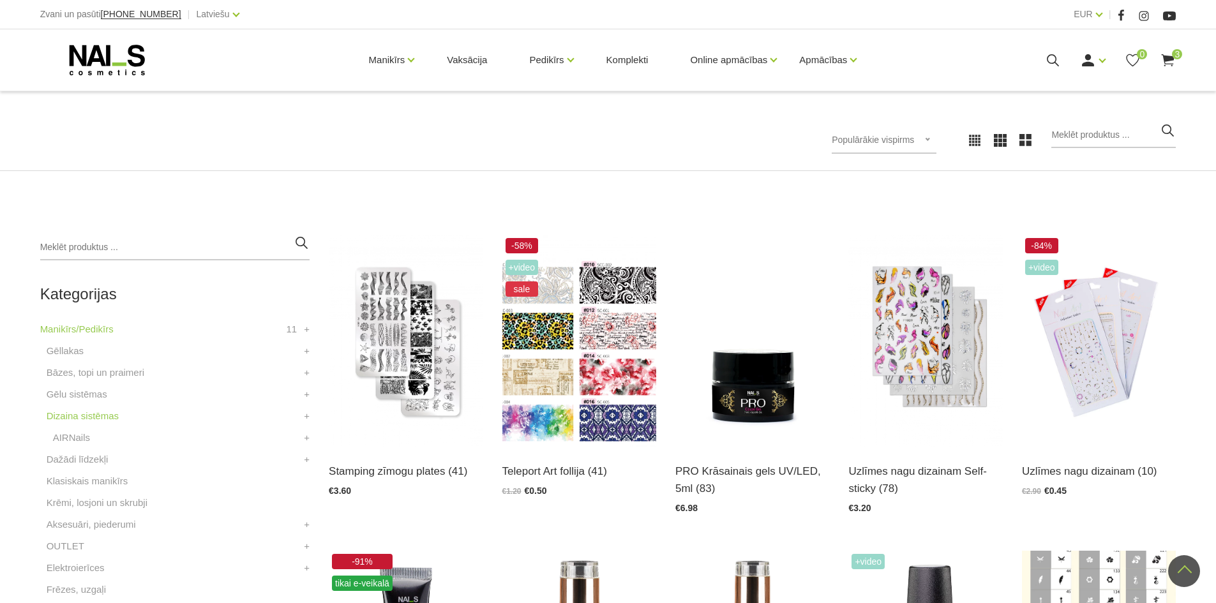
scroll to position [128, 0]
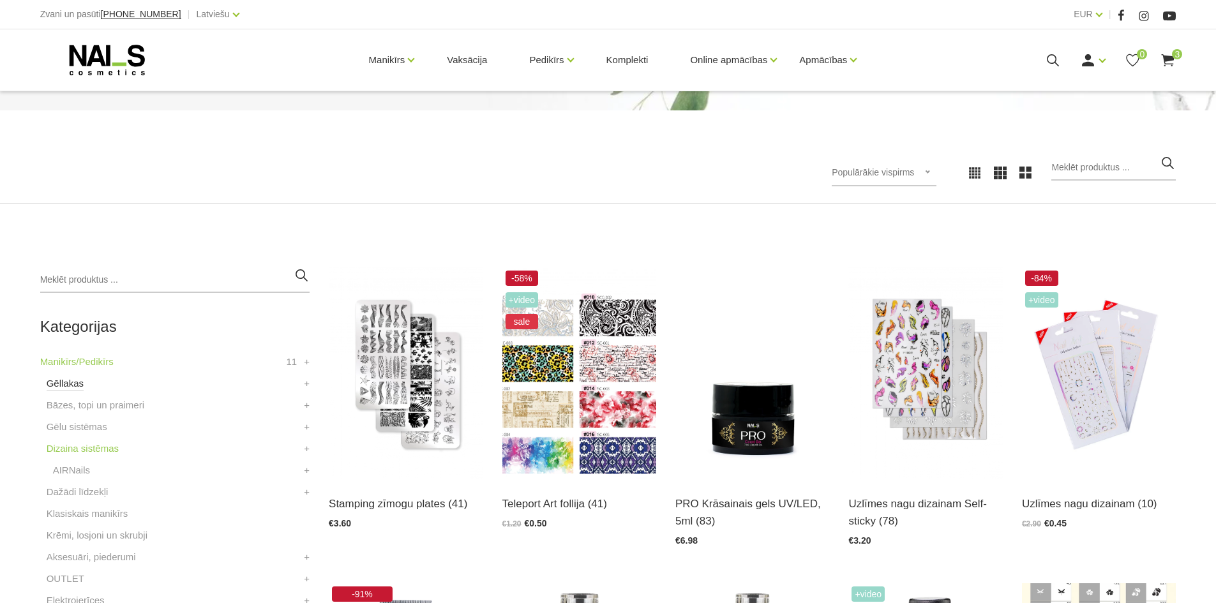
click at [77, 387] on link "Gēllakas" at bounding box center [65, 383] width 37 height 15
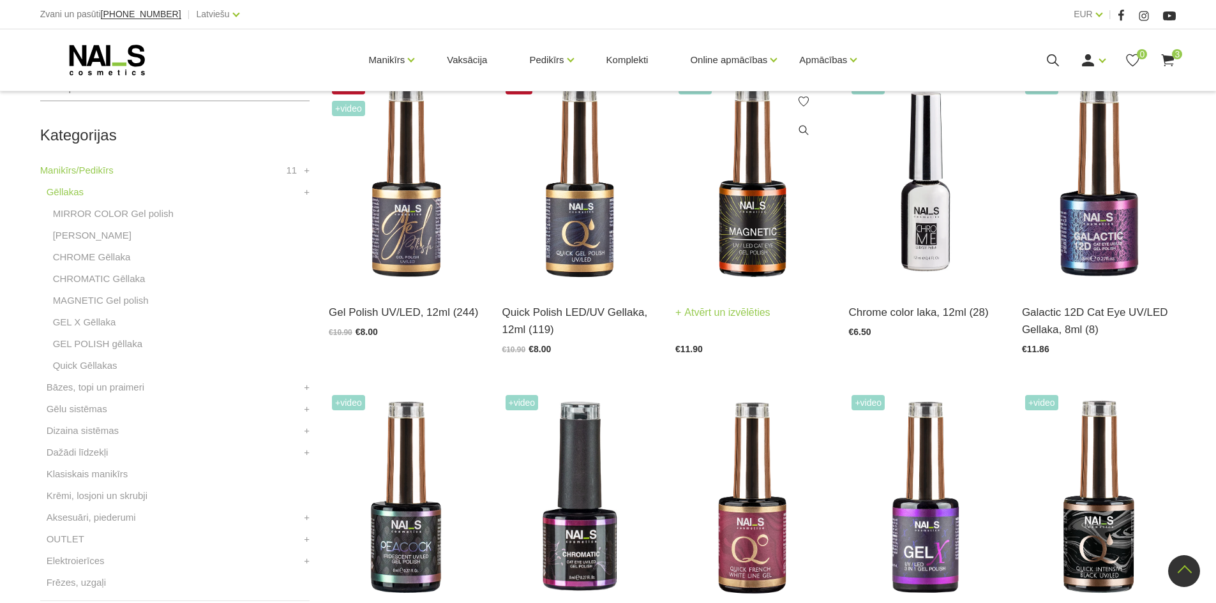
scroll to position [128, 0]
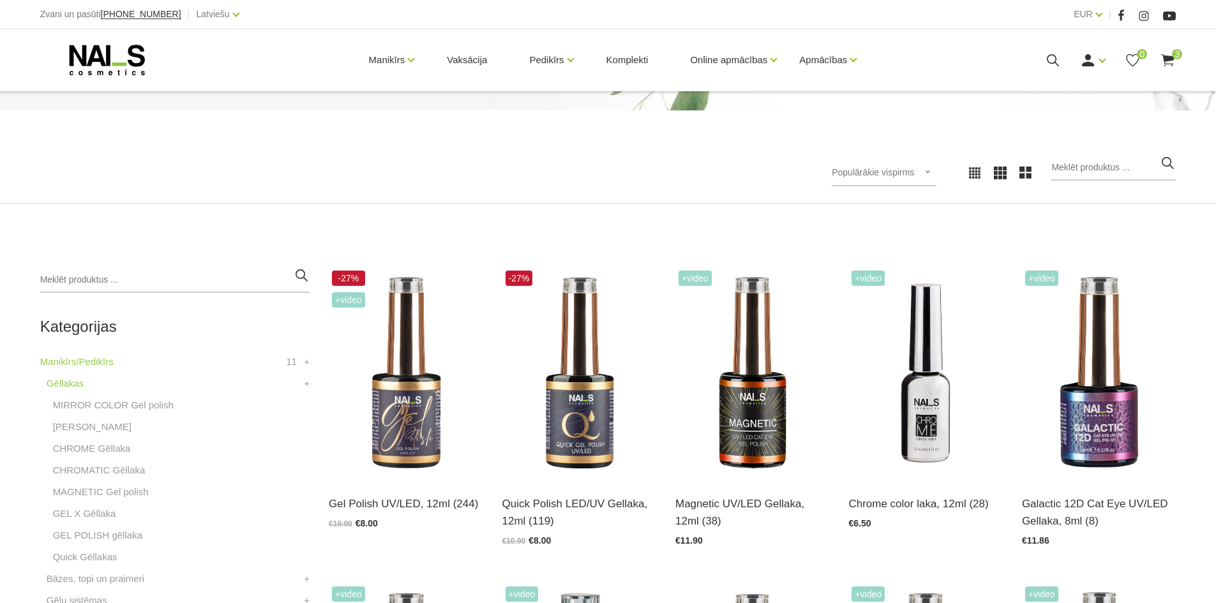
click at [904, 178] on div "Populārākie vispirms Populārākie vispirms Jaunumi Lētākais vispirms Dārgākais v…" at bounding box center [884, 173] width 105 height 27
click at [940, 259] on li "Lētākais vispirms" at bounding box center [898, 256] width 120 height 26
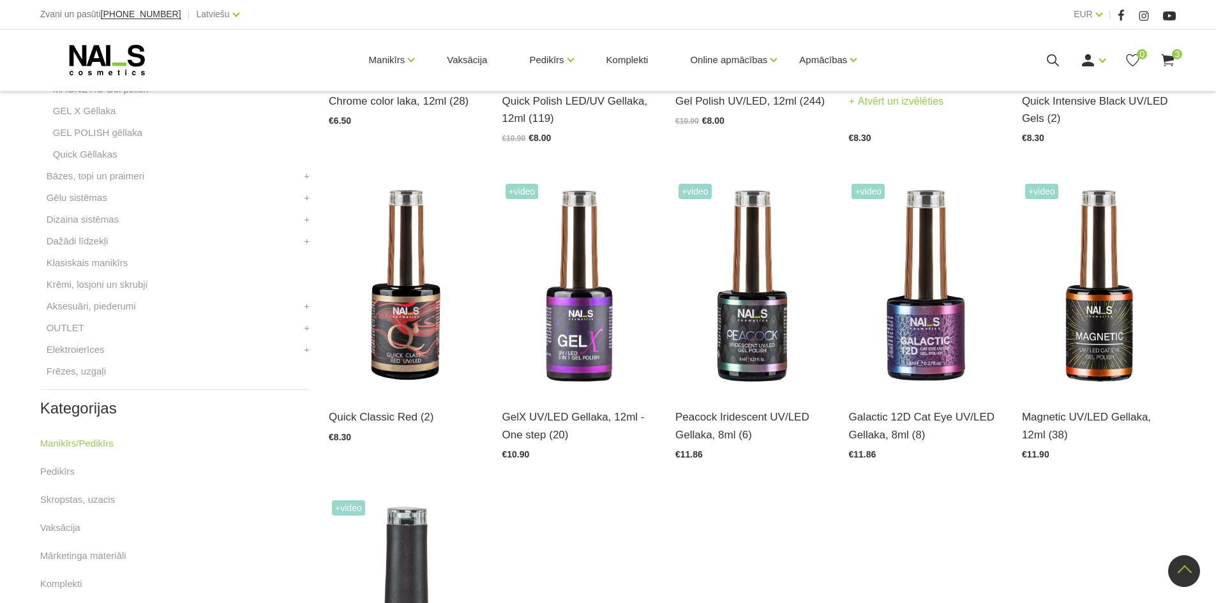
scroll to position [542, 0]
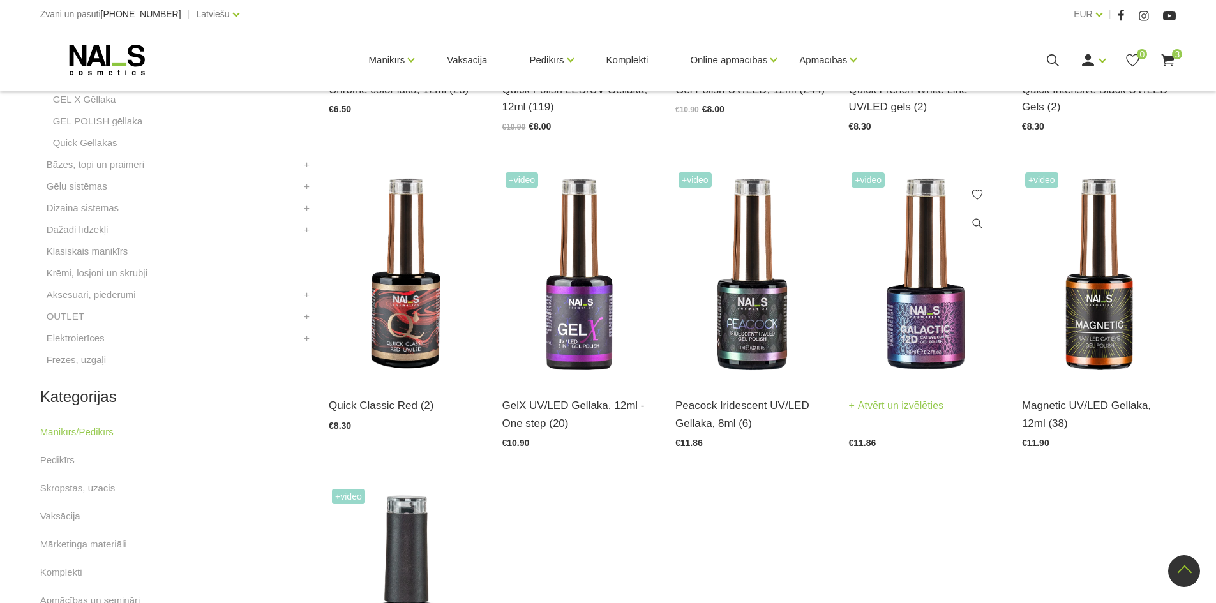
click at [921, 298] on img at bounding box center [925, 275] width 154 height 212
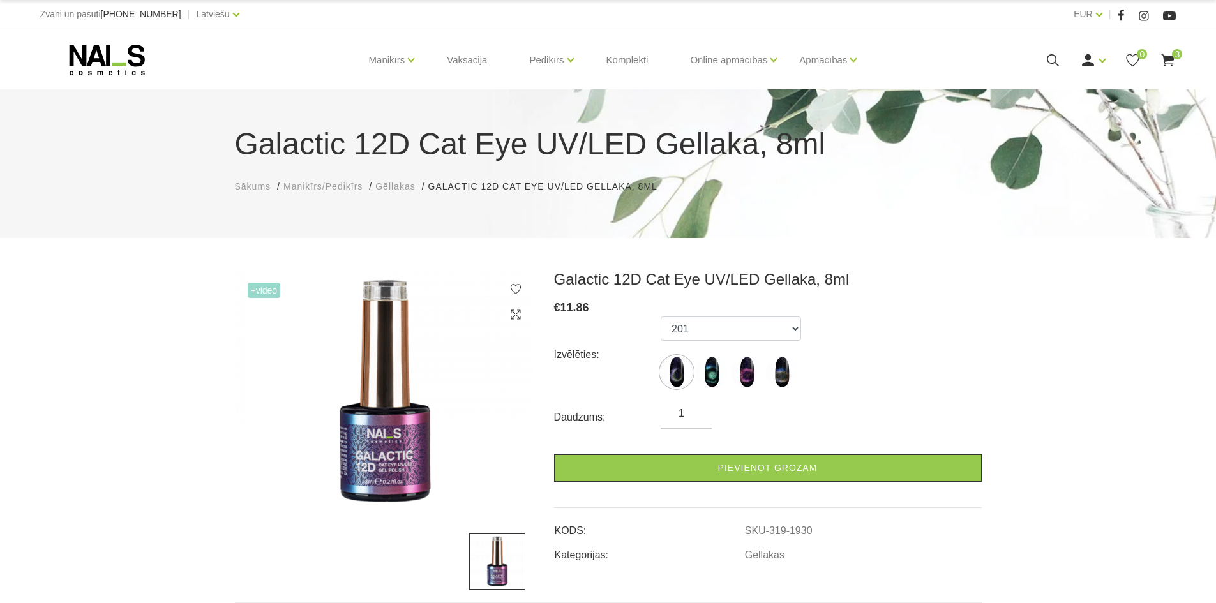
scroll to position [191, 0]
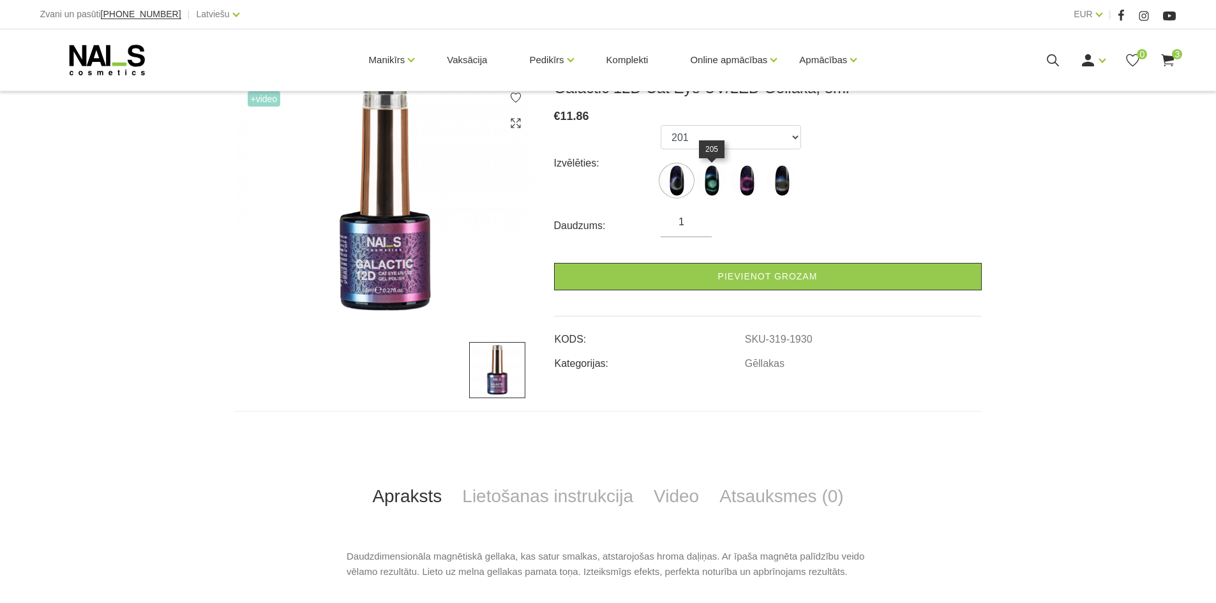
click at [712, 192] on img at bounding box center [712, 181] width 32 height 32
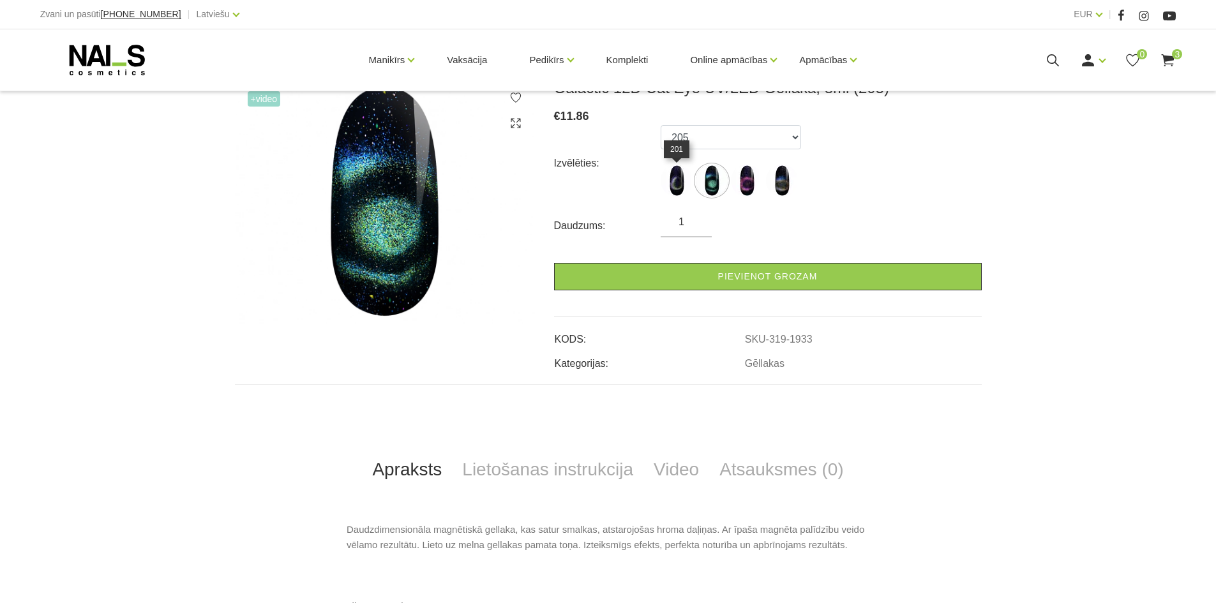
click at [687, 187] on img at bounding box center [677, 181] width 32 height 32
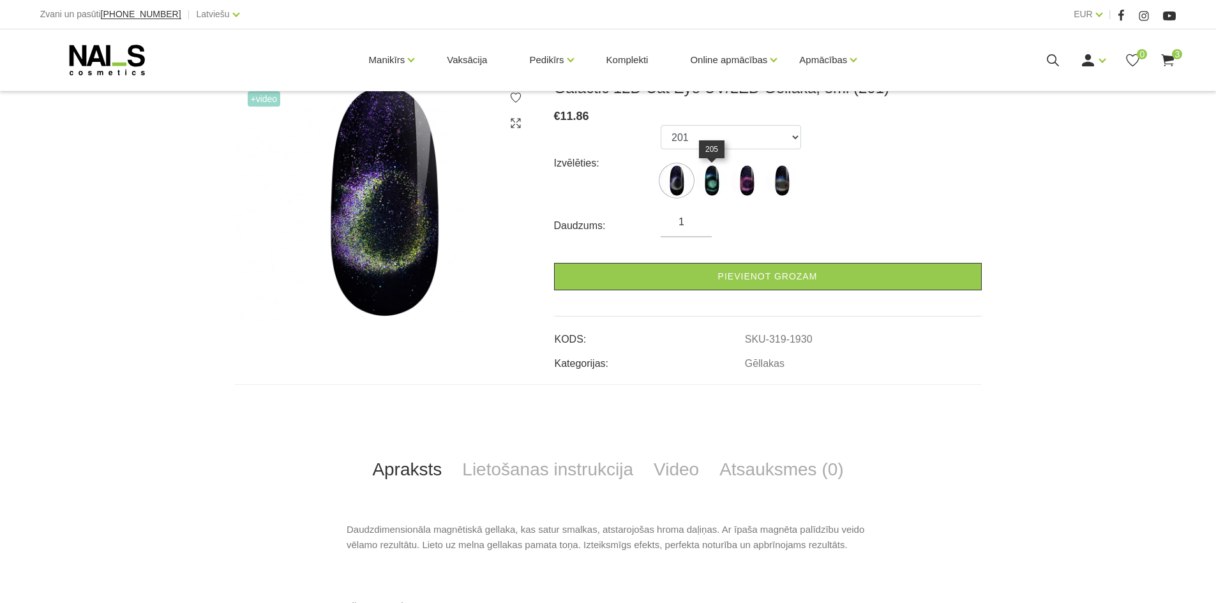
click at [724, 186] on img at bounding box center [712, 181] width 32 height 32
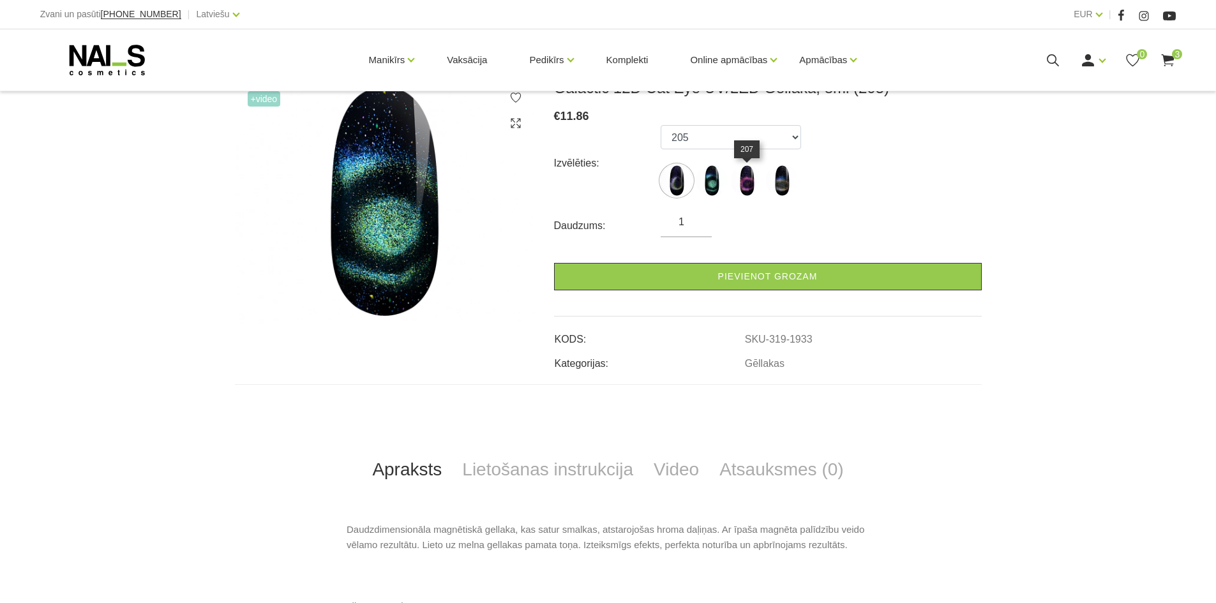
click at [760, 184] on img at bounding box center [747, 181] width 32 height 32
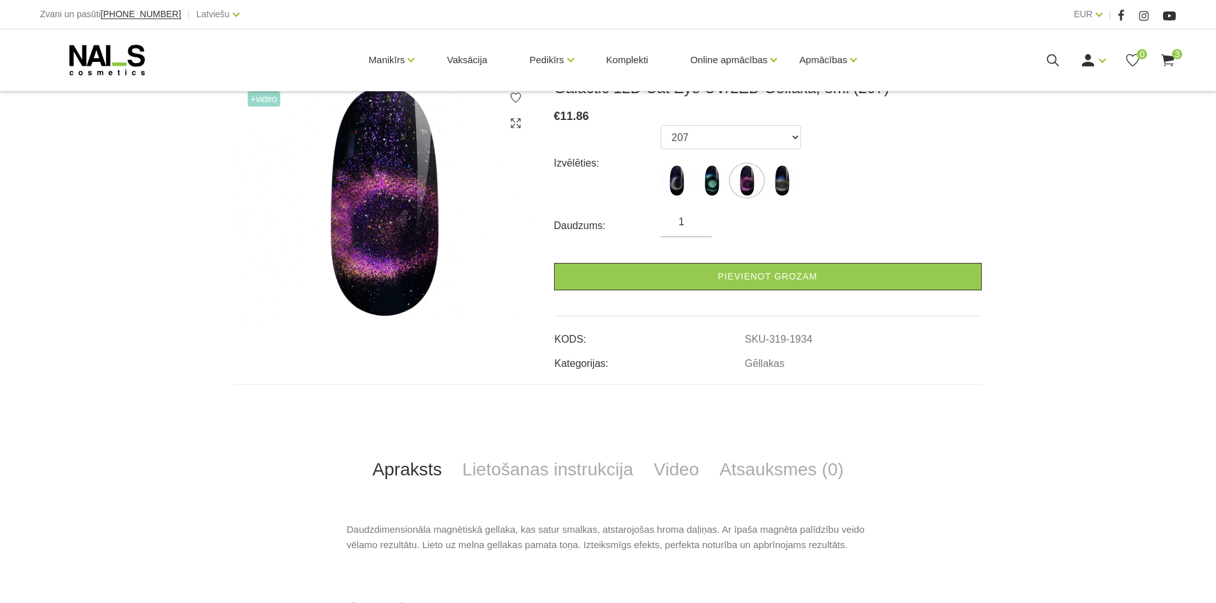
click at [797, 189] on label at bounding box center [782, 181] width 32 height 32
select select "1937"
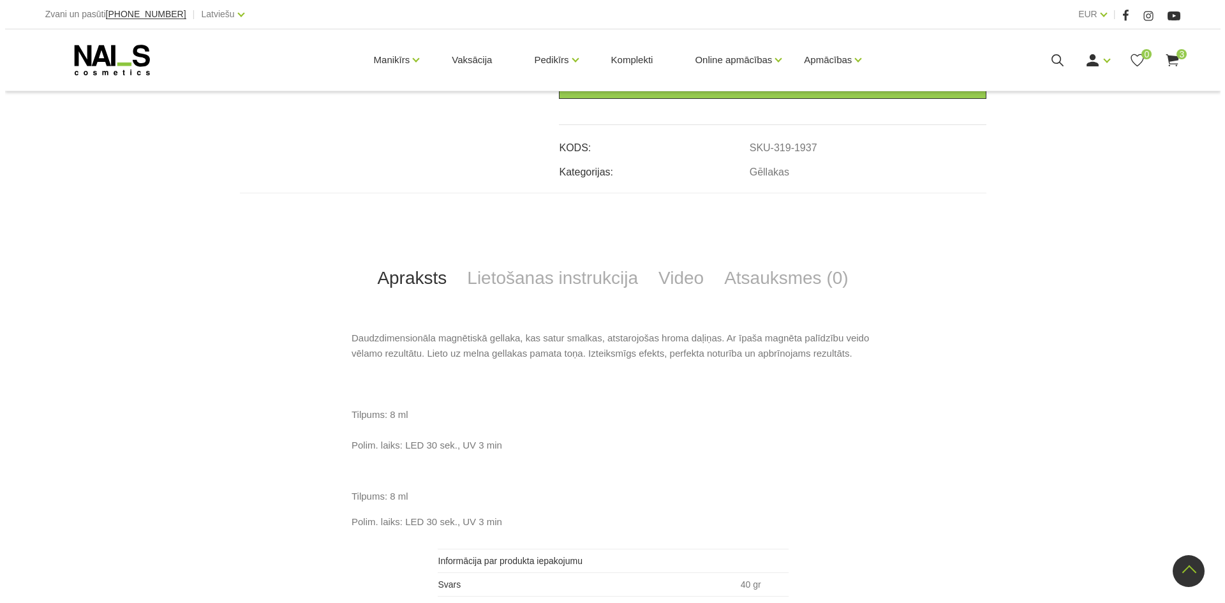
scroll to position [447, 0]
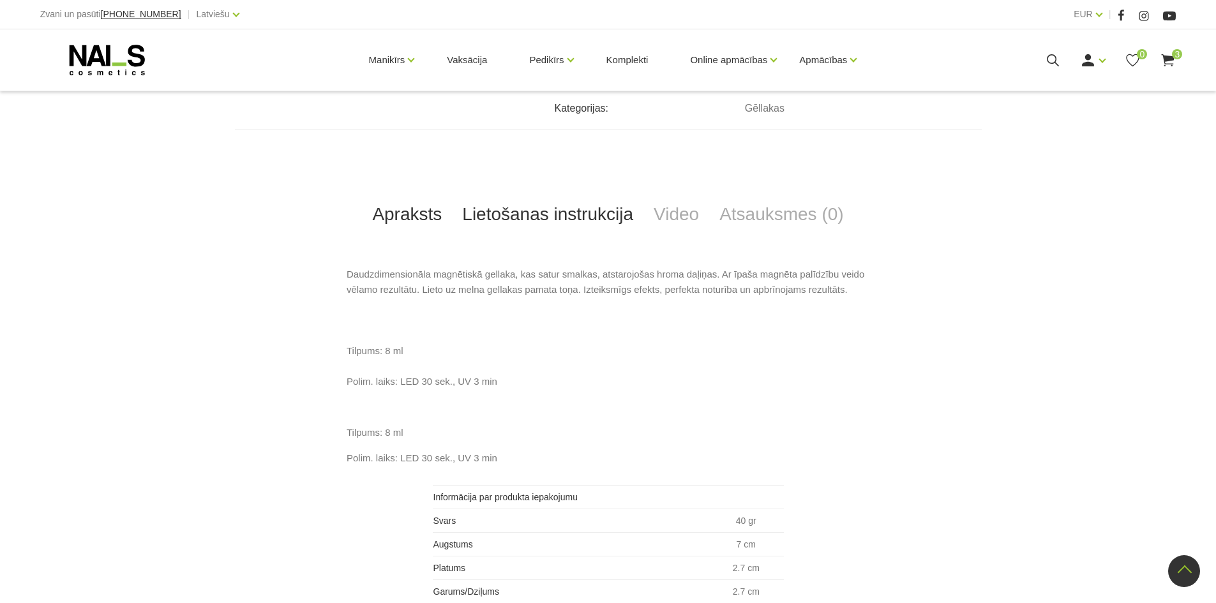
click at [534, 216] on link "Lietošanas instrukcija" at bounding box center [547, 214] width 191 height 42
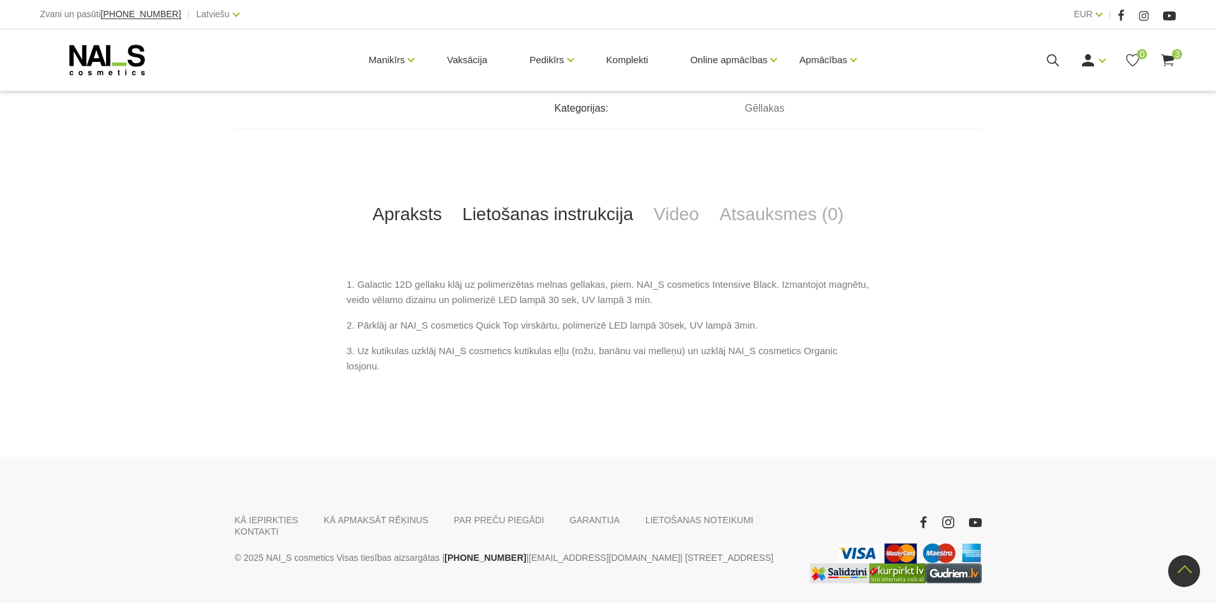
click at [425, 220] on link "Apraksts" at bounding box center [407, 214] width 90 height 42
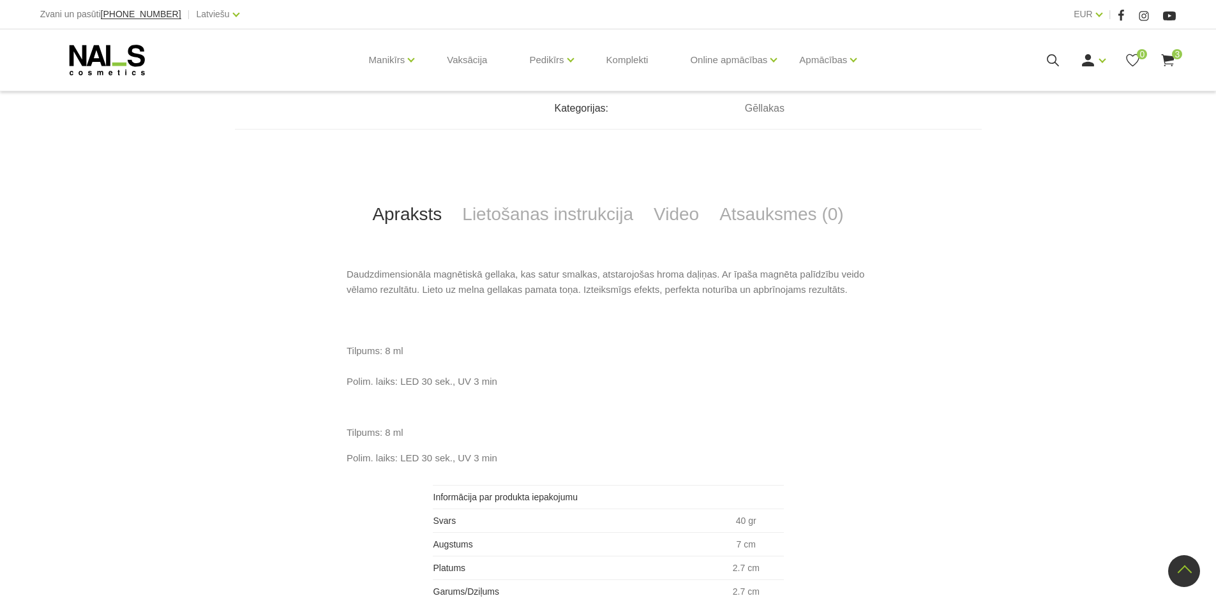
click at [1163, 62] on icon at bounding box center [1168, 60] width 16 height 16
